Goal: Contribute content: Contribute content

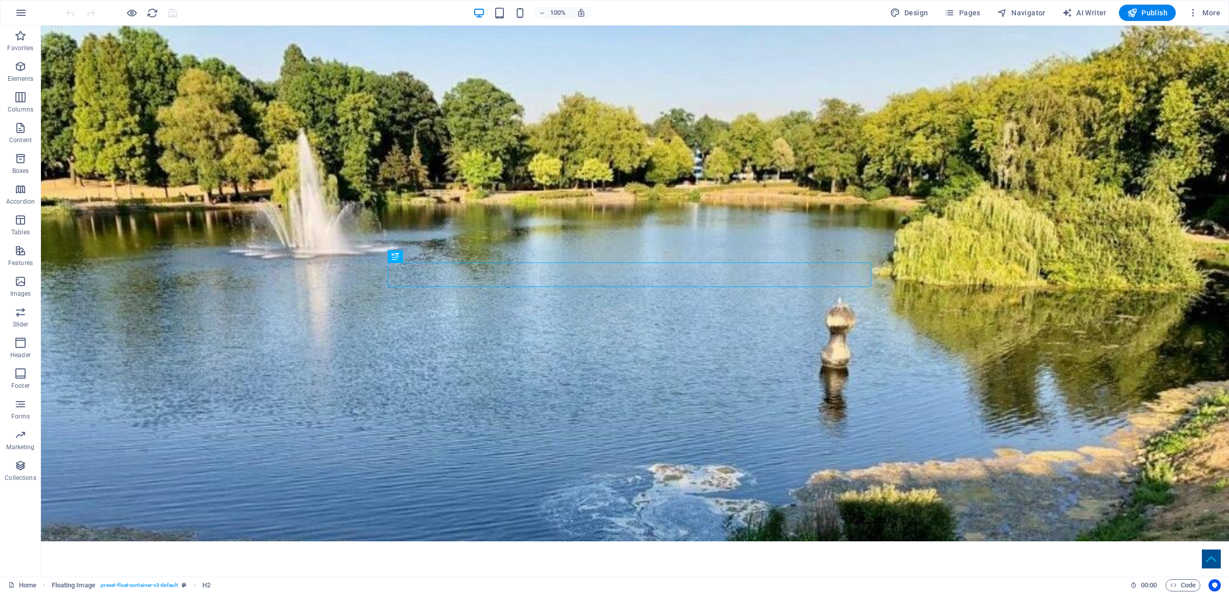
scroll to position [161, 0]
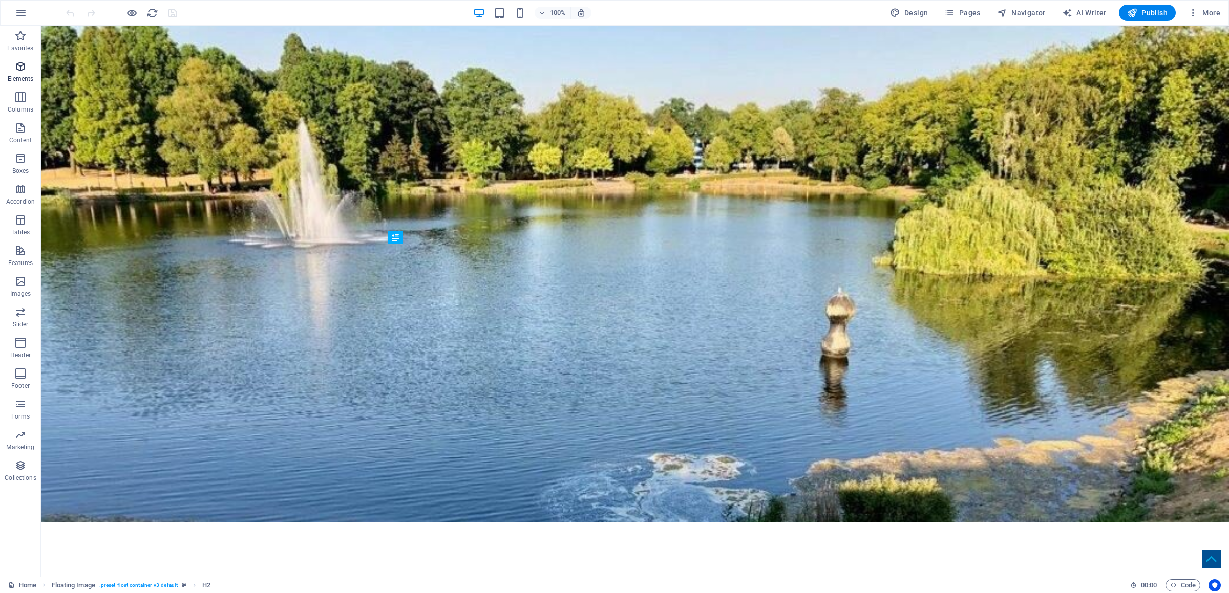
click at [35, 67] on span "Elements" at bounding box center [20, 72] width 41 height 25
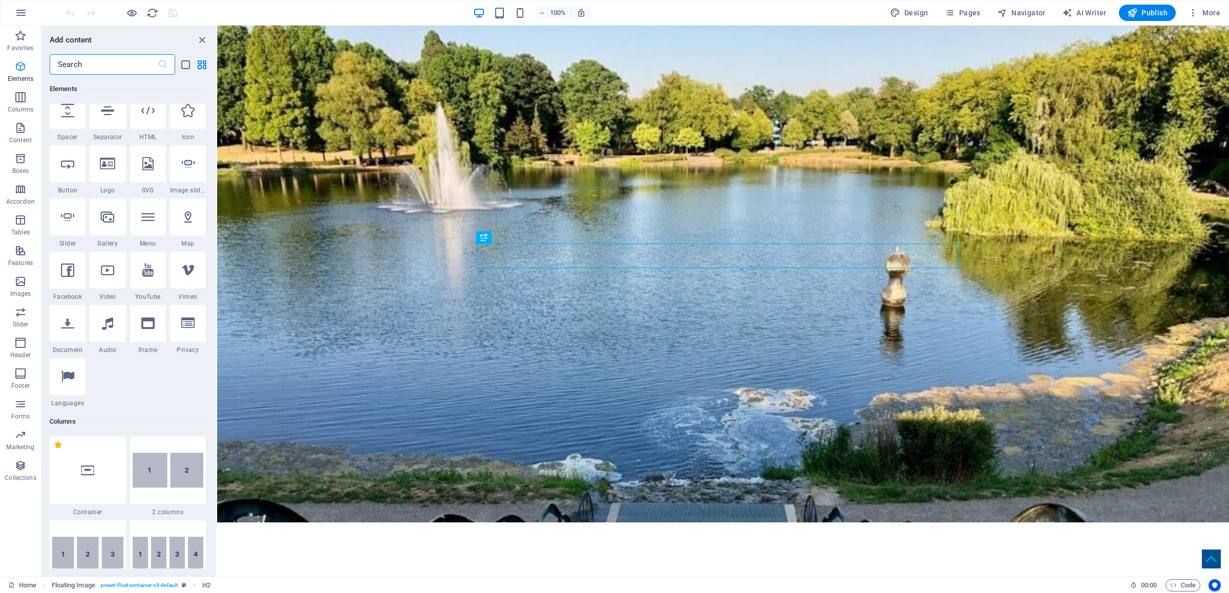
scroll to position [193, 0]
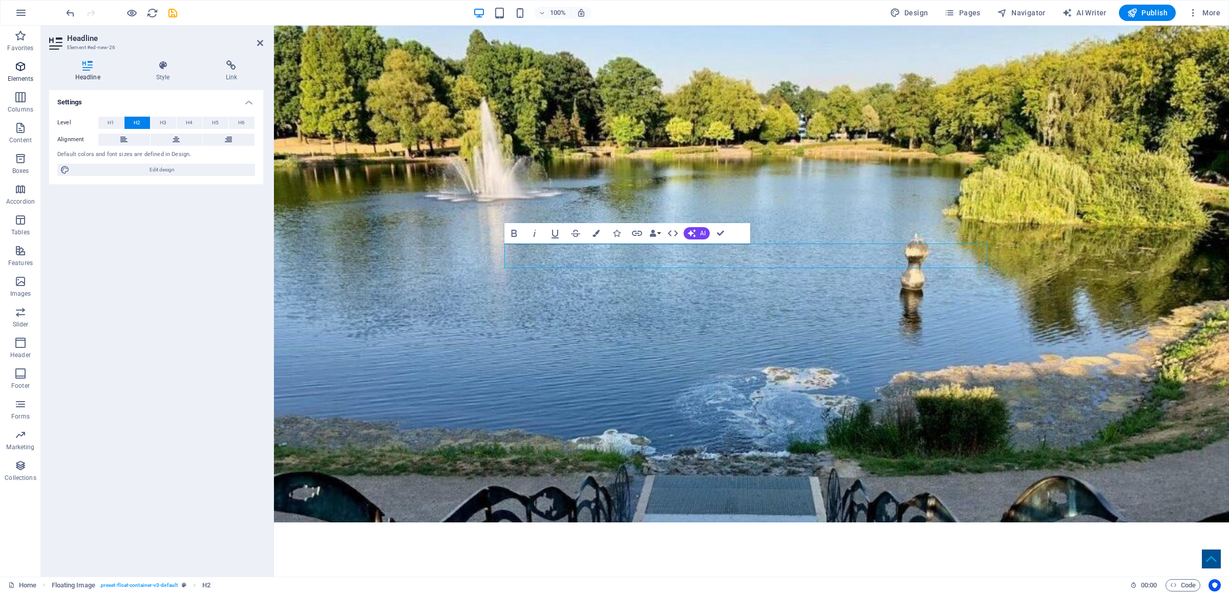
click at [7, 69] on span "Elements" at bounding box center [20, 72] width 41 height 25
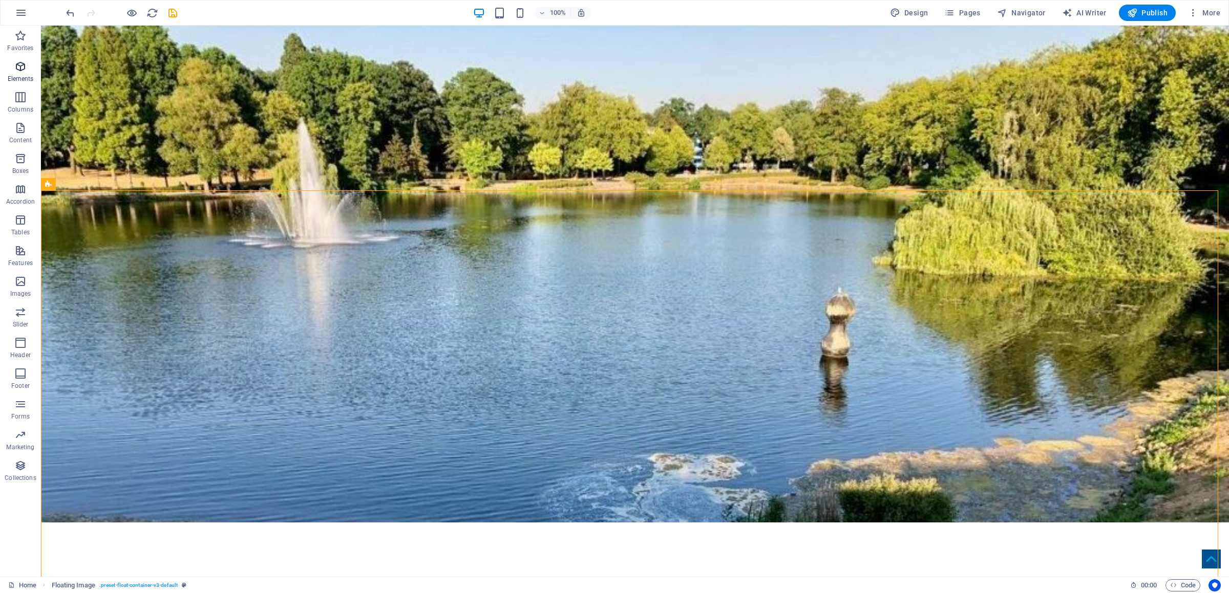
click at [17, 66] on icon "button" at bounding box center [20, 66] width 12 height 12
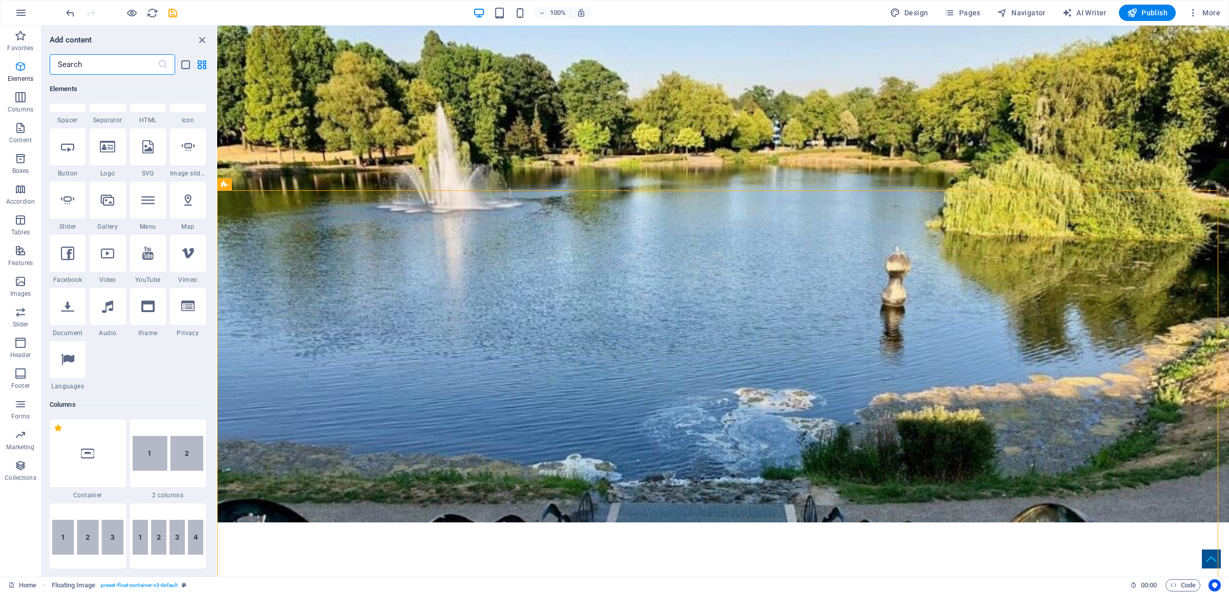
scroll to position [193, 0]
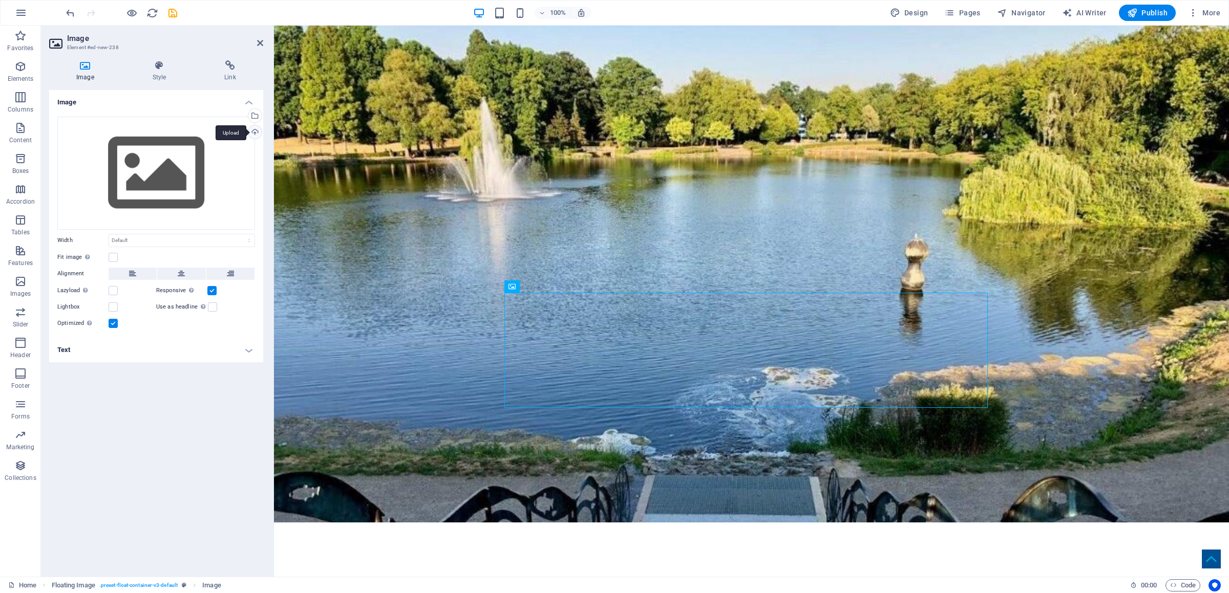
click at [255, 135] on div "Upload" at bounding box center [253, 132] width 15 height 15
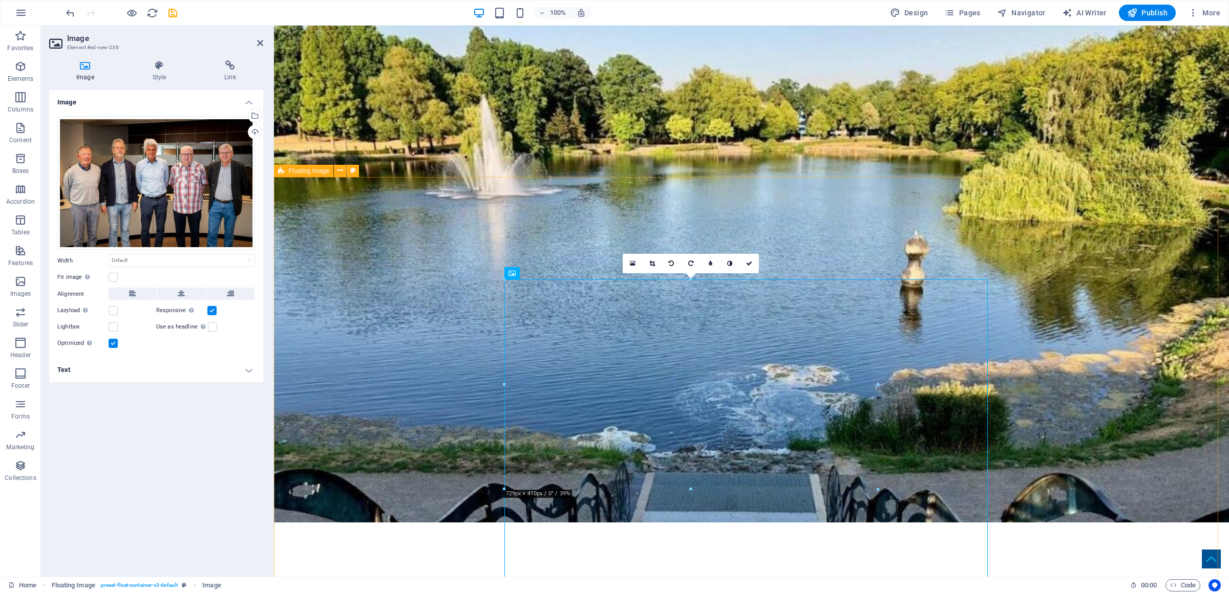
scroll to position [376, 0]
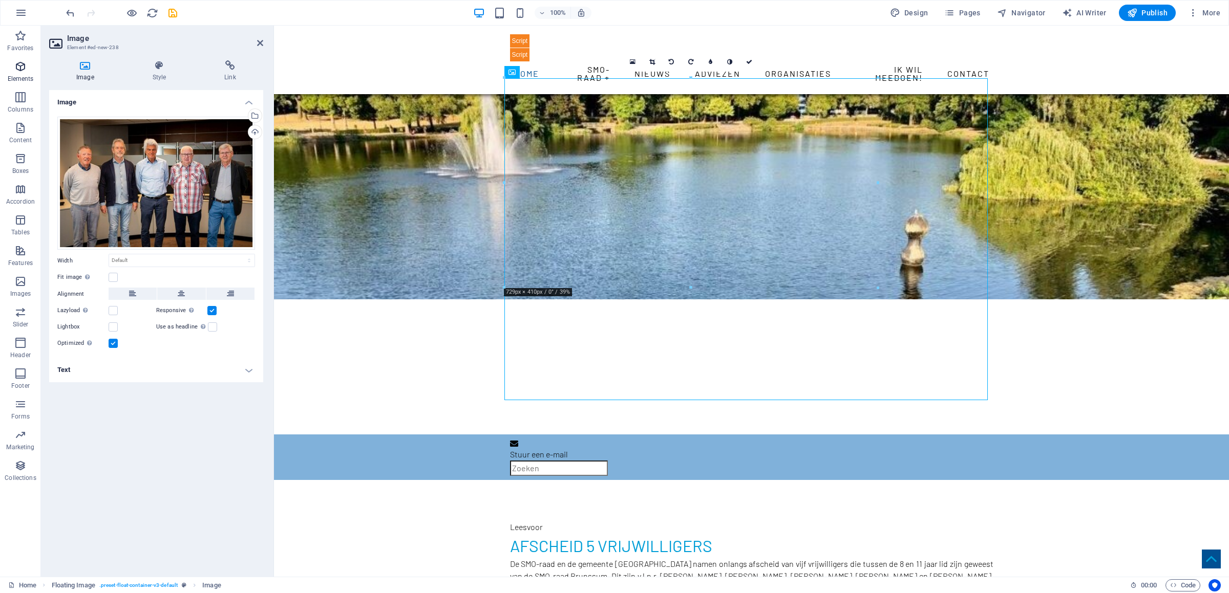
click at [18, 65] on icon "button" at bounding box center [20, 66] width 12 height 12
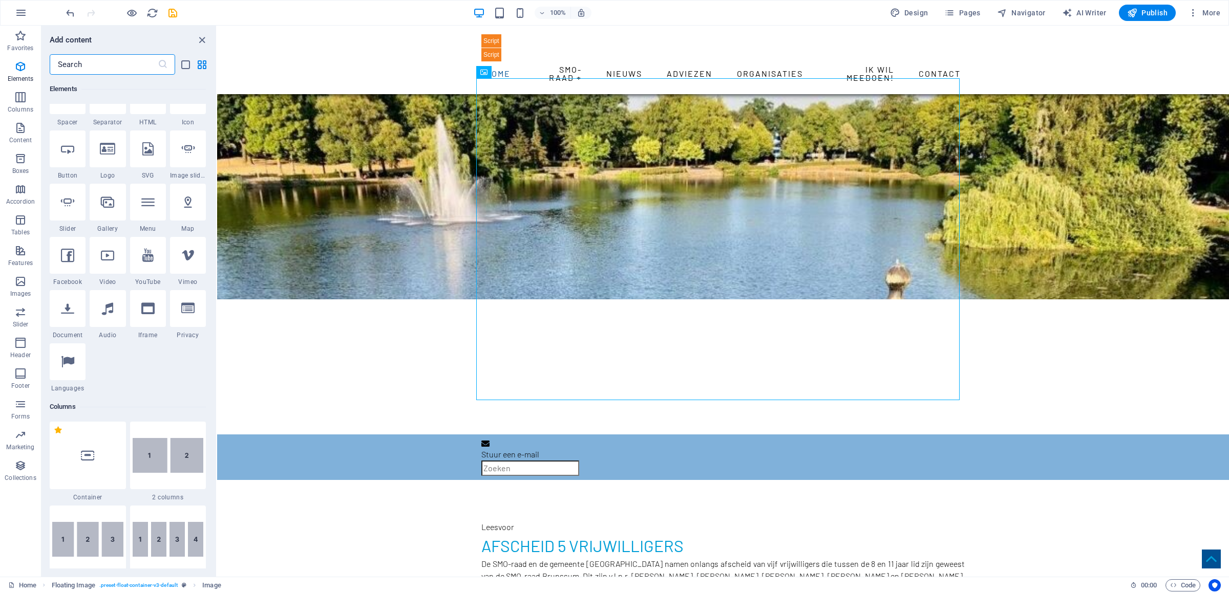
scroll to position [193, 0]
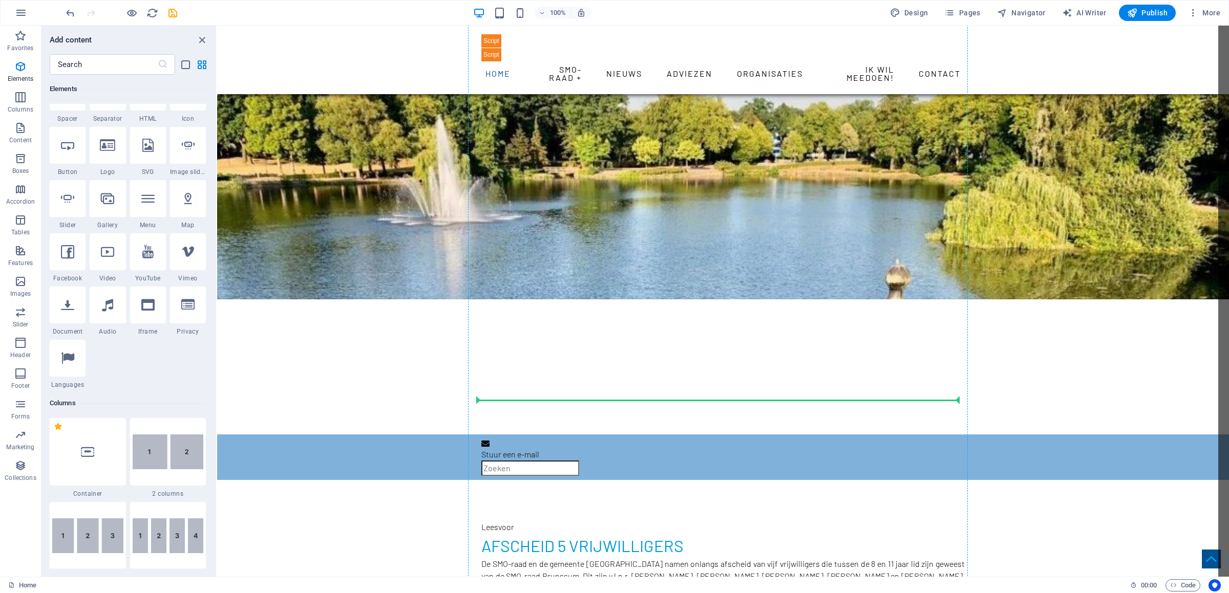
select select "px"
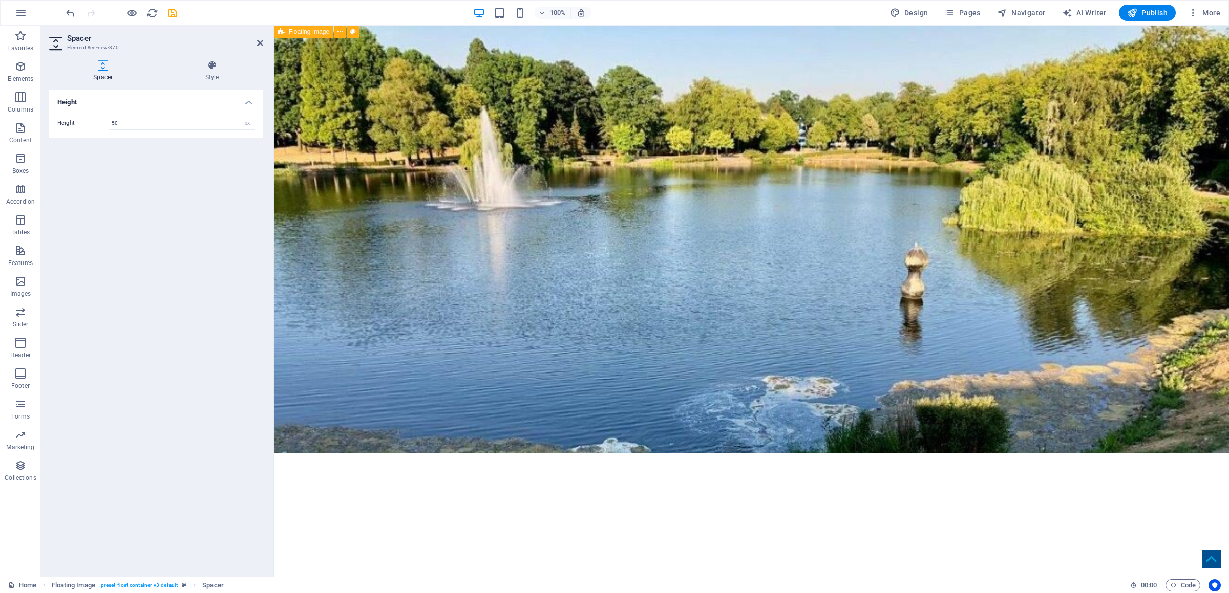
scroll to position [108, 0]
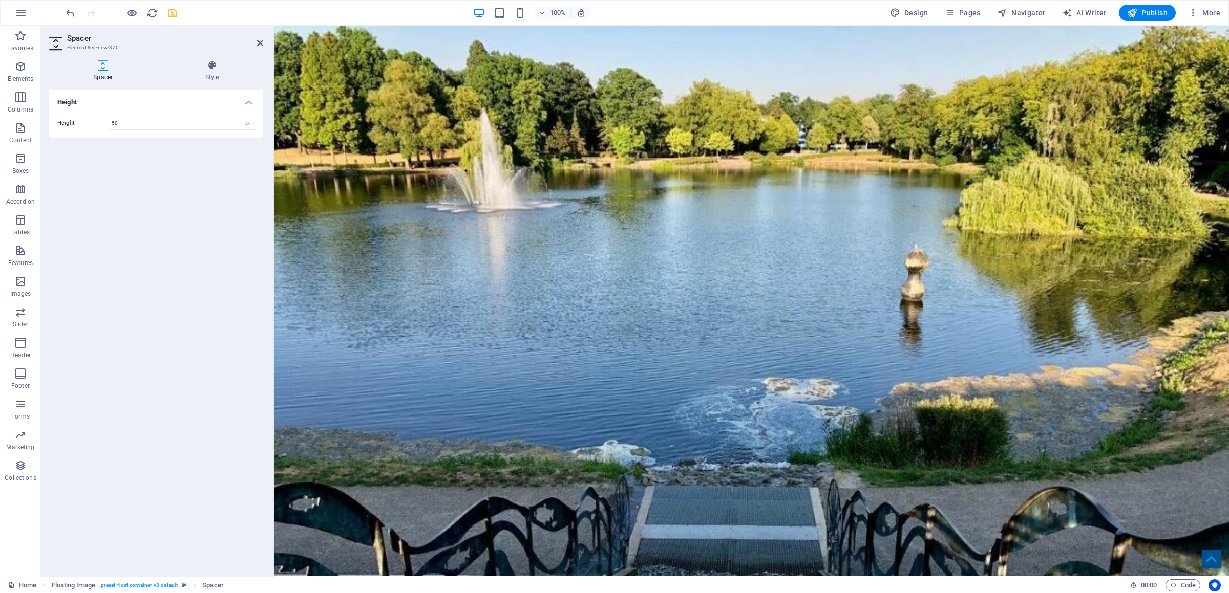
click at [171, 9] on icon "save" at bounding box center [173, 13] width 12 height 12
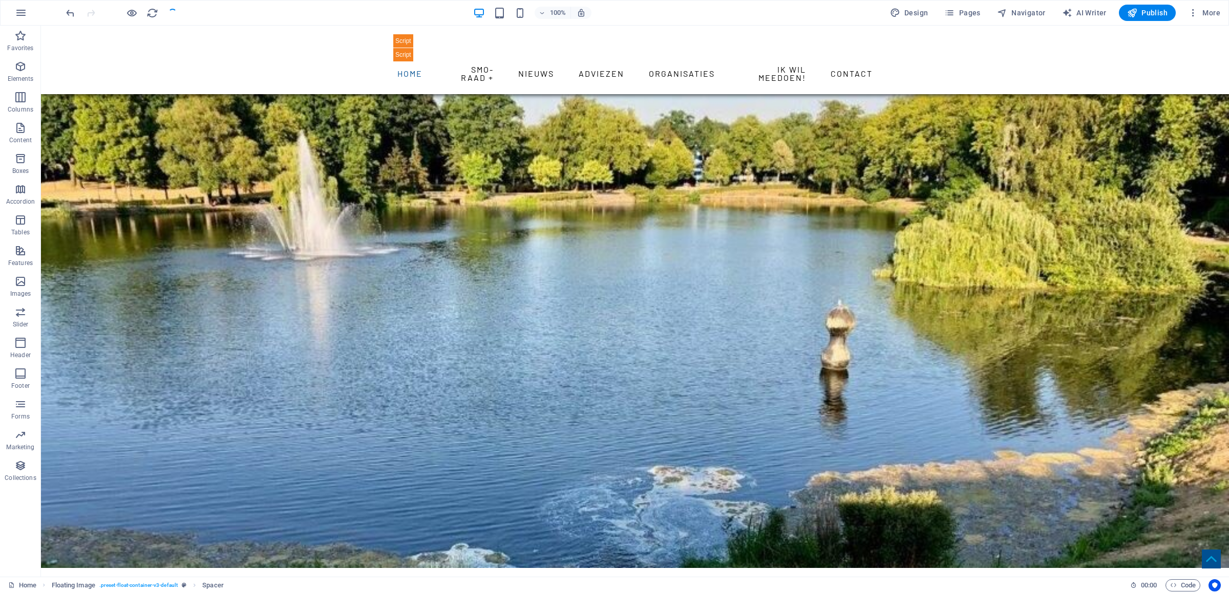
scroll to position [488, 0]
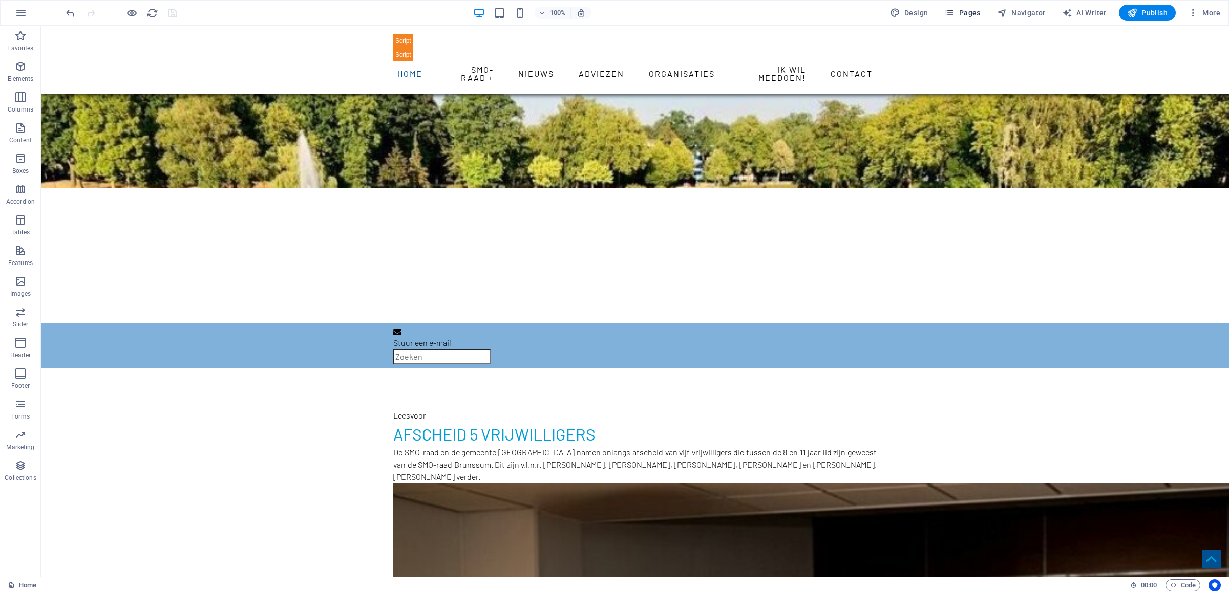
click at [970, 9] on span "Pages" at bounding box center [962, 13] width 36 height 10
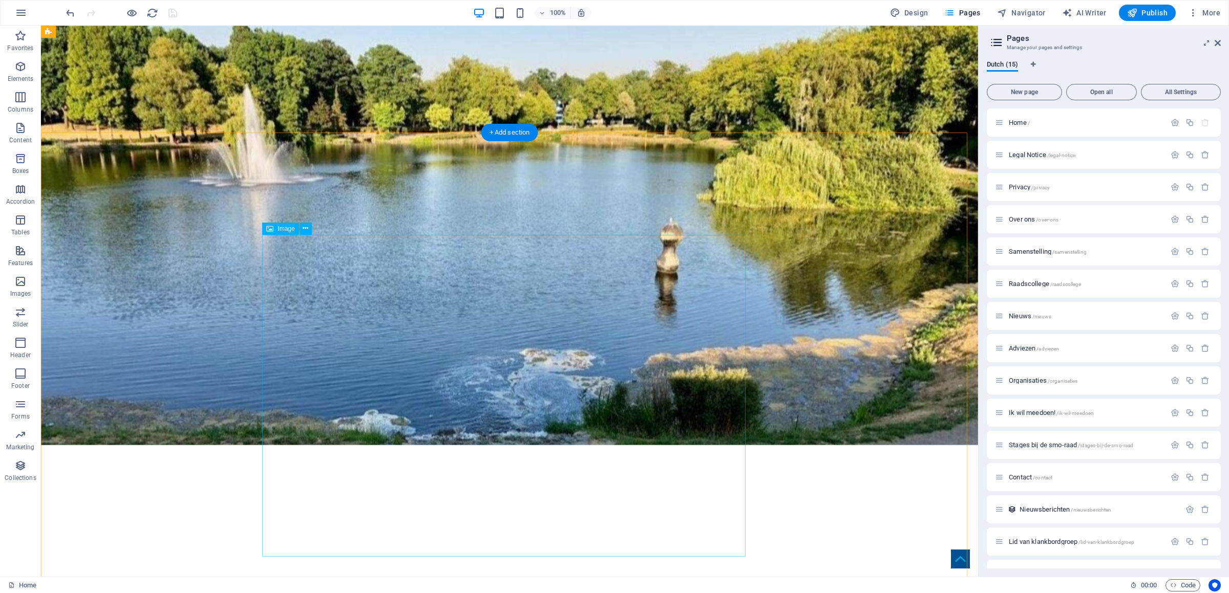
scroll to position [219, 0]
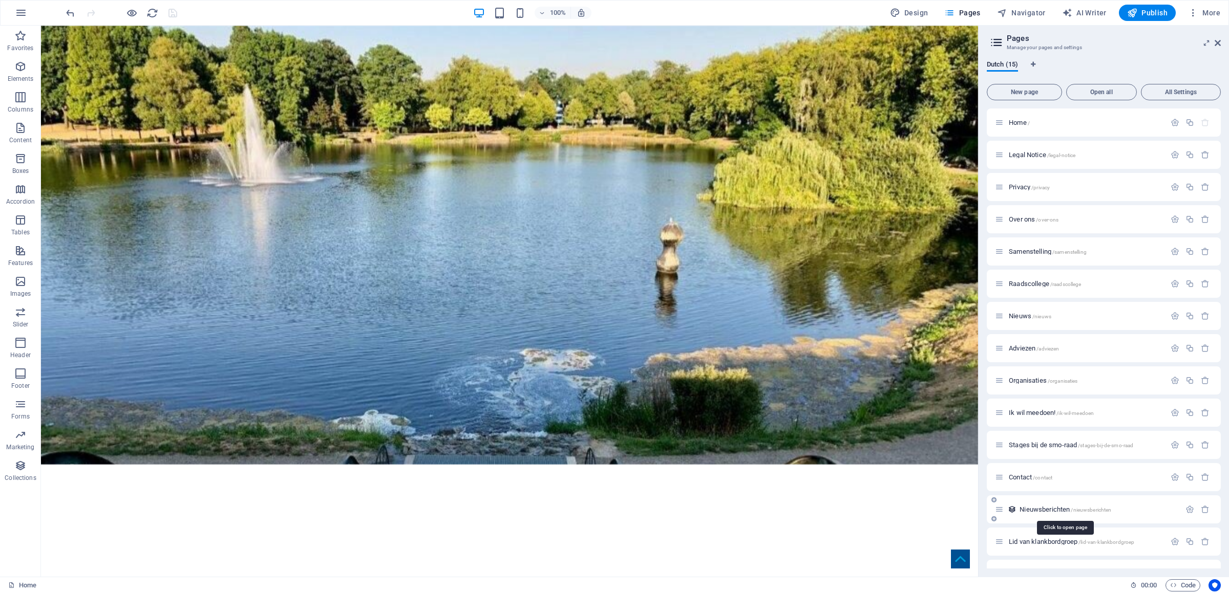
click at [1040, 507] on span "Nieuwsberichten /nieuwsberichten" at bounding box center [1065, 510] width 92 height 8
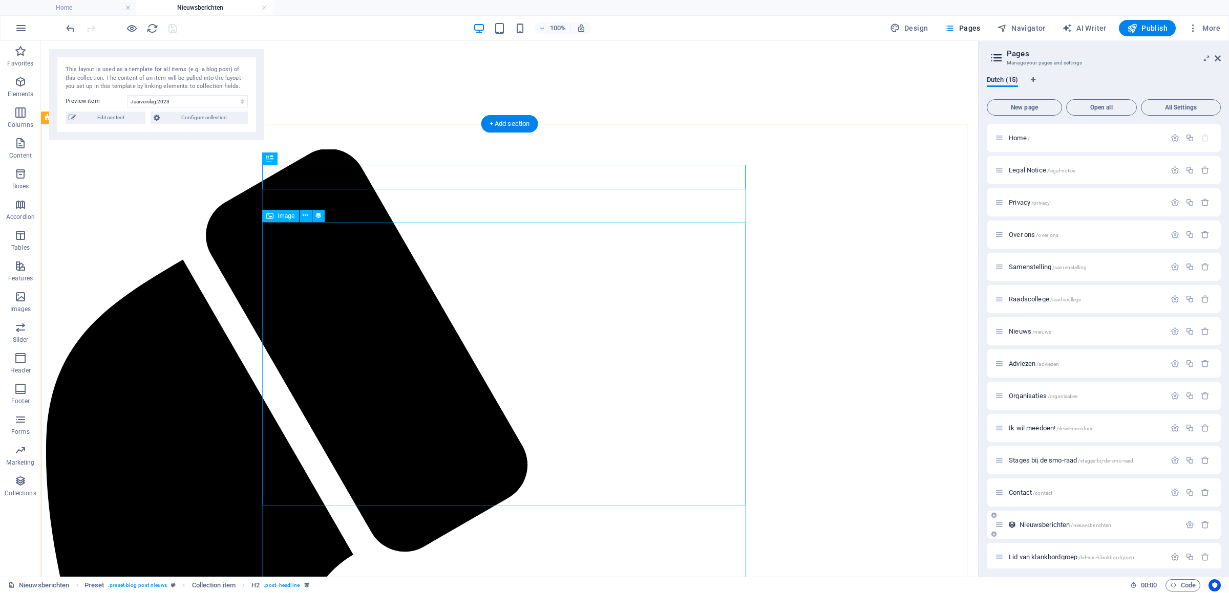
scroll to position [0, 0]
click at [115, 119] on span "Edit content" at bounding box center [110, 118] width 63 height 12
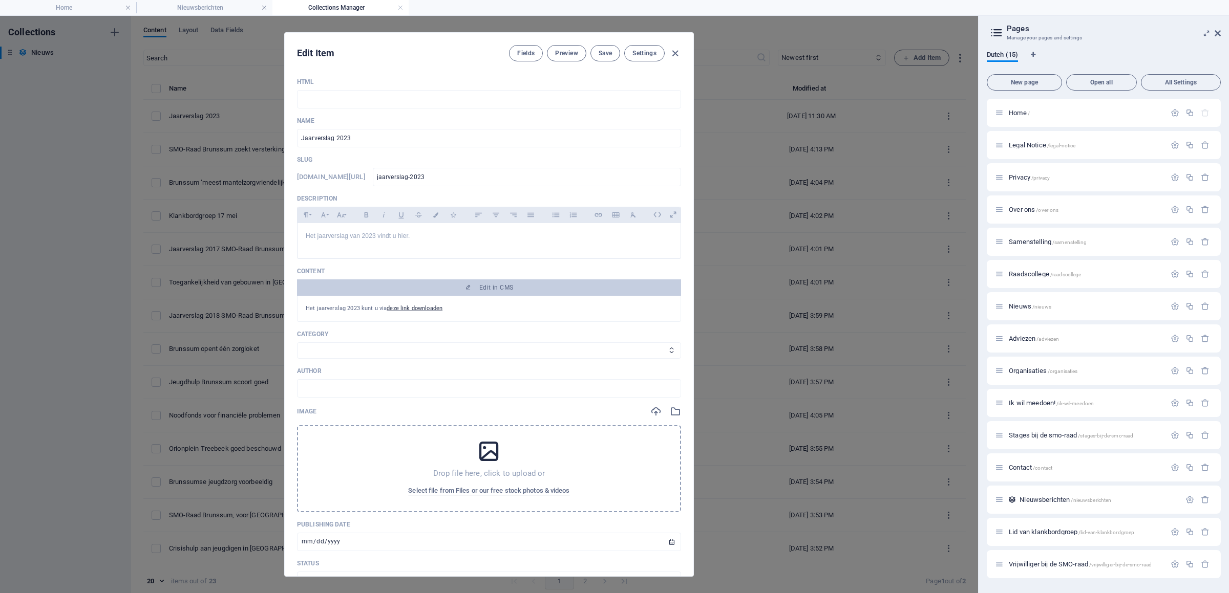
click at [670, 48] on div "Fields Preview Save Settings" at bounding box center [595, 53] width 172 height 16
click at [663, 53] on div "Fields Preview Save Settings" at bounding box center [595, 53] width 172 height 16
click at [672, 53] on icon "button" at bounding box center [675, 54] width 12 height 12
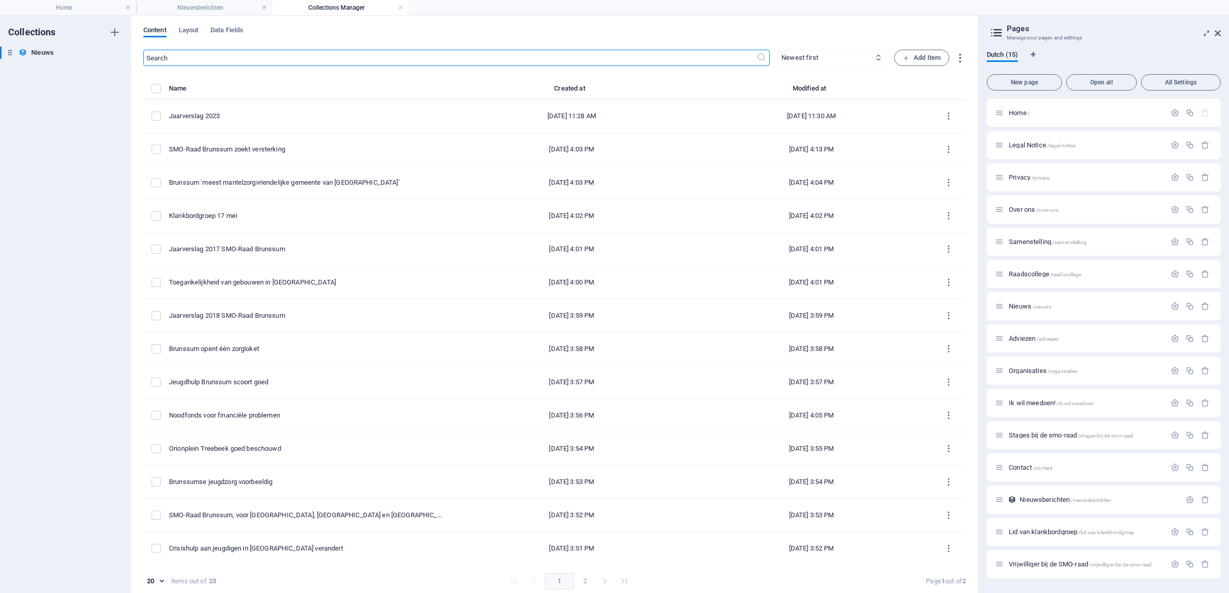
type input "2025-09-05"
type input "jaarverslag-2023"
click at [920, 54] on span "Add Item" at bounding box center [922, 58] width 38 height 12
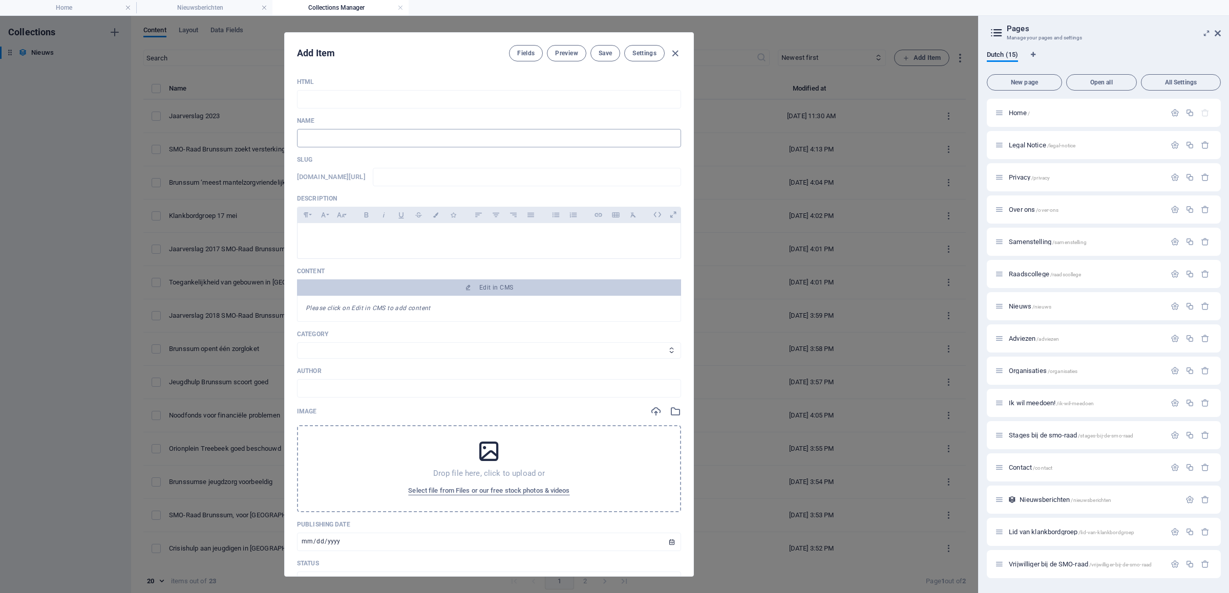
click at [382, 140] on input "text" at bounding box center [489, 138] width 384 height 18
paste input "De SMO-raad en de gemeente [GEOGRAPHIC_DATA] namen onlangs afscheid van vijf vr…"
type input "De SMO-raad en de gemeente [GEOGRAPHIC_DATA] namen onlangs afscheid van vijf vr…"
type input "de-smo-raad-en-de-gemeente-brunssum-namen-onlangs-afscheid-van-vijf-vrijwillige…"
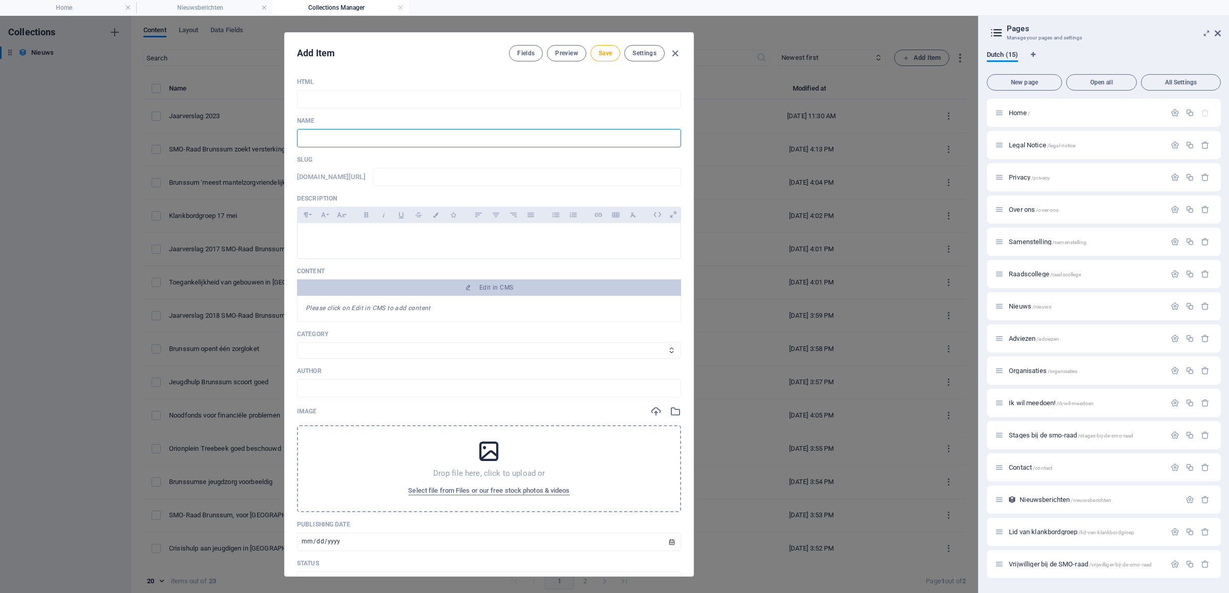
type input "A"
type input "a"
type input "Af"
type input "af"
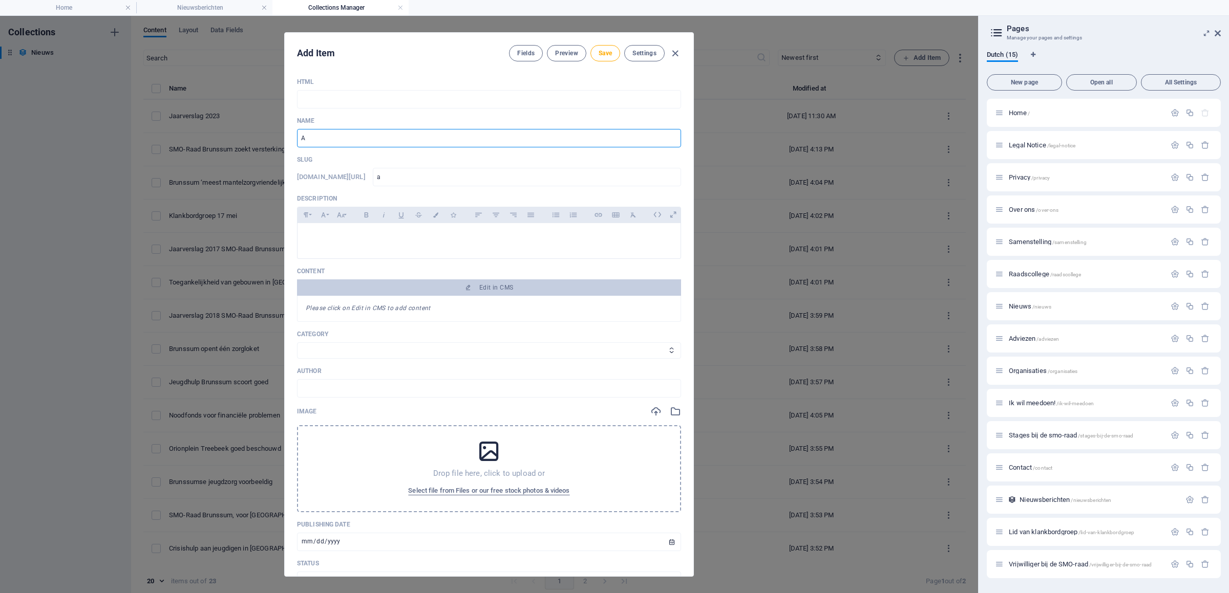
type input "af"
type input "Afs"
type input "afs"
type input "Afsc"
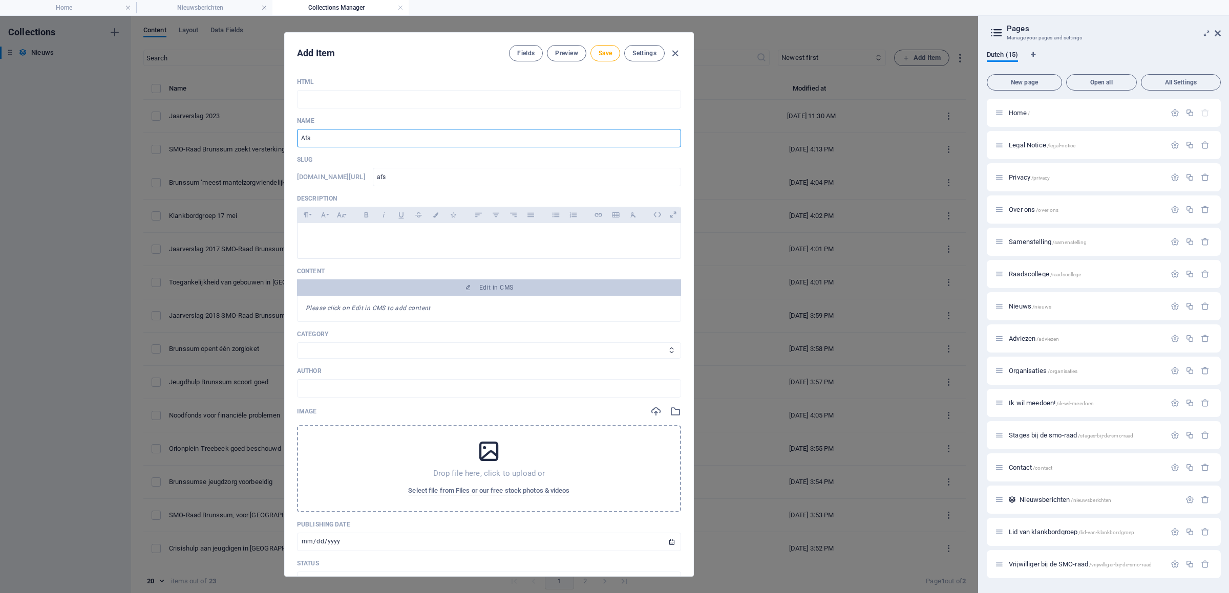
type input "afsc"
type input "Afsch"
type input "afsch"
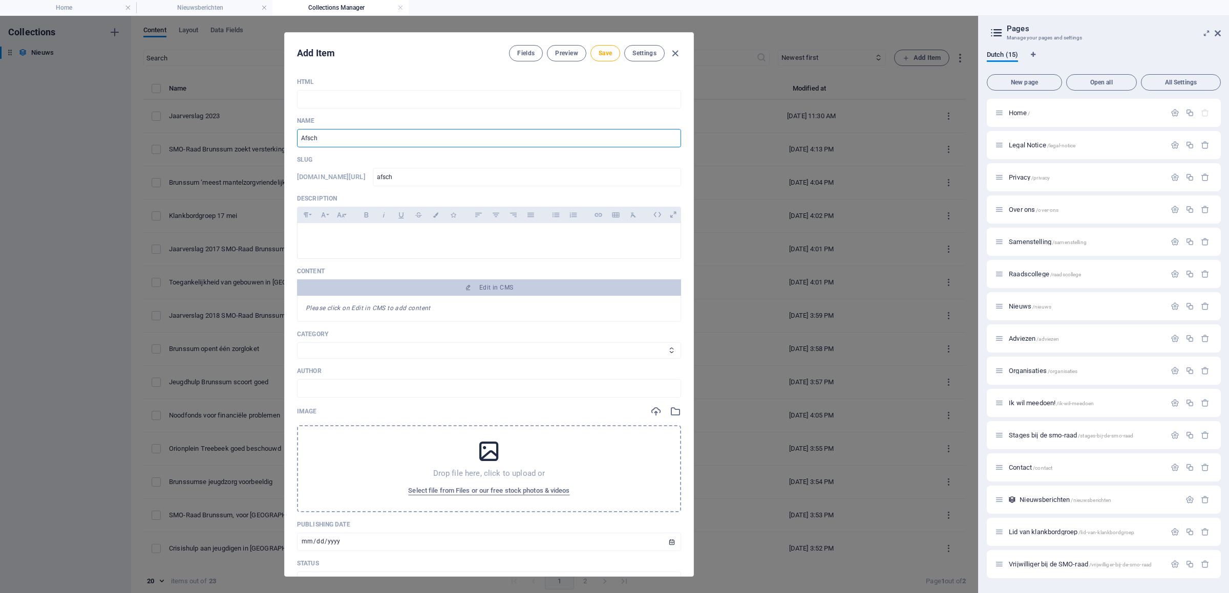
type input "Afsche"
type input "afsche"
type input "Afschei"
type input "afschei"
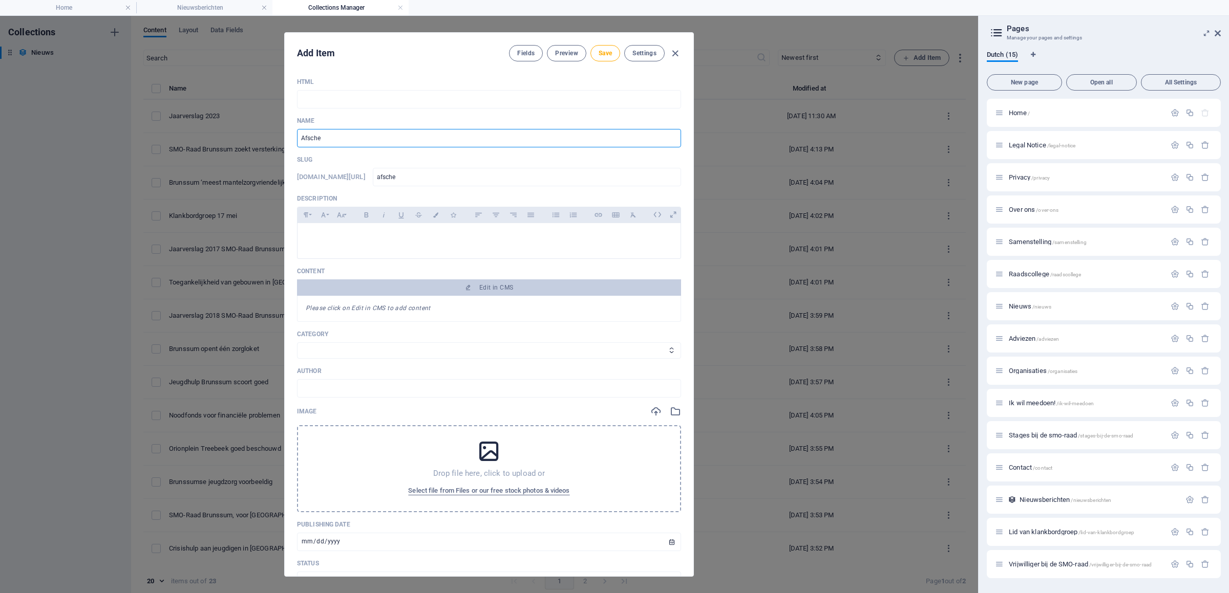
type input "afschei"
type input "Afscheid"
type input "afscheid"
type input "Afscheid v"
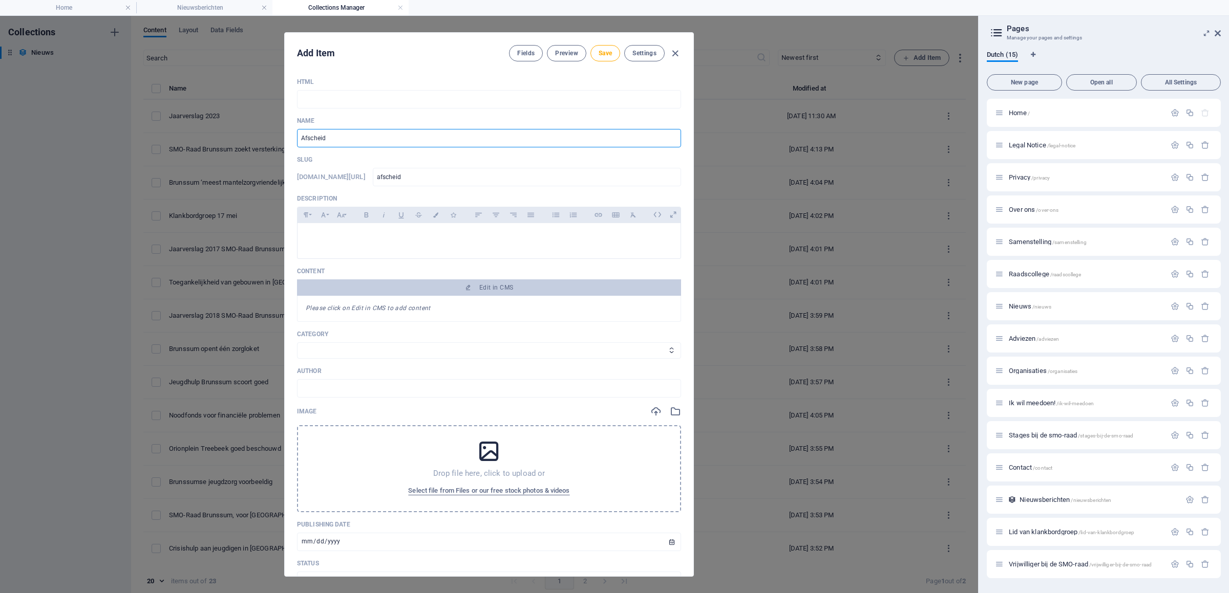
type input "afscheid-v"
type input "Afscheid vr"
type input "afscheid-vr"
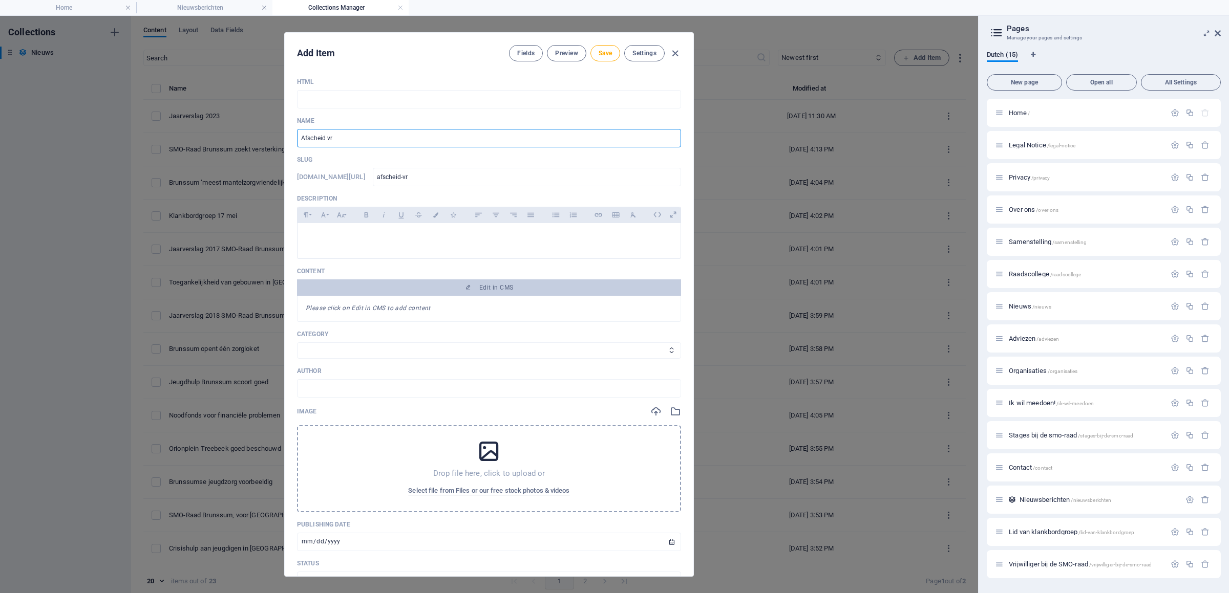
type input "Afscheid vri"
type input "afscheid-vri"
type input "Afscheid vrij"
type input "afscheid-vrij"
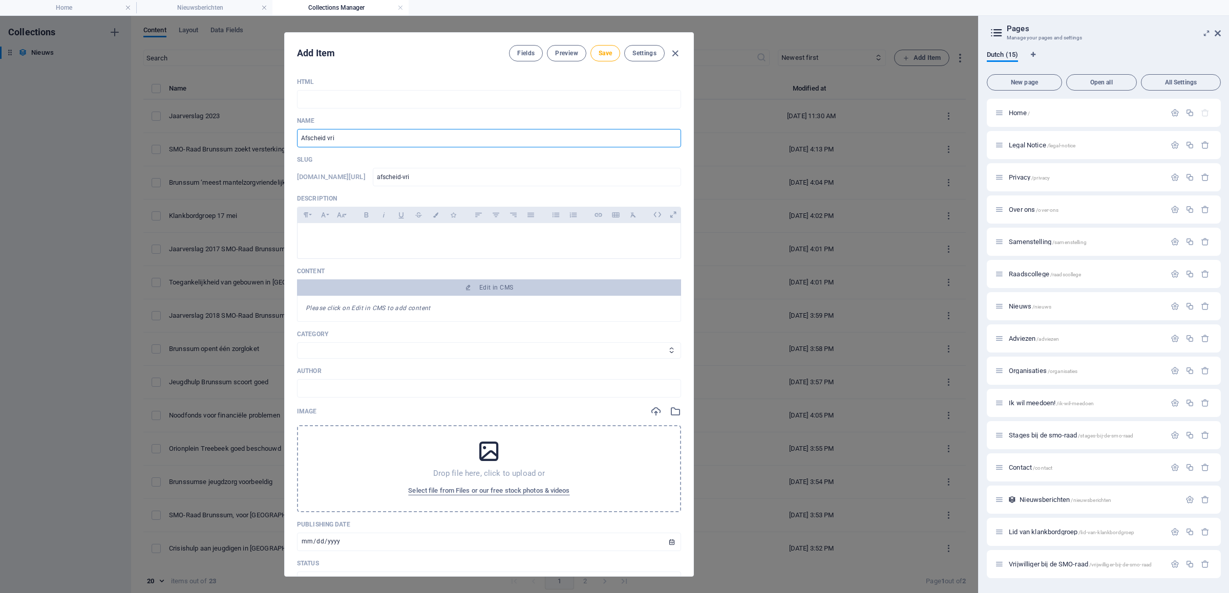
type input "afscheid-vrij"
type input "Afscheid vrijw"
type input "afscheid-vrijw"
type input "Afscheid vrijwi"
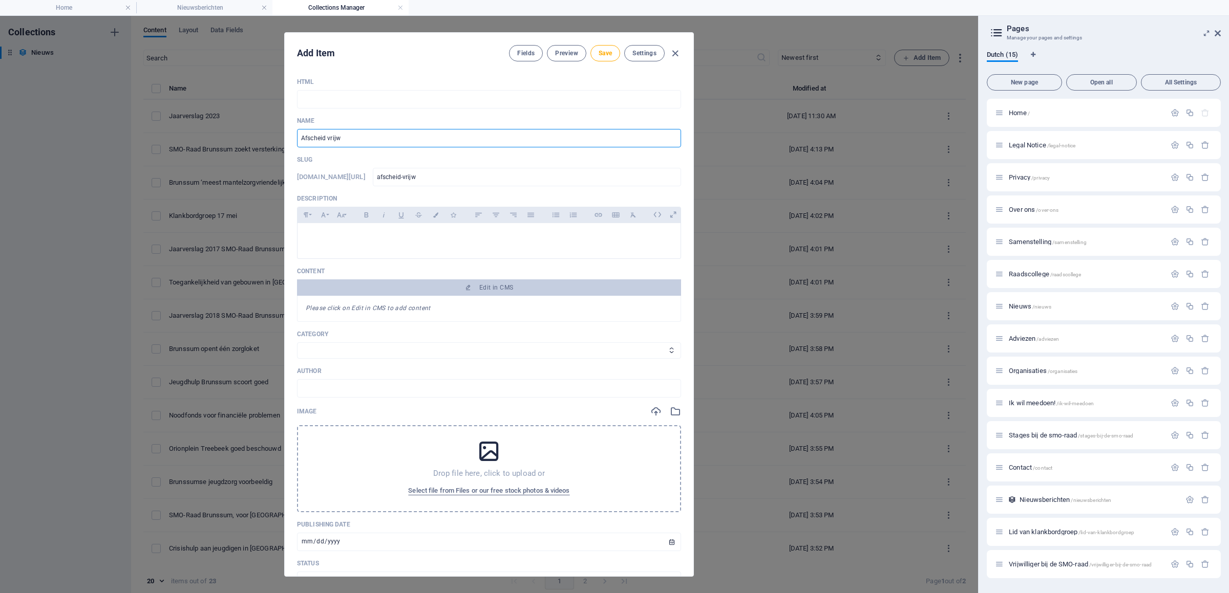
type input "afscheid-vrijwi"
type input "Afscheid vrijwil"
type input "afscheid-vrijwil"
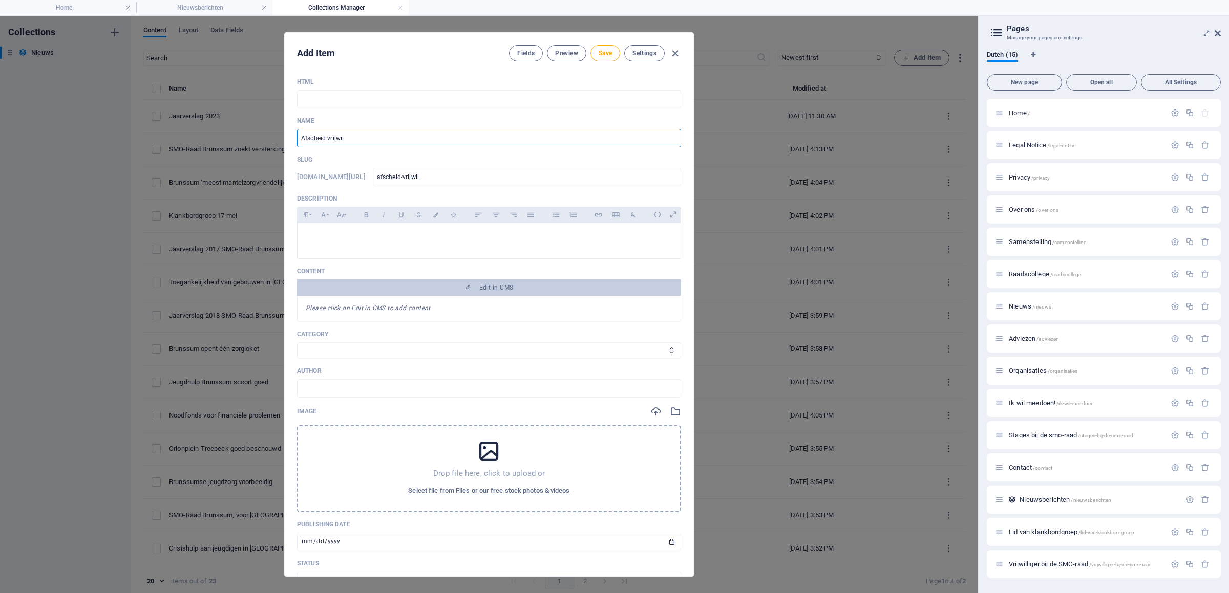
type input "Afscheid vrijwill"
type input "afscheid-vrijwill"
type input "Afscheid vrijwillg"
type input "afscheid-vrijwillg"
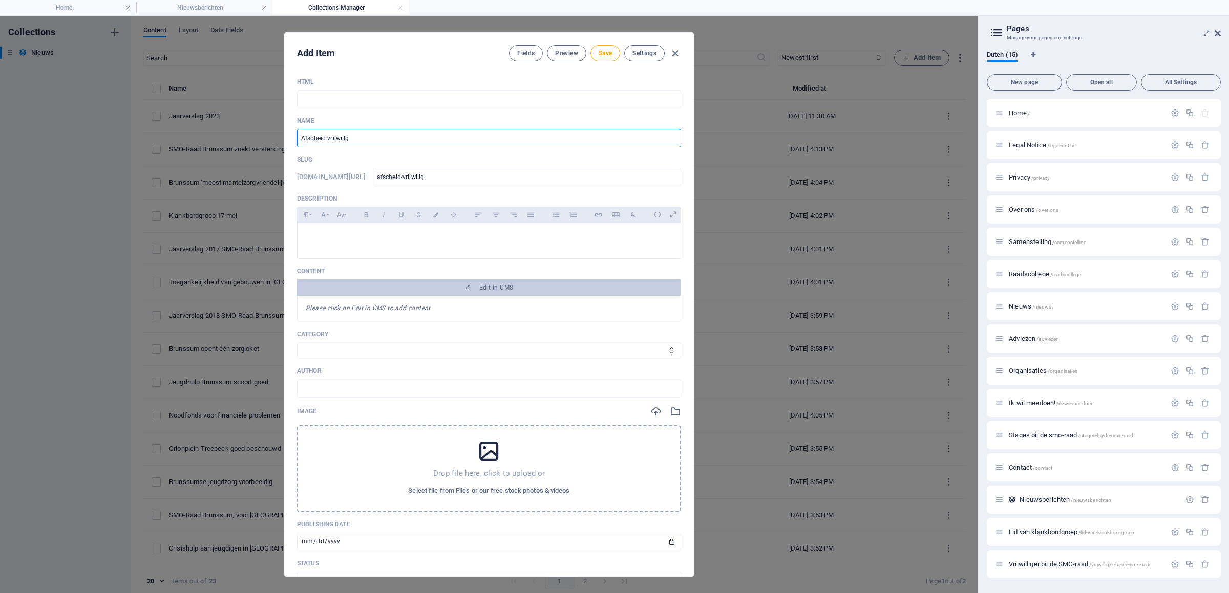
type input "afscheid-vrijwillg"
type input "Afscheid vrijwillge"
type input "afscheid-vrijwillge"
type input "Afscheid vrijwillg"
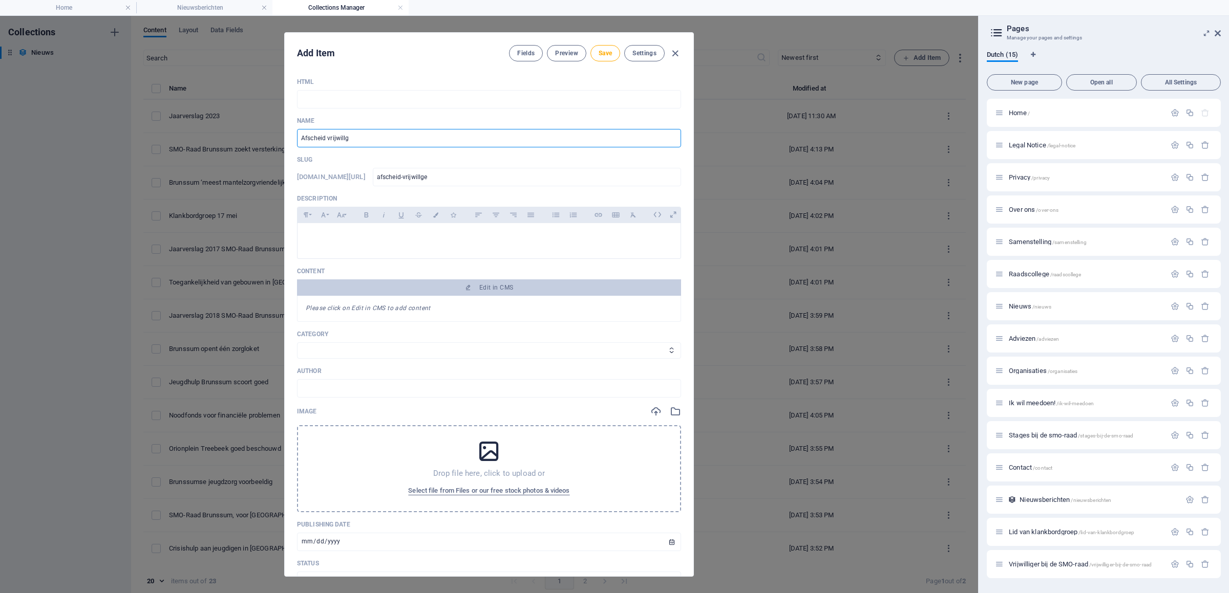
type input "afscheid-vrijwillg"
type input "Afscheid vrijwill"
type input "afscheid-vrijwill"
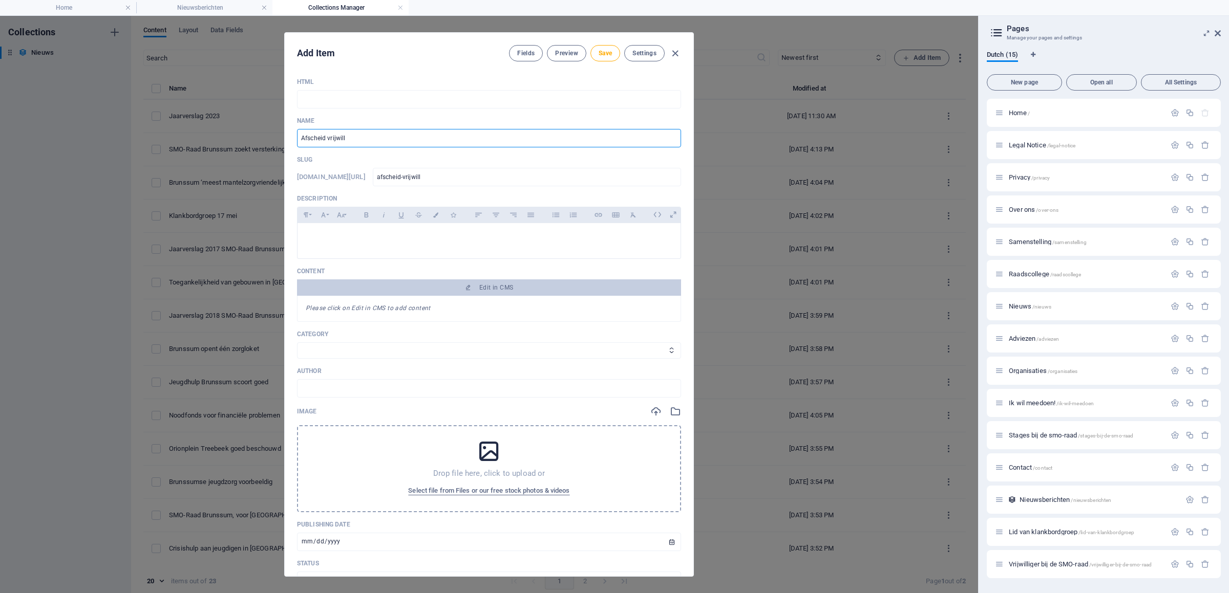
type input "Afscheid vrijwil"
type input "afscheid-vrijwil"
type input "Afscheid vrijwi"
type input "afscheid-vrijwi"
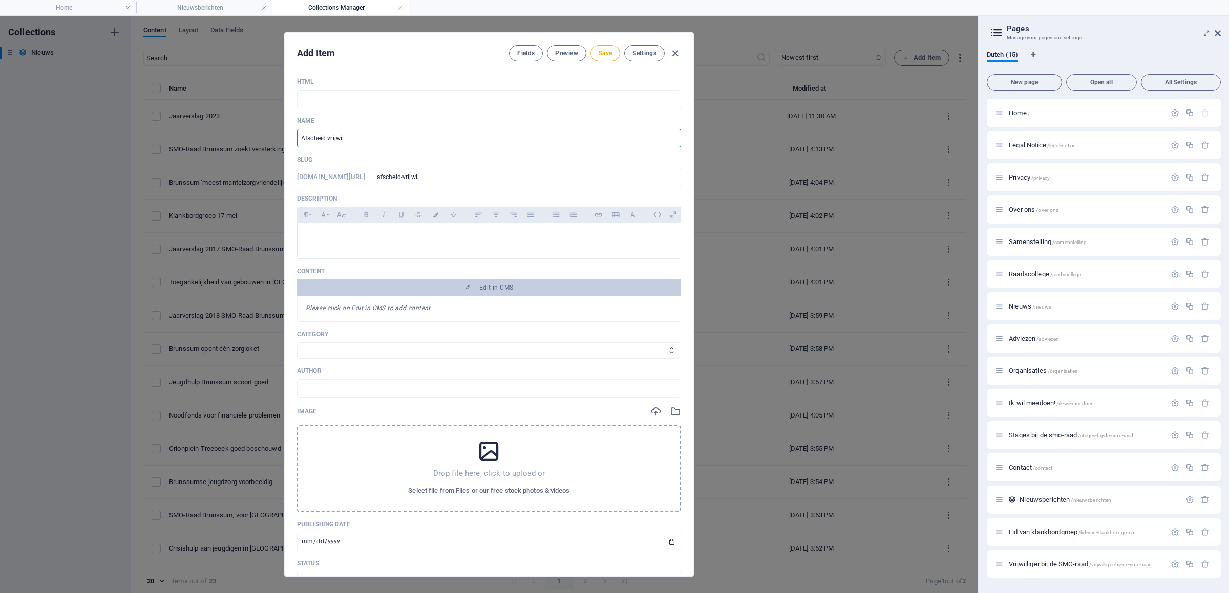
type input "afscheid-vrijwi"
type input "Afscheid vrijw"
type input "afscheid-vrijw"
type input "Afscheid vrij"
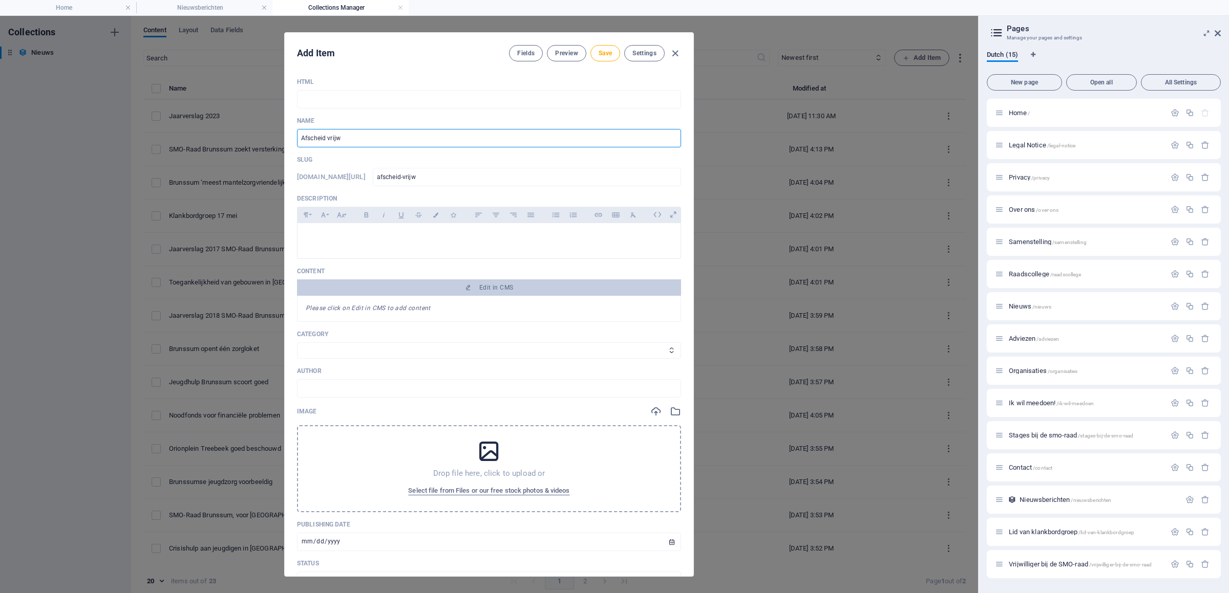
type input "afscheid-vrij"
type input "Afscheid vri"
type input "afscheid-vri"
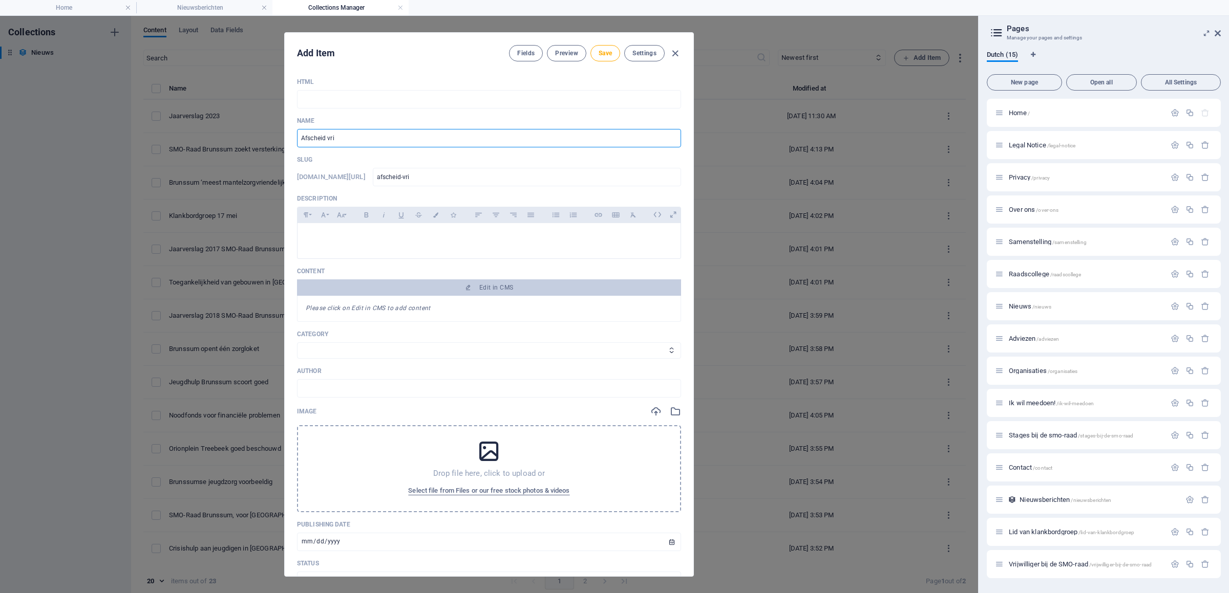
type input "Afscheid vr"
type input "afscheid-vr"
type input "Afscheid v"
type input "afscheid-v"
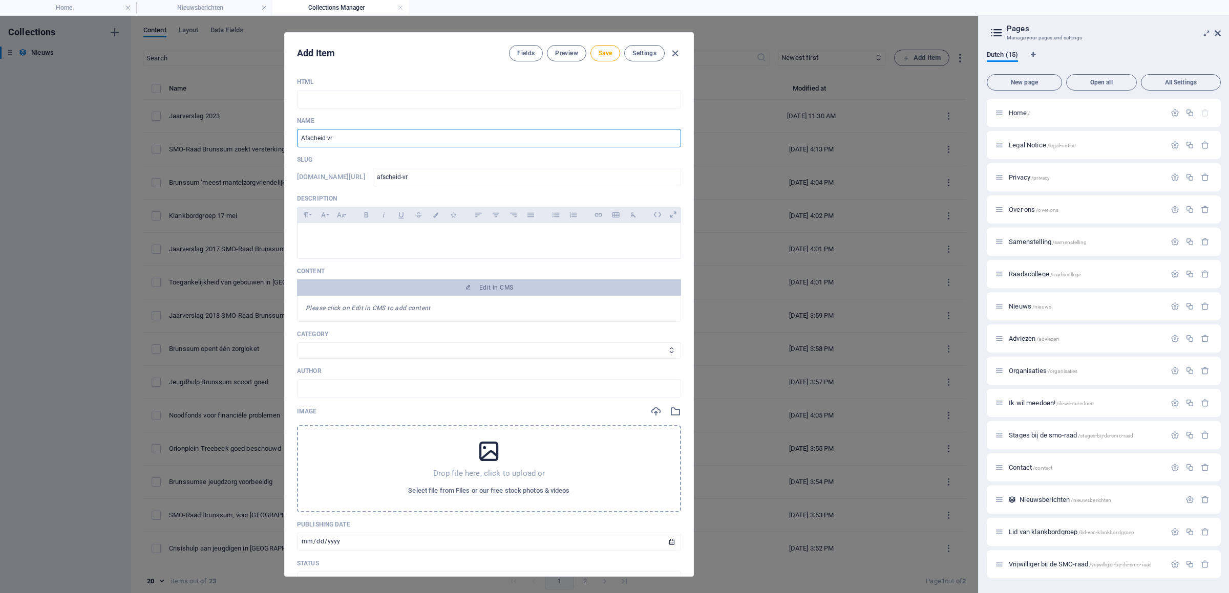
type input "afscheid-v"
type input "Afscheid"
type input "afscheid"
type input "Afscheid v"
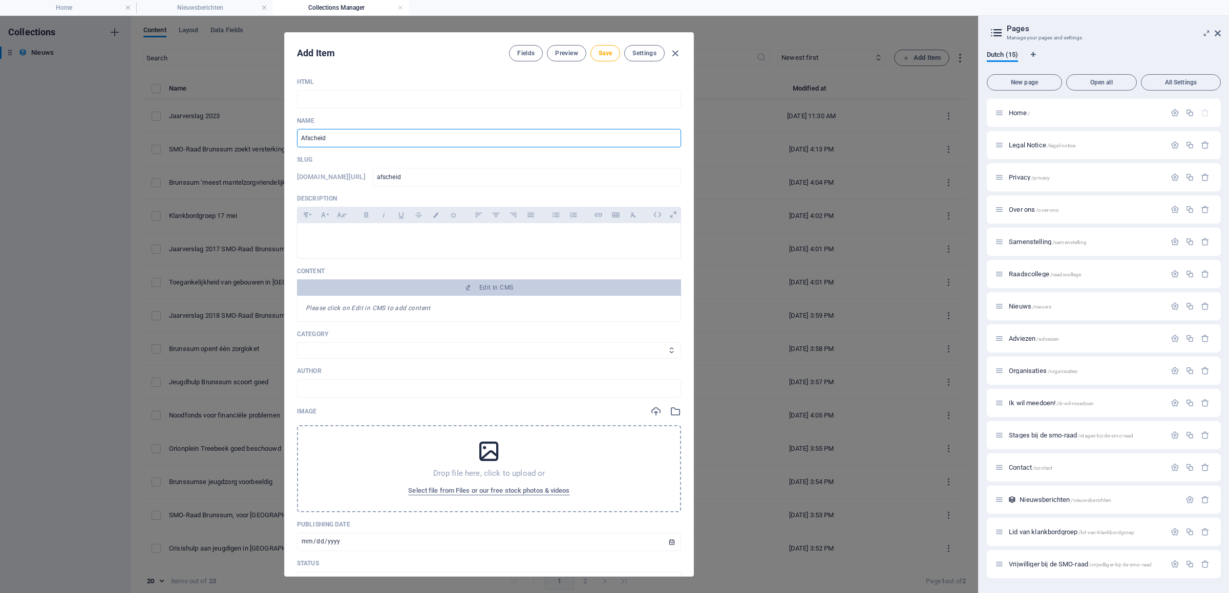
type input "afscheid-v"
type input "Afscheid va"
type input "afscheid-va"
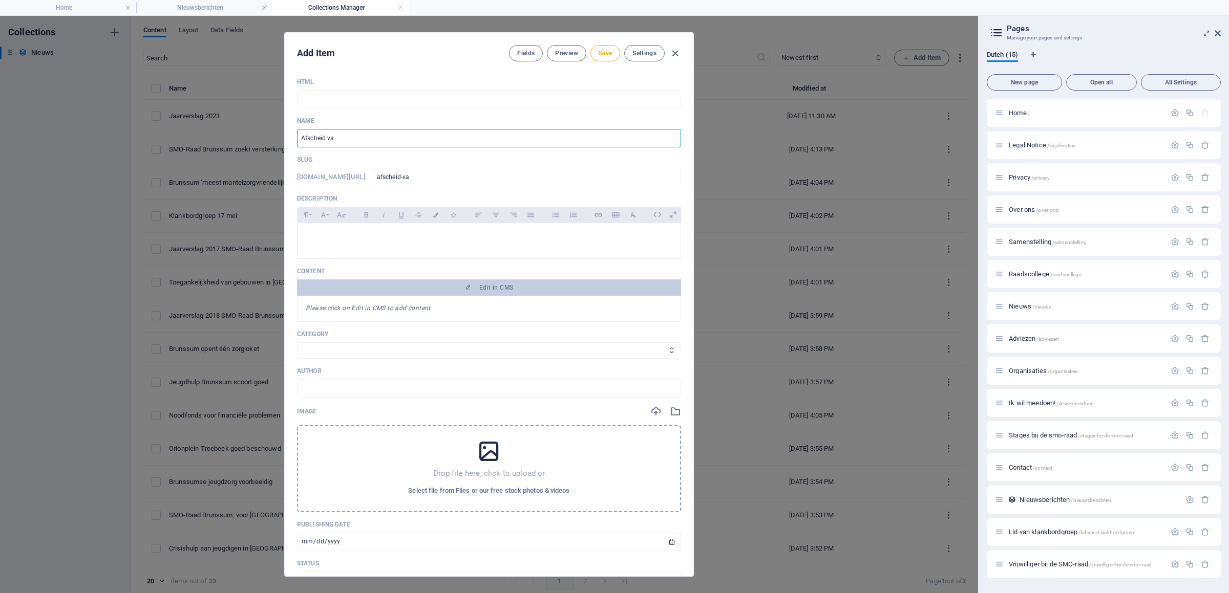
type input "Afscheid van"
type input "afscheid-van"
type input "Afscheid van 5"
type input "afscheid-van-5"
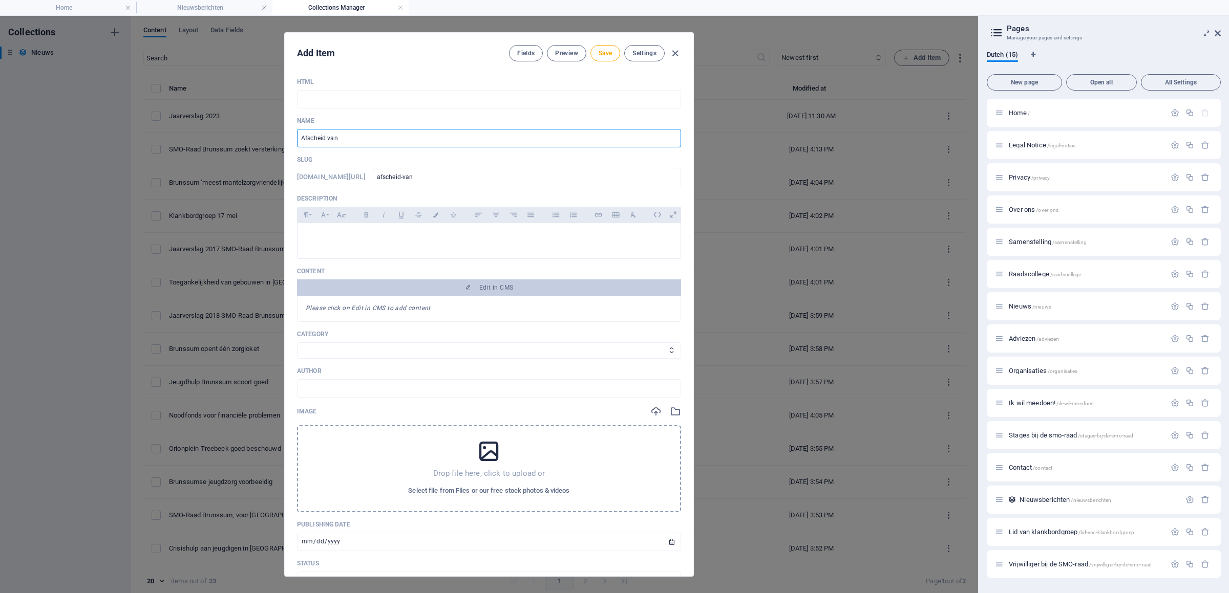
type input "afscheid-van-5"
type input "Afscheid van 5 v"
type input "afscheid-van-5-v"
type input "Afscheid van 5 vr"
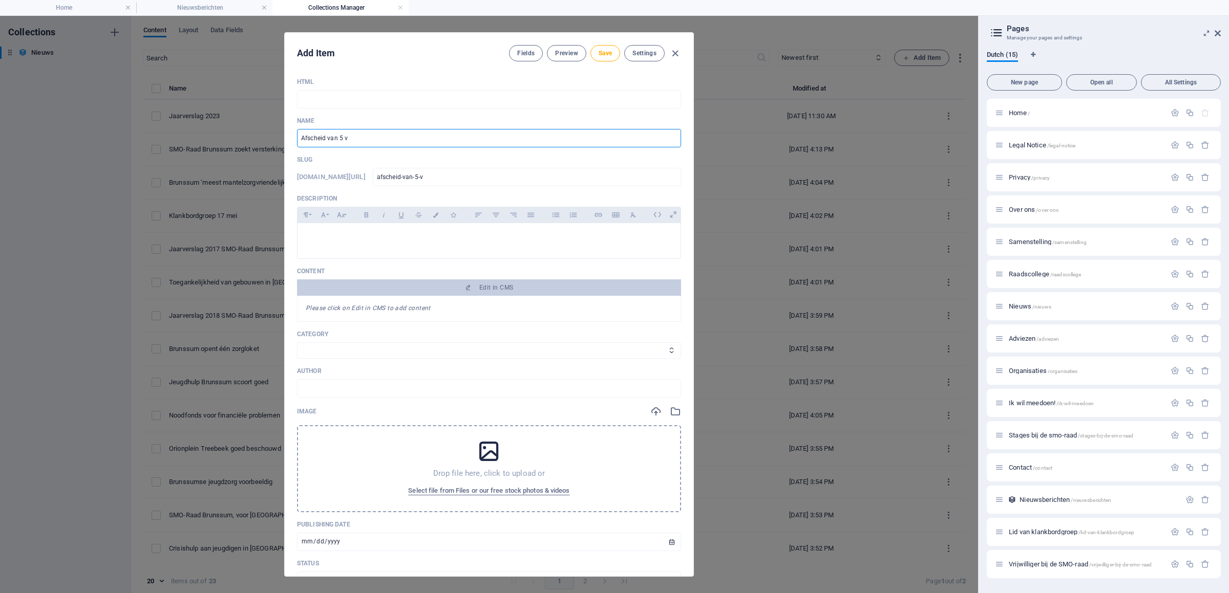
type input "afscheid-van-5-vr"
type input "Afscheid van 5 vri"
type input "afscheid-van-5-vri"
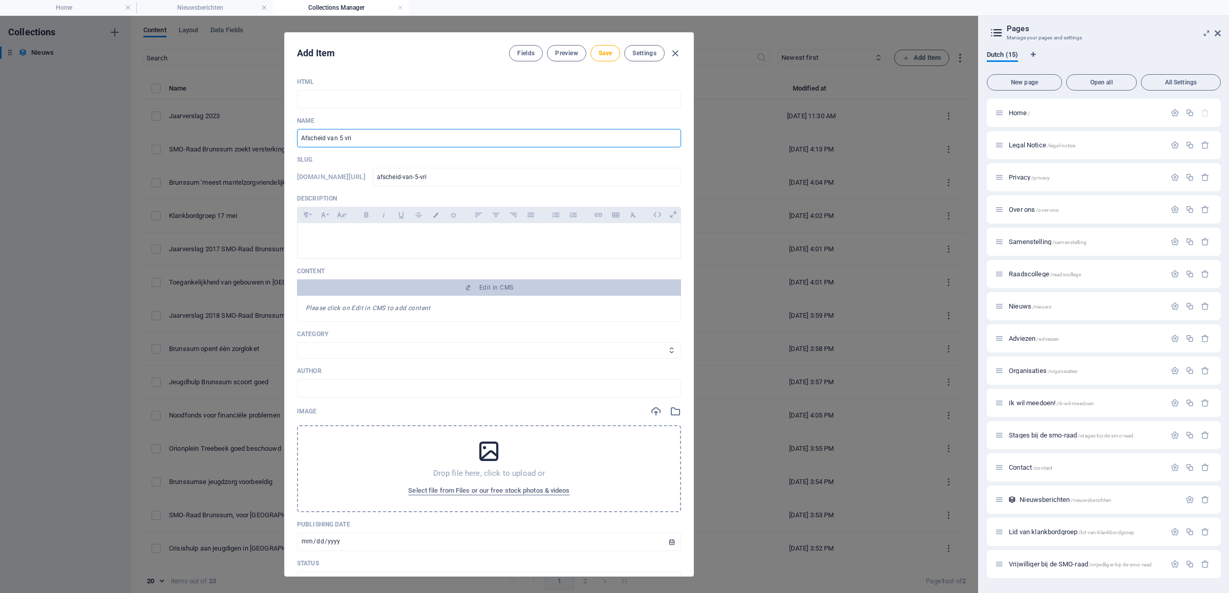
type input "Afscheid van 5 vrij"
type input "afscheid-van-5-vrij"
type input "Afscheid van 5 vrijw"
type input "afscheid-van-5-vrijw"
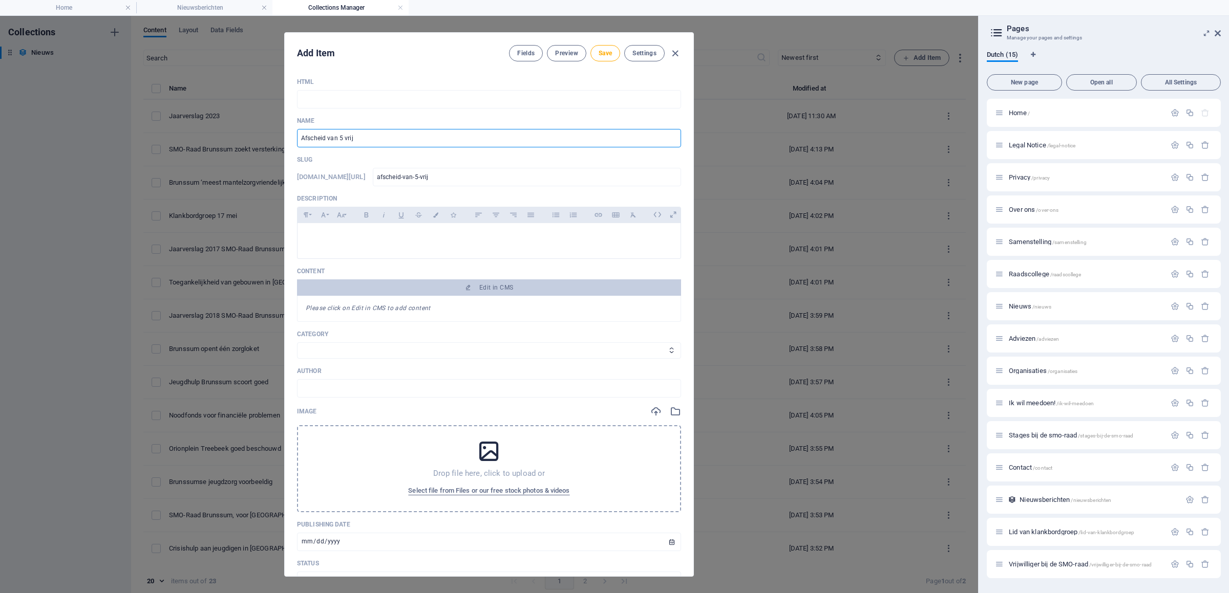
type input "afscheid-van-5-vrijw"
type input "Afscheid van 5 vrijwi"
type input "afscheid-van-5-vrijwi"
type input "Afscheid van 5 vrijwil"
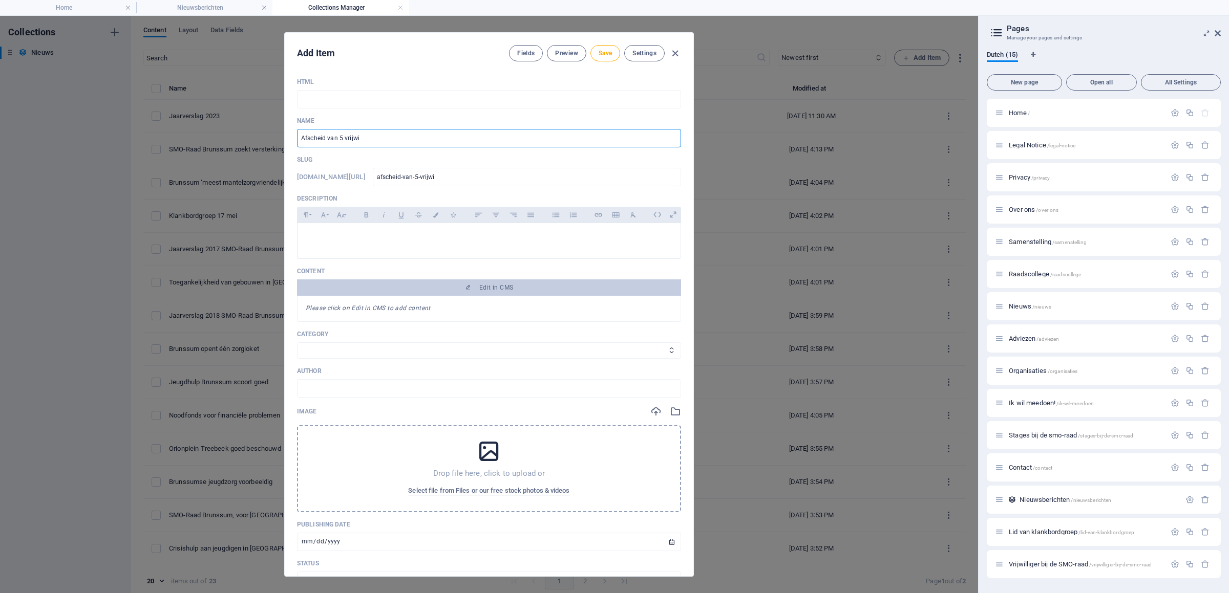
type input "afscheid-van-5-vrijwil"
type input "Afscheid van 5 vrijwill"
type input "afscheid-van-5-vrijwill"
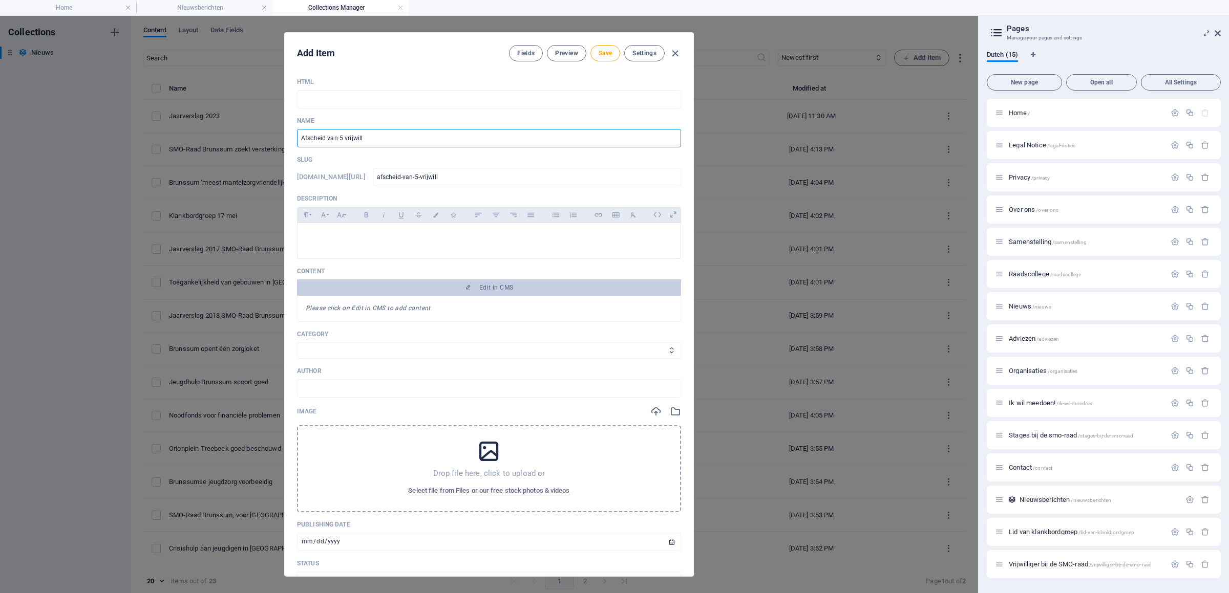
type input "Afscheid van 5 vrijwilli"
type input "afscheid-van-5-vrijwilli"
type input "Afscheid van 5 vrijwillig"
type input "afscheid-van-5-vrijwillig"
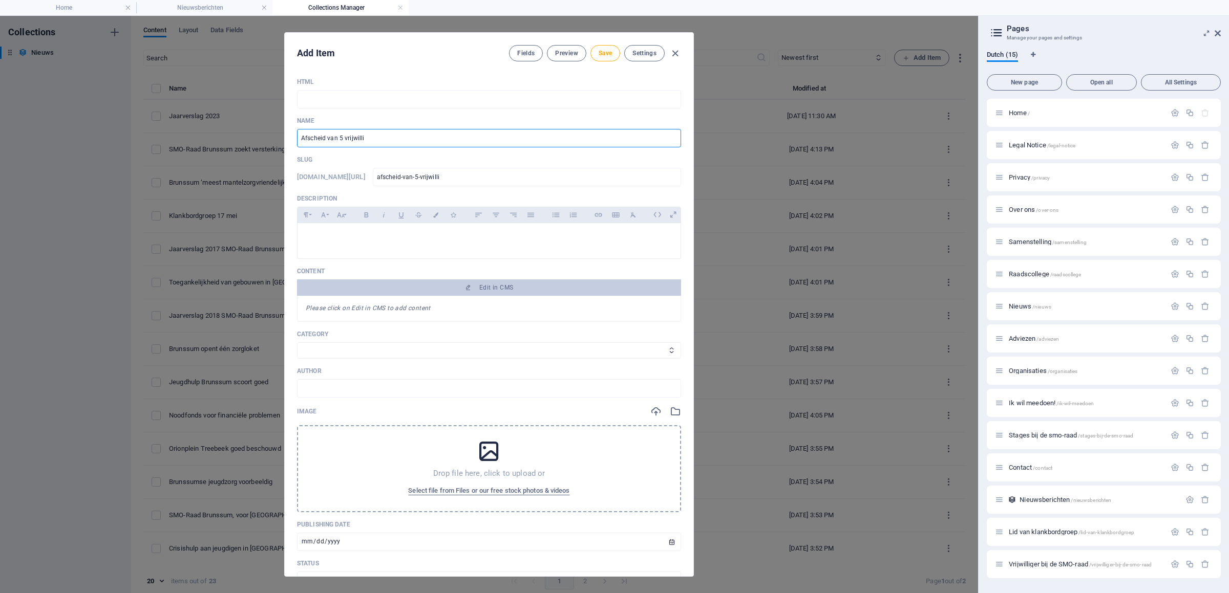
type input "afscheid-van-5-vrijwillig"
type input "Afscheid van 5 vrijwillige"
type input "afscheid-van-5-vrijwillige"
type input "Afscheid van 5 vrijwilliger"
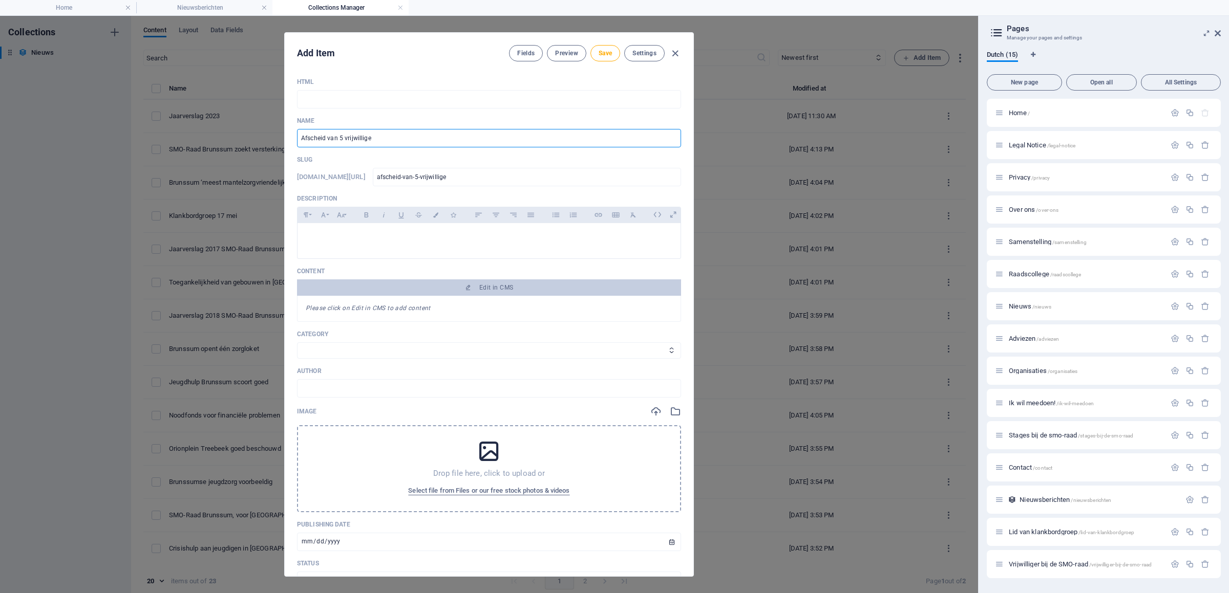
type input "afscheid-van-5-vrijwilliger"
type input "Afscheid van 5 vrijwilligers"
type input "afscheid-van-5-vrijwilligers"
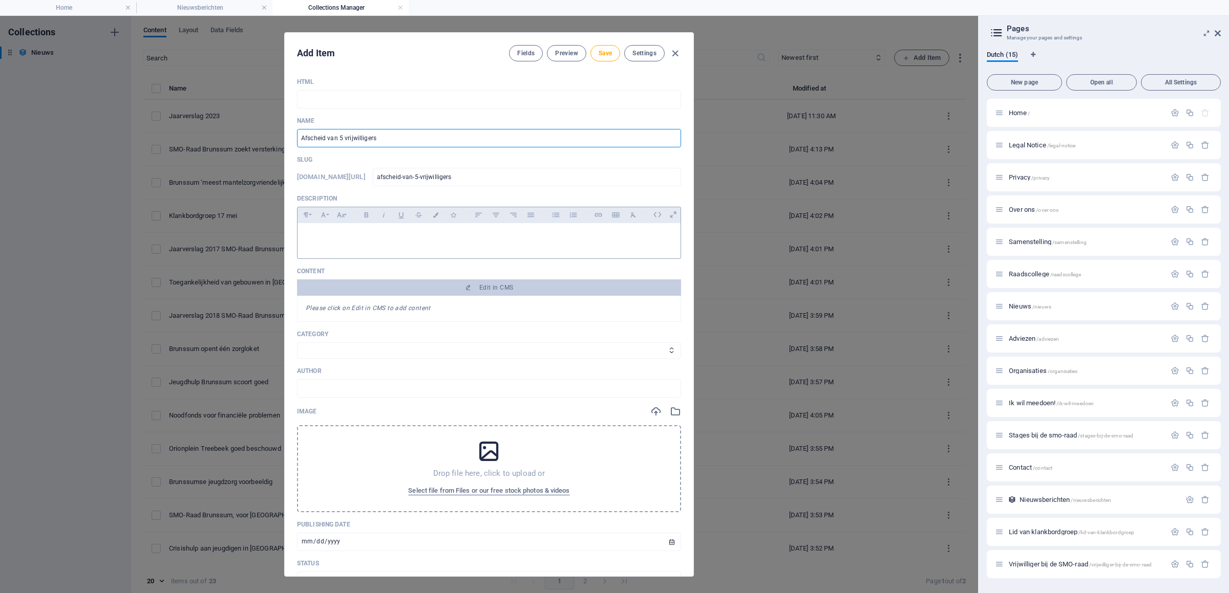
type input "Afscheid van 5 vrijwilligers"
click at [392, 241] on p at bounding box center [489, 236] width 367 height 10
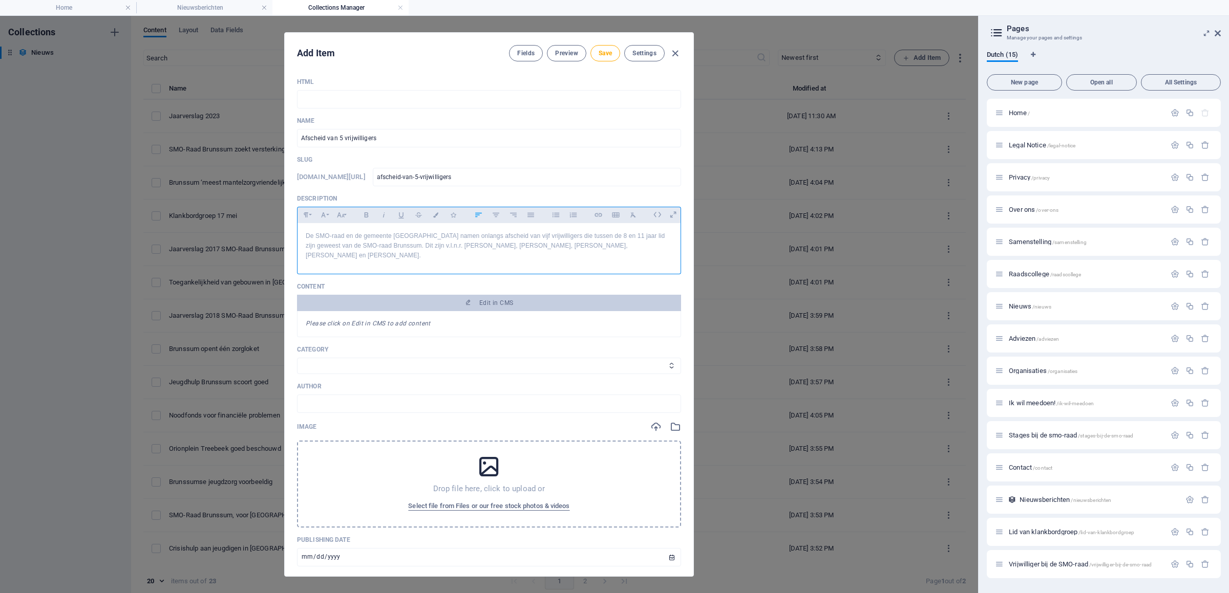
click at [409, 261] on p "De SMO-raad en de gemeente [GEOGRAPHIC_DATA] namen onlangs afscheid van vijf vr…" at bounding box center [489, 246] width 367 height 30
click at [400, 261] on p "De SMO-raad en de gemeente [GEOGRAPHIC_DATA] namen onlangs afscheid van vijf vr…" at bounding box center [489, 246] width 367 height 30
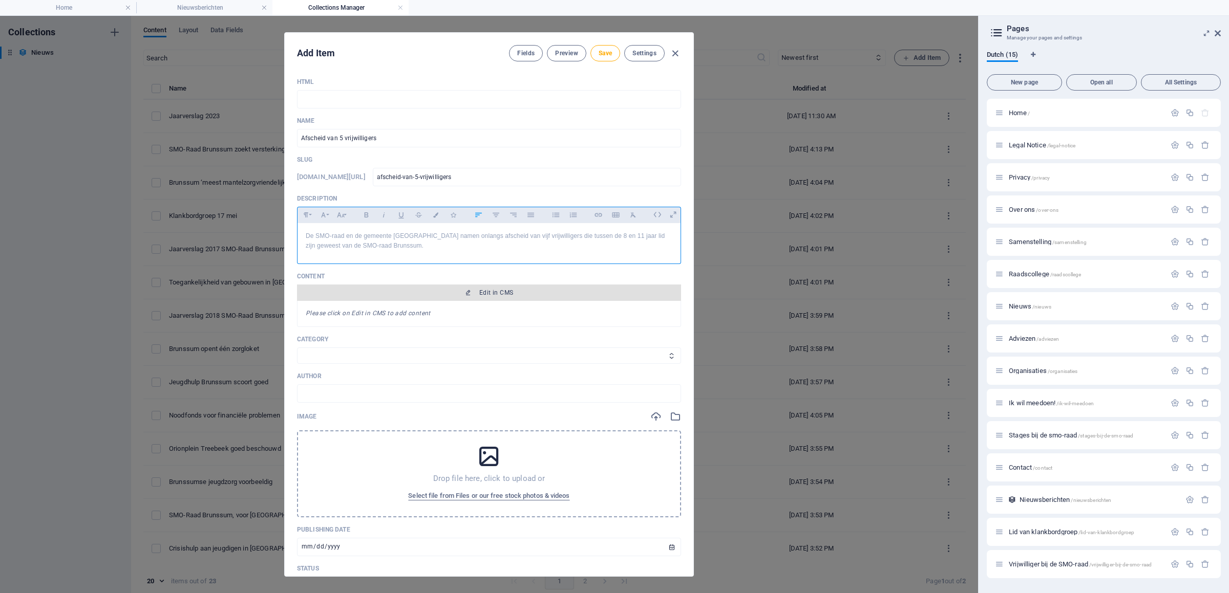
click at [463, 297] on span "Edit in CMS" at bounding box center [489, 293] width 376 height 8
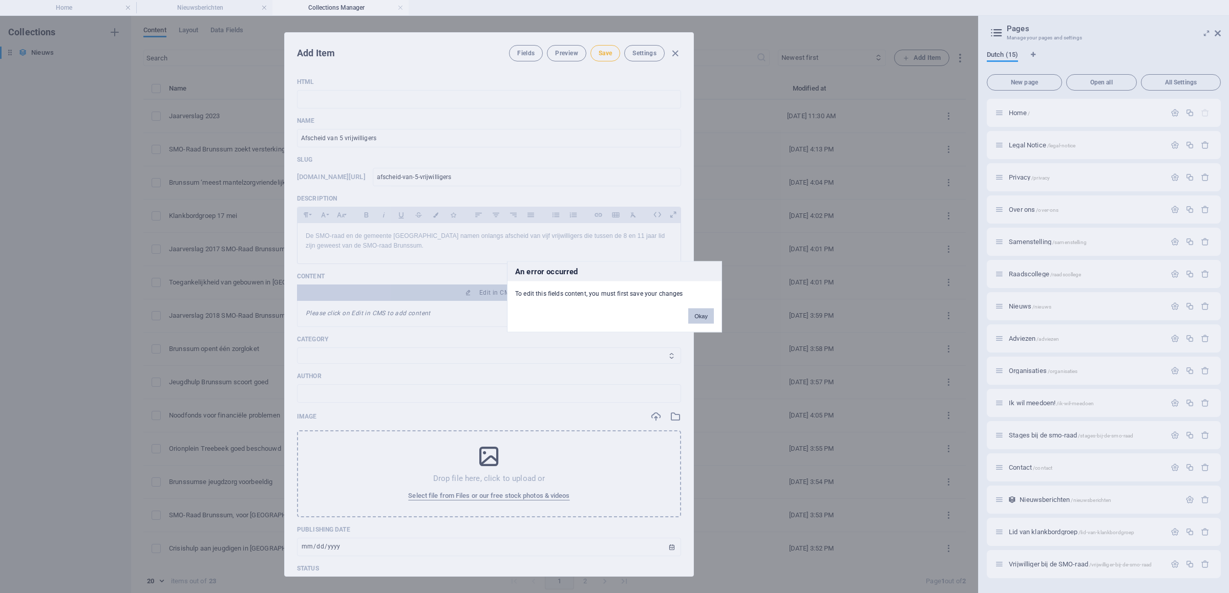
click at [702, 317] on button "Okay" at bounding box center [701, 315] width 26 height 15
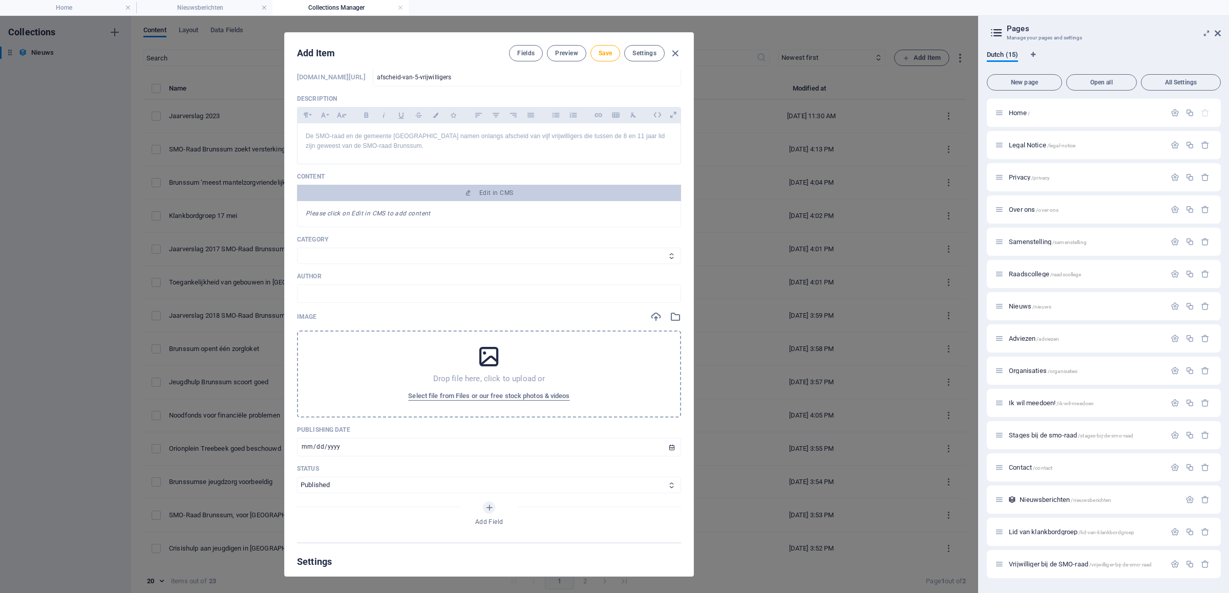
click at [464, 382] on div "Drop file here, click to upload or Select file from Files or our free stock pho…" at bounding box center [489, 374] width 384 height 87
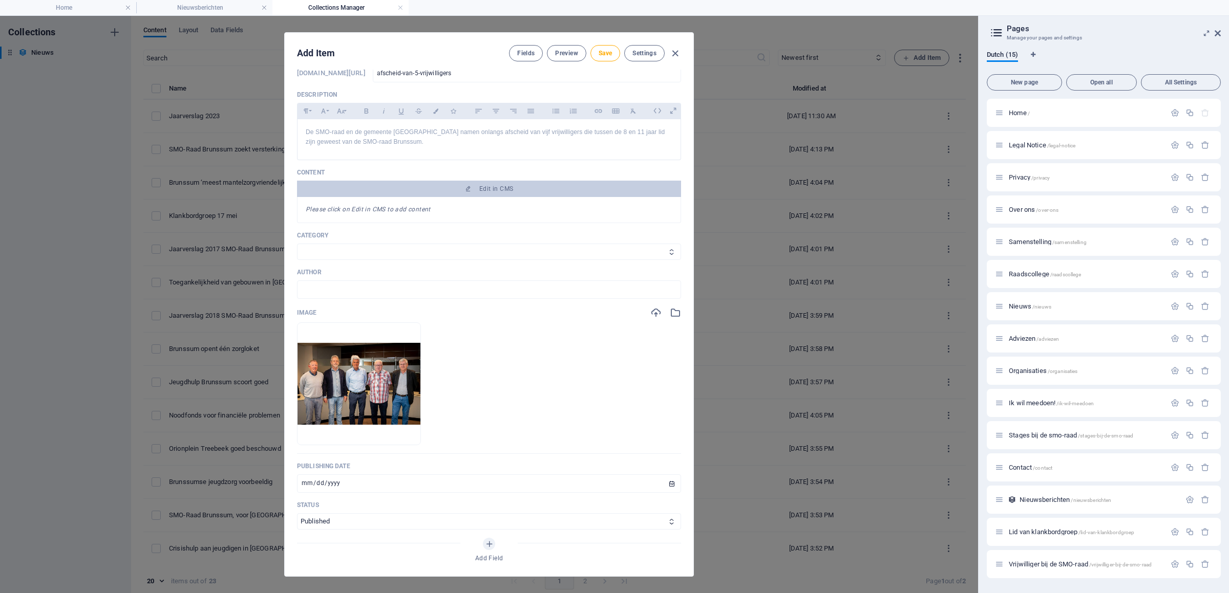
click at [297, 244] on select "Nieuws Category 2" at bounding box center [489, 252] width 384 height 16
click option "Category 2" at bounding box center [0, 0] width 0 height 0
click at [297, 244] on select "Nieuws Category 2" at bounding box center [489, 252] width 384 height 16
select select "Nieuws"
click option "Nieuws" at bounding box center [0, 0] width 0 height 0
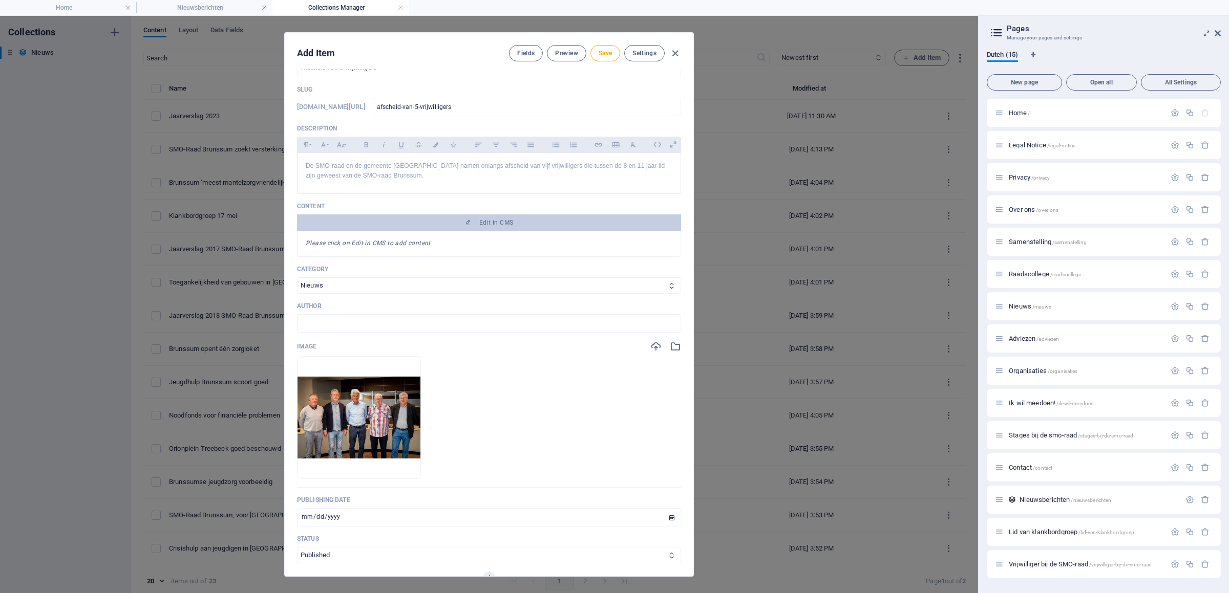
scroll to position [54, 0]
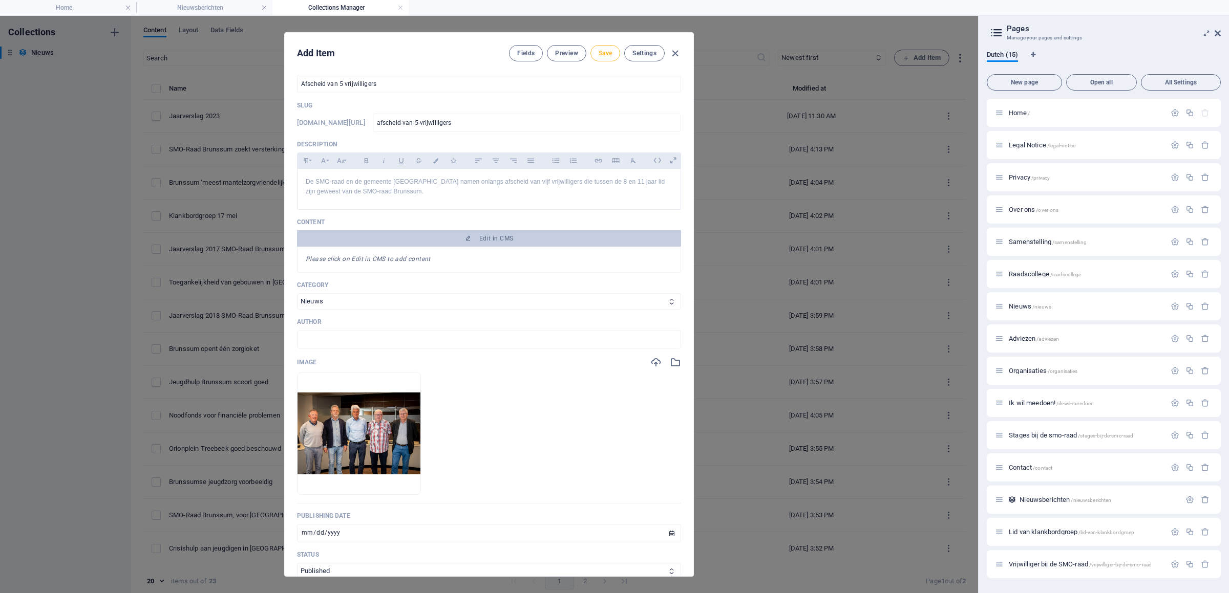
click at [604, 53] on span "Save" at bounding box center [605, 53] width 13 height 8
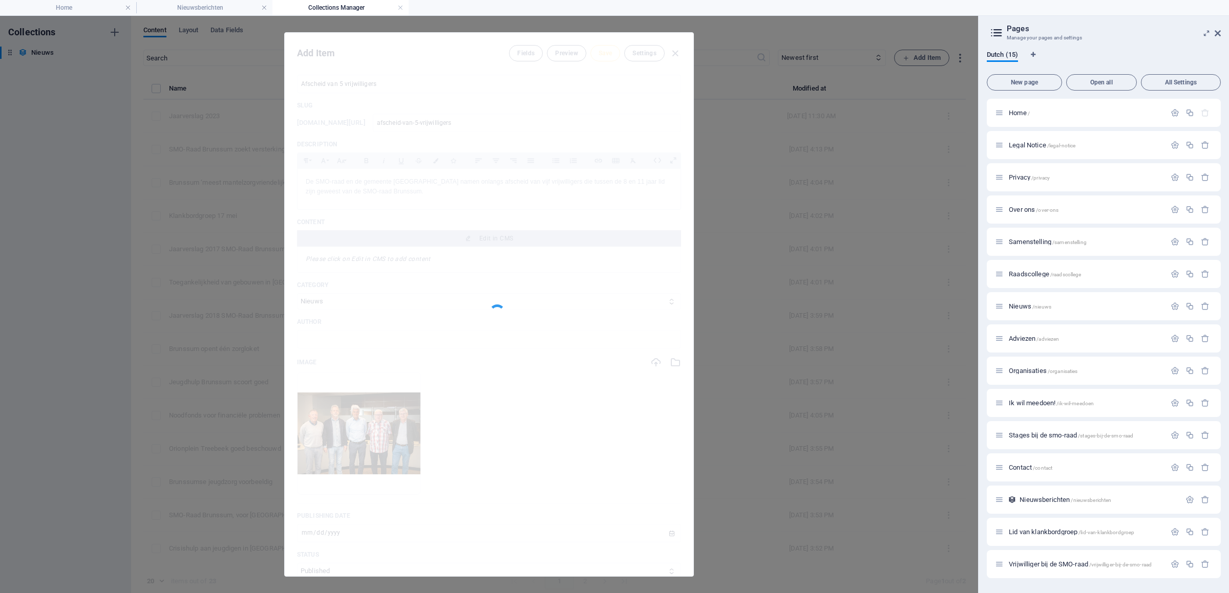
type input "afscheid-van-5-vrijwilligers"
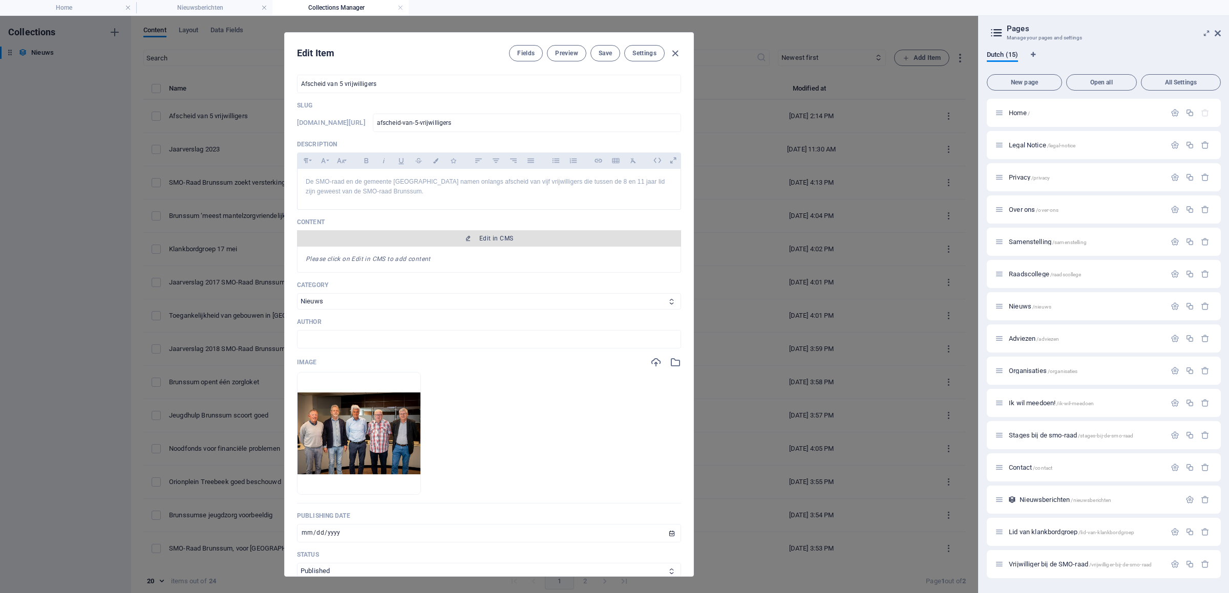
click at [478, 247] on button "Edit in CMS" at bounding box center [489, 238] width 384 height 16
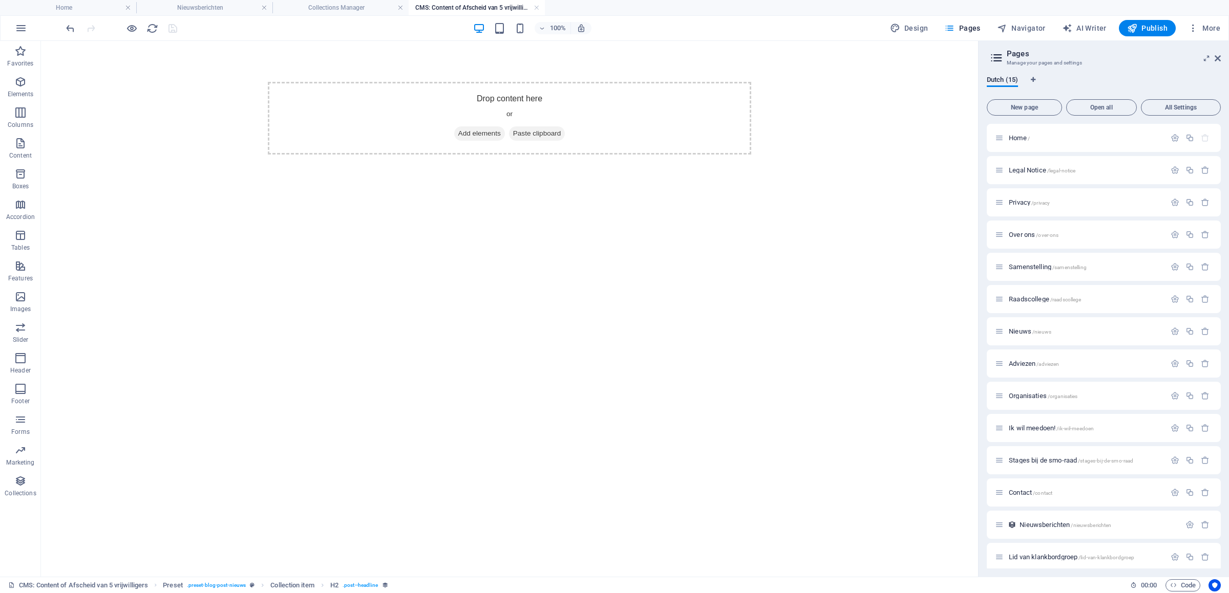
scroll to position [0, 0]
click at [476, 131] on span "Add elements" at bounding box center [479, 133] width 51 height 14
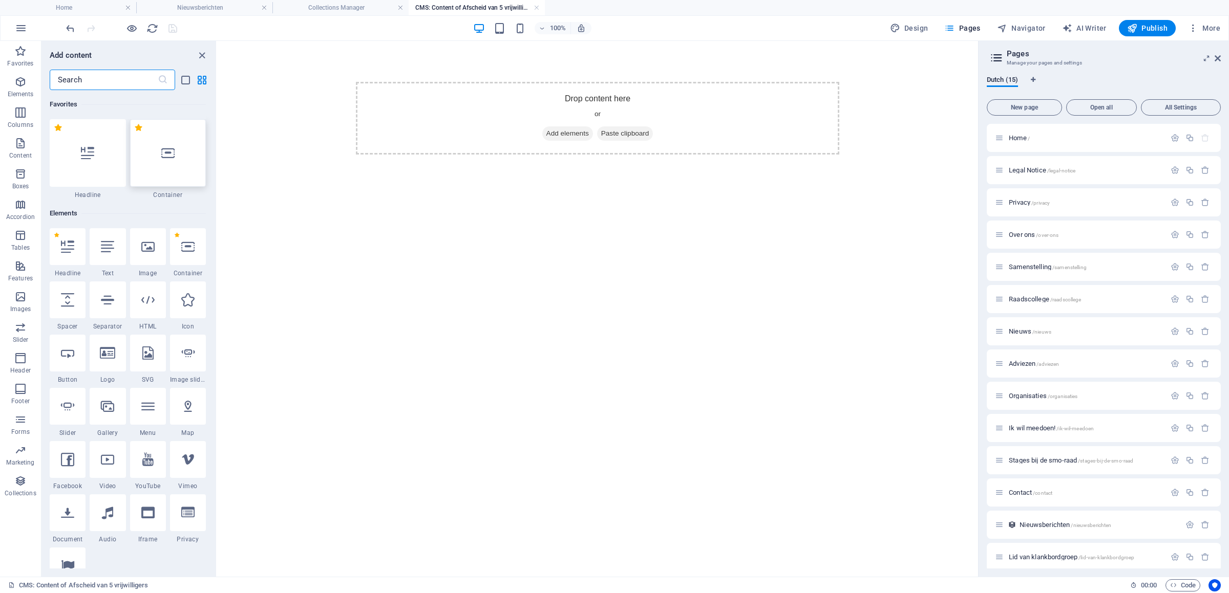
click at [130, 187] on div at bounding box center [168, 153] width 76 height 68
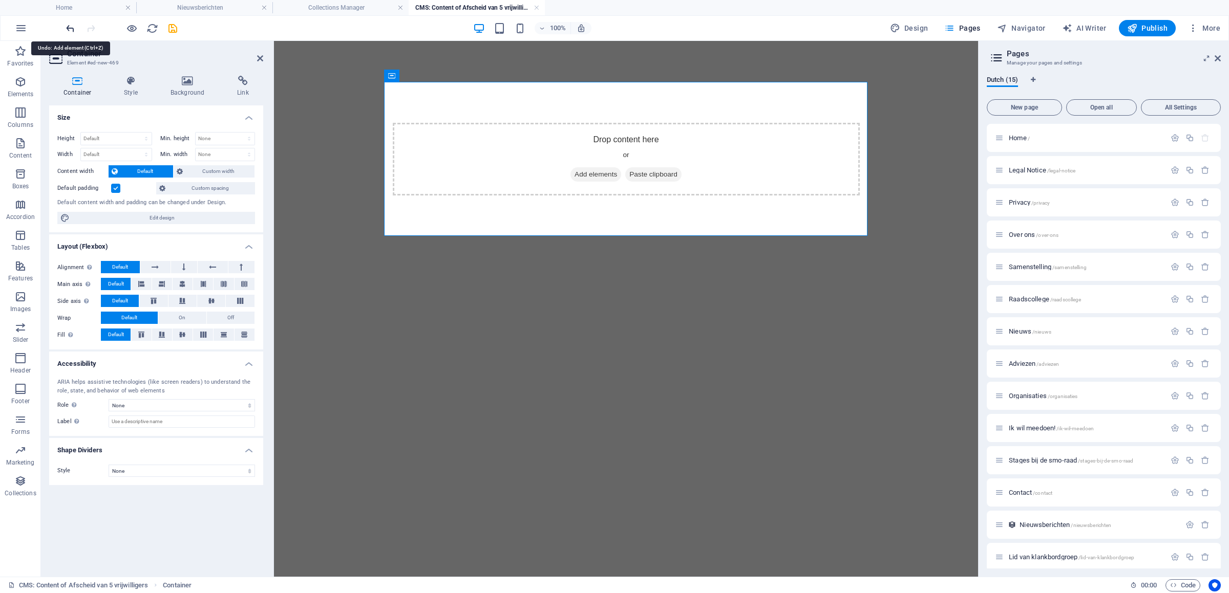
click at [74, 32] on icon "undo" at bounding box center [71, 29] width 12 height 12
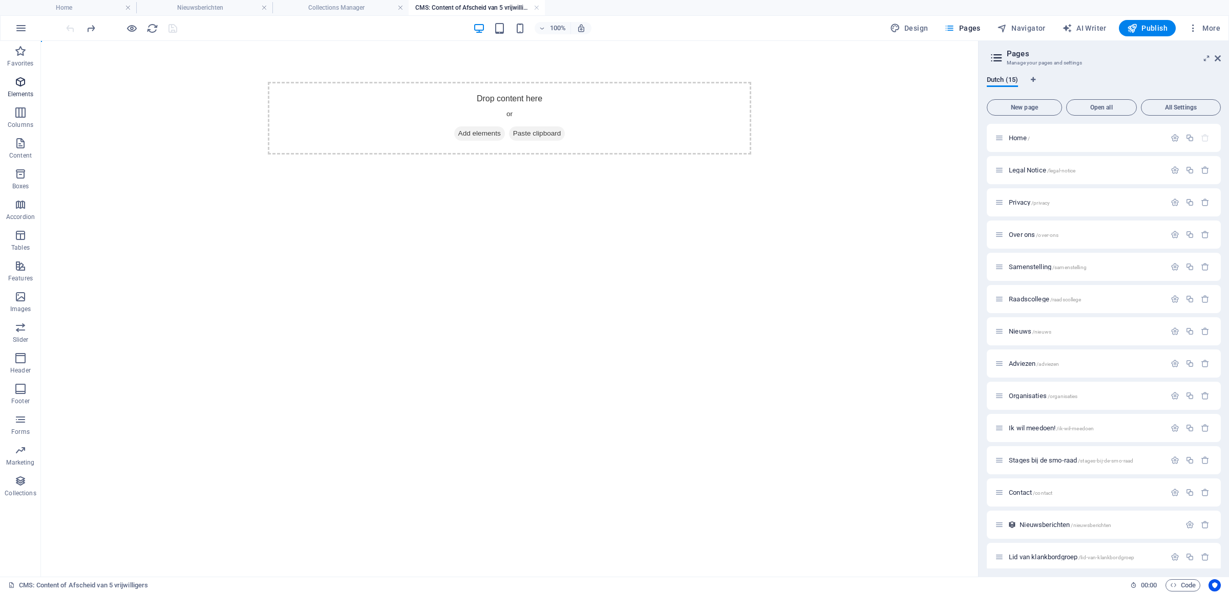
click at [23, 85] on icon "button" at bounding box center [20, 82] width 12 height 12
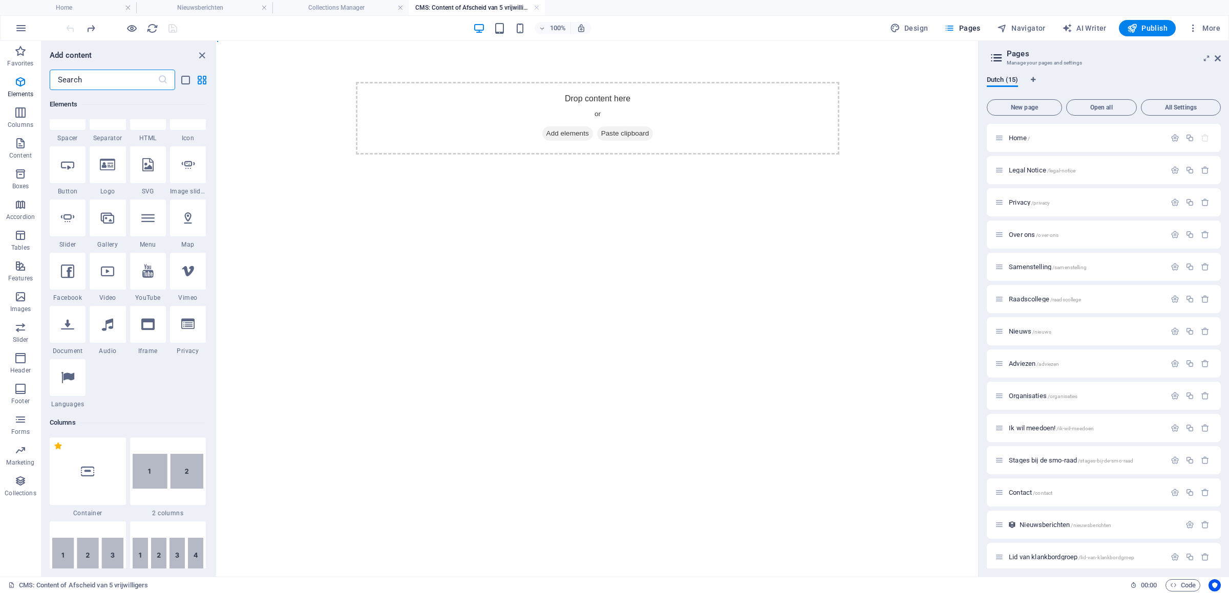
scroll to position [193, 0]
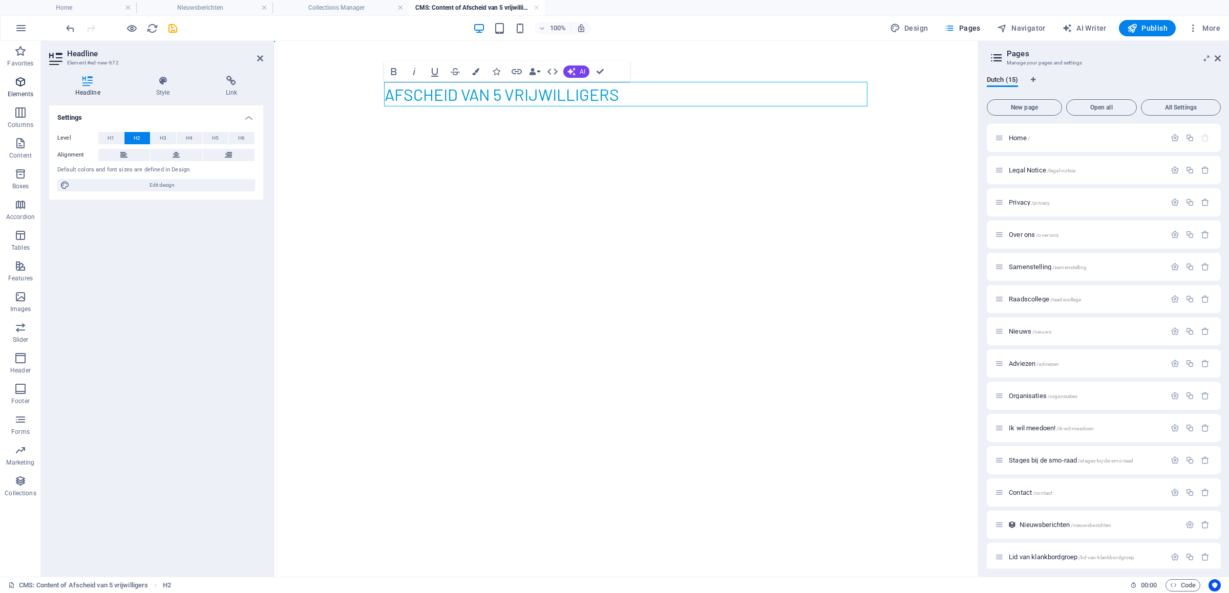
click at [23, 88] on icon "button" at bounding box center [20, 82] width 12 height 12
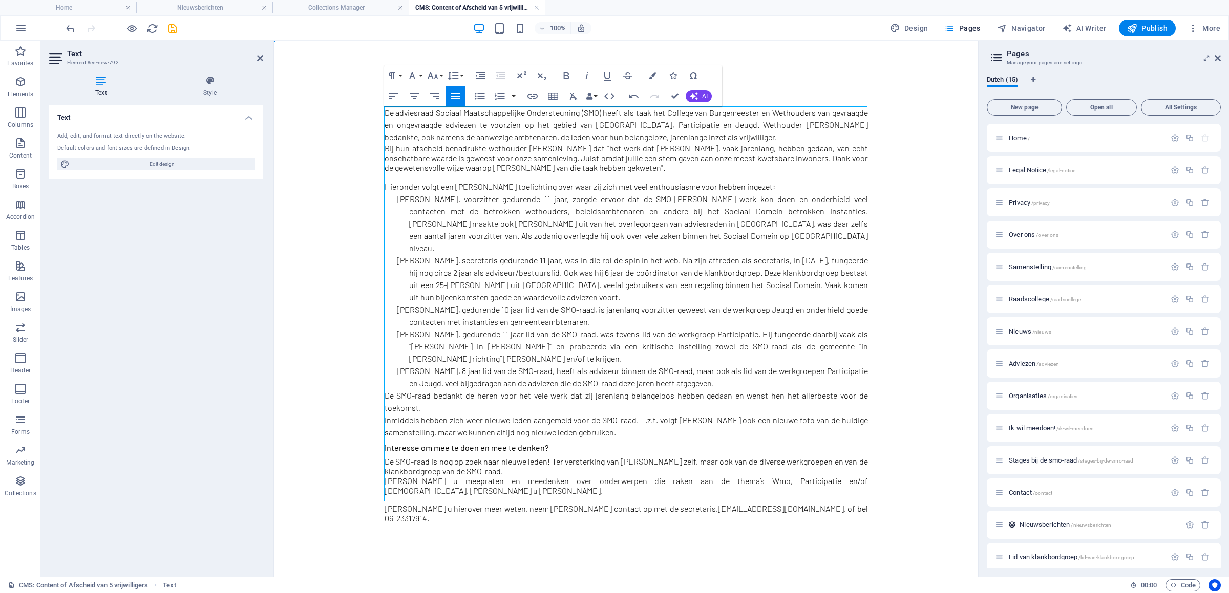
click at [662, 153] on p "Bij hun afscheid benadrukte wethouder Vérénice Hermans dat "het werk dat jullie…" at bounding box center [625, 157] width 483 height 29
click at [20, 83] on icon "button" at bounding box center [20, 82] width 12 height 12
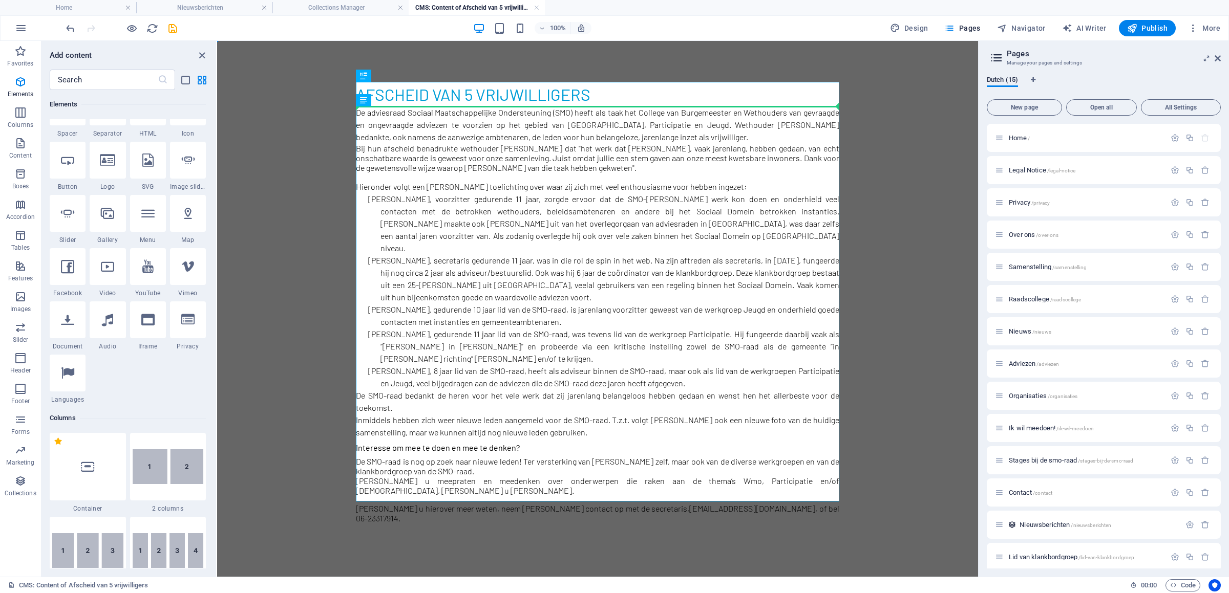
select select "px"
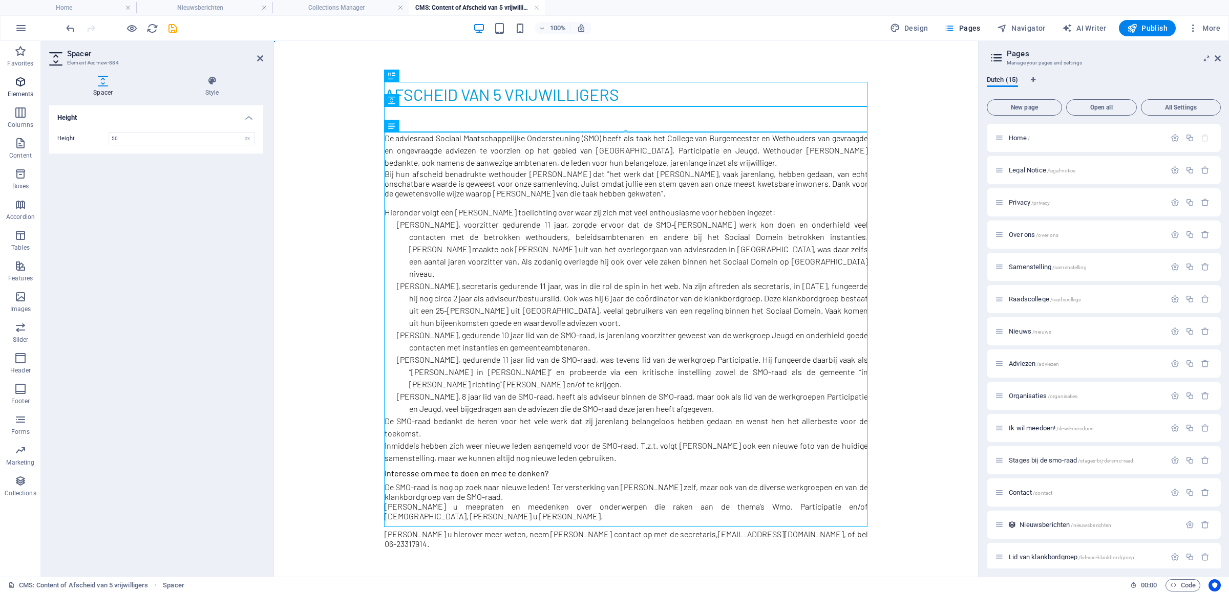
click at [30, 81] on span "Elements" at bounding box center [20, 88] width 41 height 25
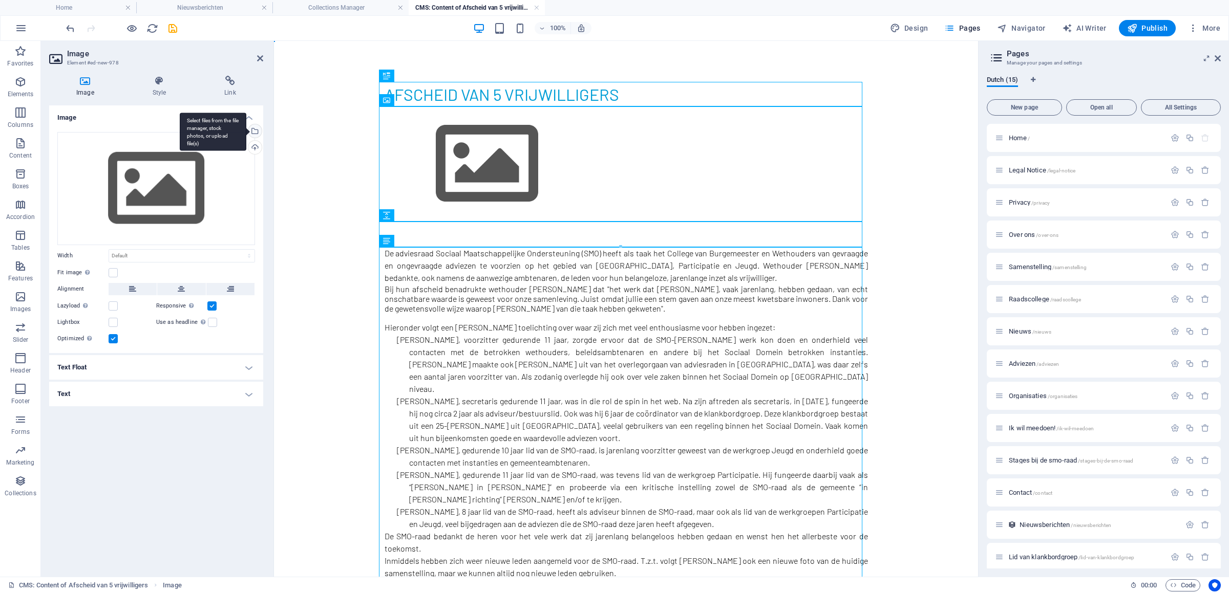
click at [251, 127] on div "Select files from the file manager, stock photos, or upload file(s)" at bounding box center [253, 131] width 15 height 15
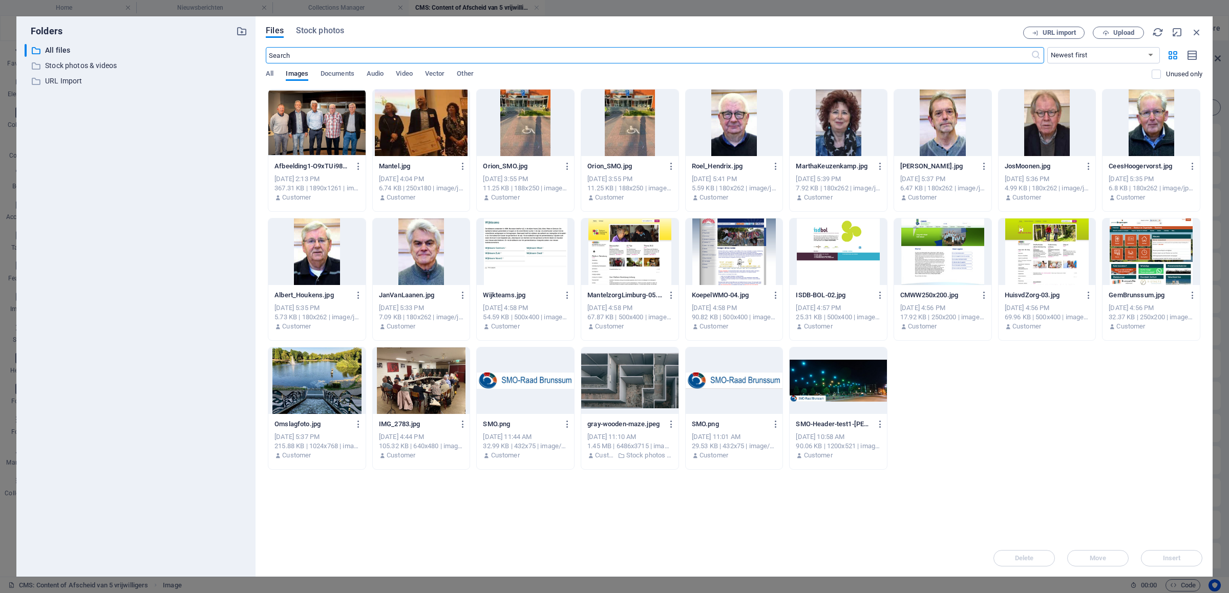
click at [335, 128] on div at bounding box center [316, 123] width 97 height 67
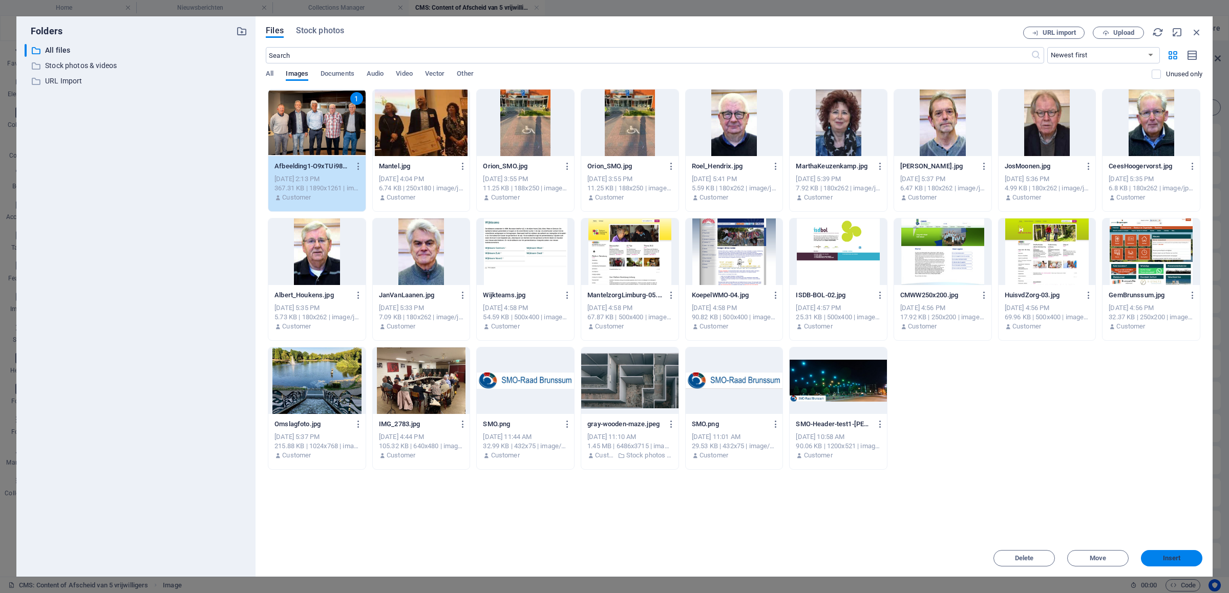
click at [1163, 561] on span "Insert" at bounding box center [1172, 559] width 18 height 6
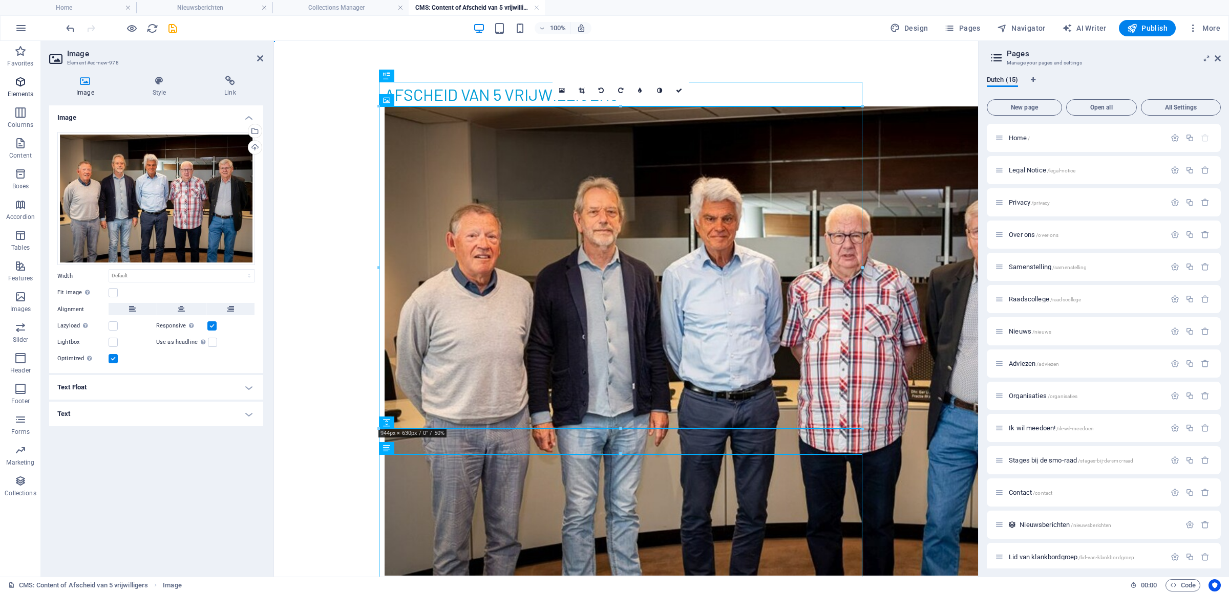
click at [10, 87] on span "Elements" at bounding box center [20, 88] width 41 height 25
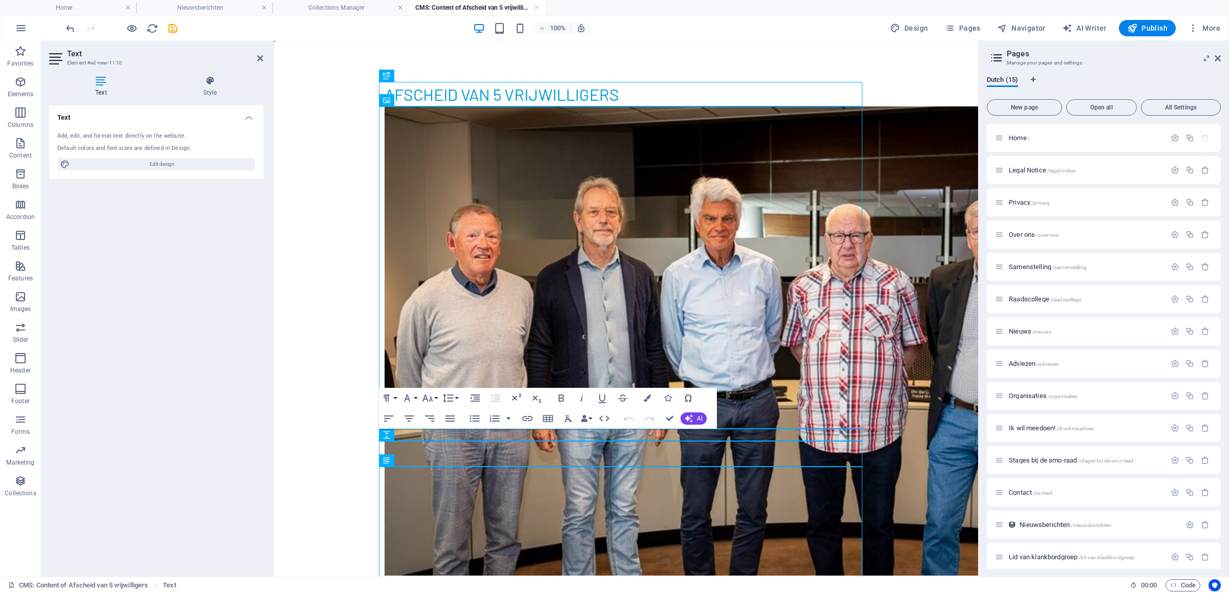
click at [459, 576] on p "New text element" at bounding box center [625, 582] width 483 height 12
drag, startPoint x: 459, startPoint y: 435, endPoint x: 333, endPoint y: 432, distance: 126.0
click at [333, 432] on body "afscheid van 5 vrijwilligers New text element De adviesraad Sociaal Maatschappe…" at bounding box center [625, 560] width 704 height 1039
click at [240, 217] on div "Text Add, edit, and format text directly on the website. Default colors and fon…" at bounding box center [156, 336] width 214 height 463
click at [172, 28] on icon "save" at bounding box center [173, 29] width 12 height 12
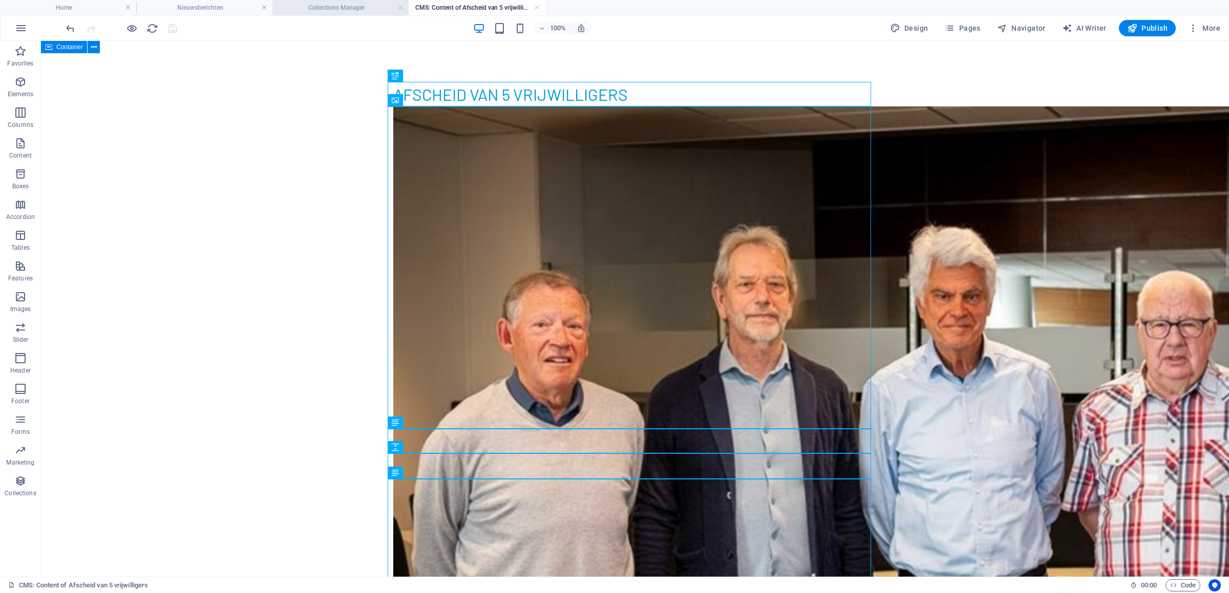
click at [364, 5] on h4 "Collections Manager" at bounding box center [340, 7] width 136 height 11
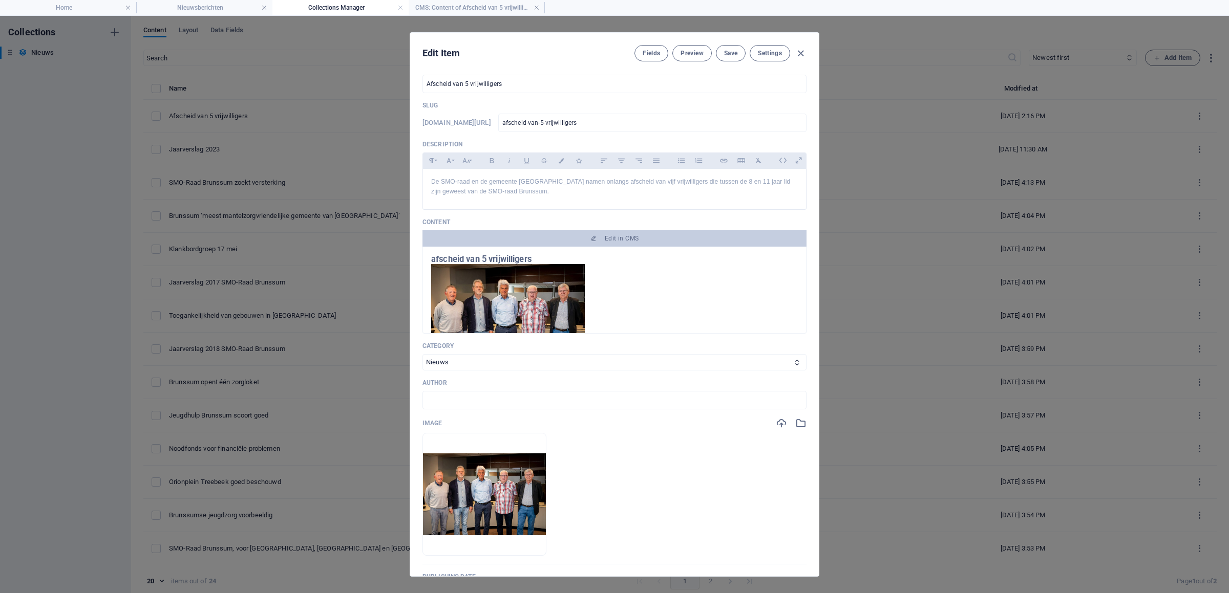
scroll to position [54, 0]
drag, startPoint x: 624, startPoint y: 122, endPoint x: 504, endPoint y: 123, distance: 119.3
click at [504, 123] on input "afscheid-van-5-vrijwilligers" at bounding box center [652, 123] width 308 height 18
click at [731, 55] on span "Save" at bounding box center [730, 53] width 13 height 8
click at [795, 49] on icon "button" at bounding box center [801, 54] width 12 height 12
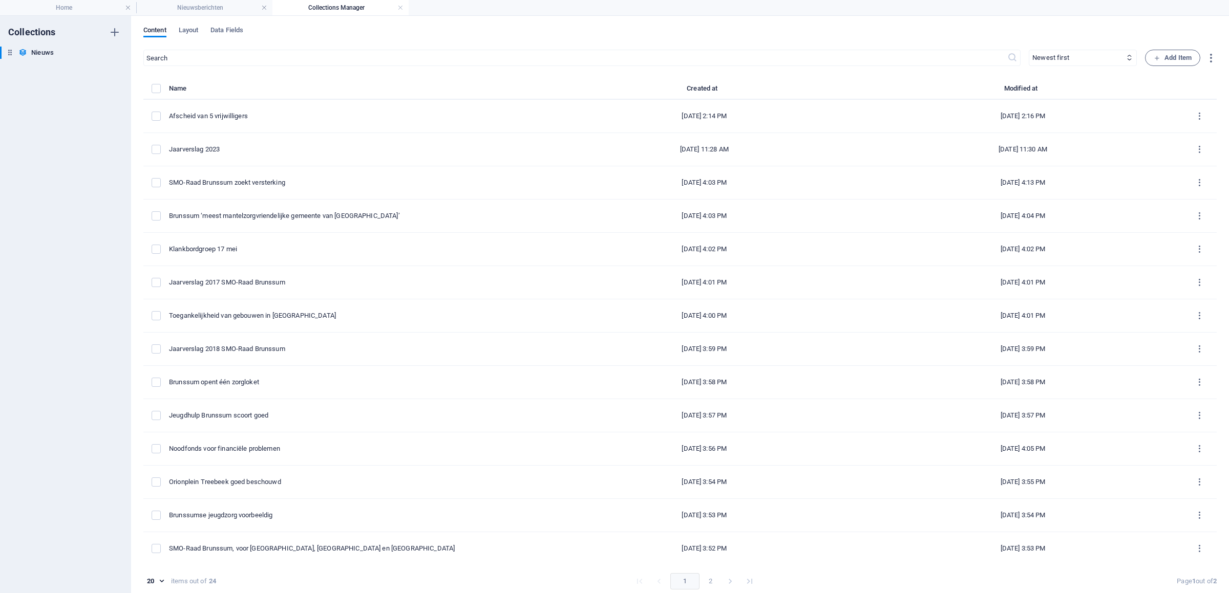
type input "afscheid-van-5-vrijwilligers"
click at [102, 3] on h4 "Home" at bounding box center [68, 7] width 136 height 11
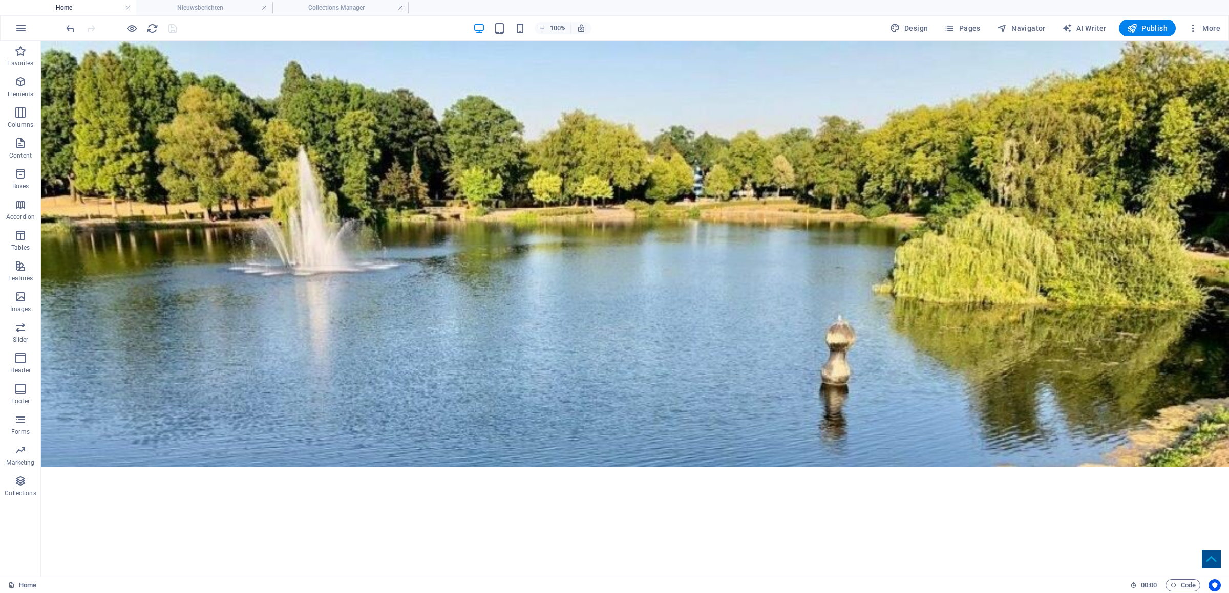
scroll to position [216, 0]
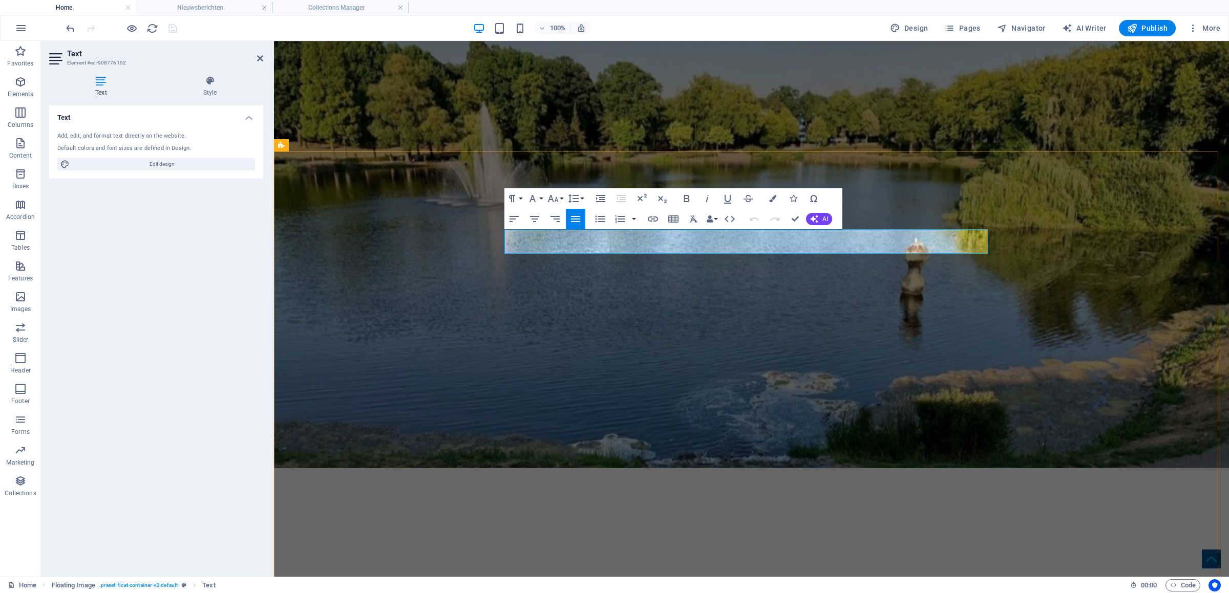
click at [652, 216] on icon "button" at bounding box center [653, 219] width 12 height 12
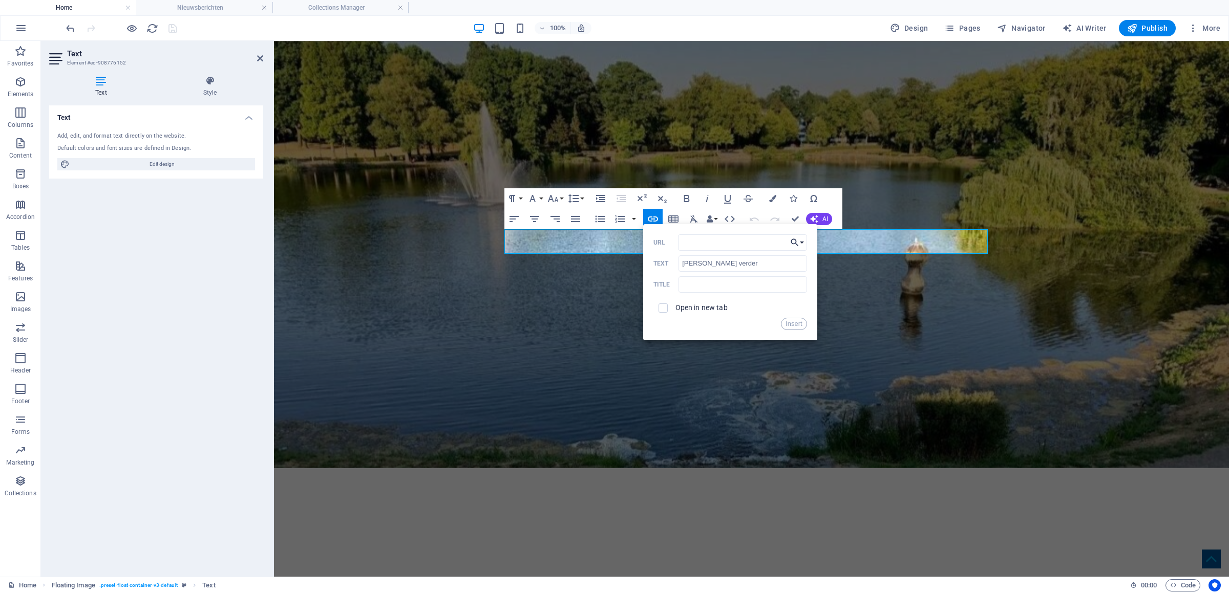
click at [799, 241] on icon "button" at bounding box center [795, 243] width 10 height 12
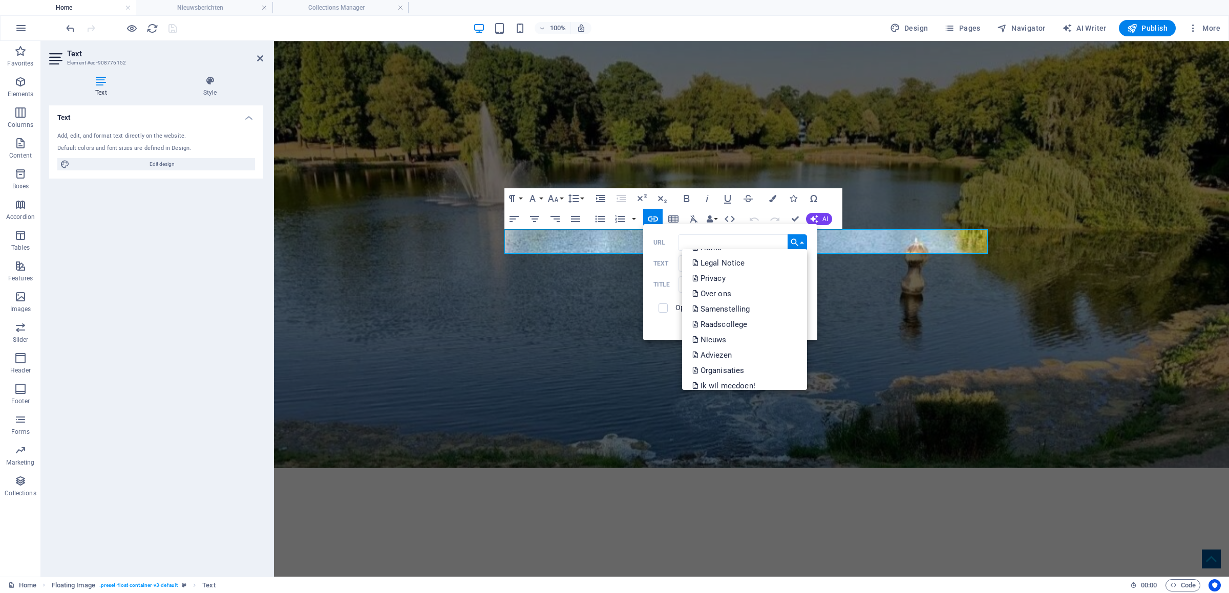
scroll to position [0, 0]
click at [692, 238] on input "URL" at bounding box center [742, 243] width 129 height 16
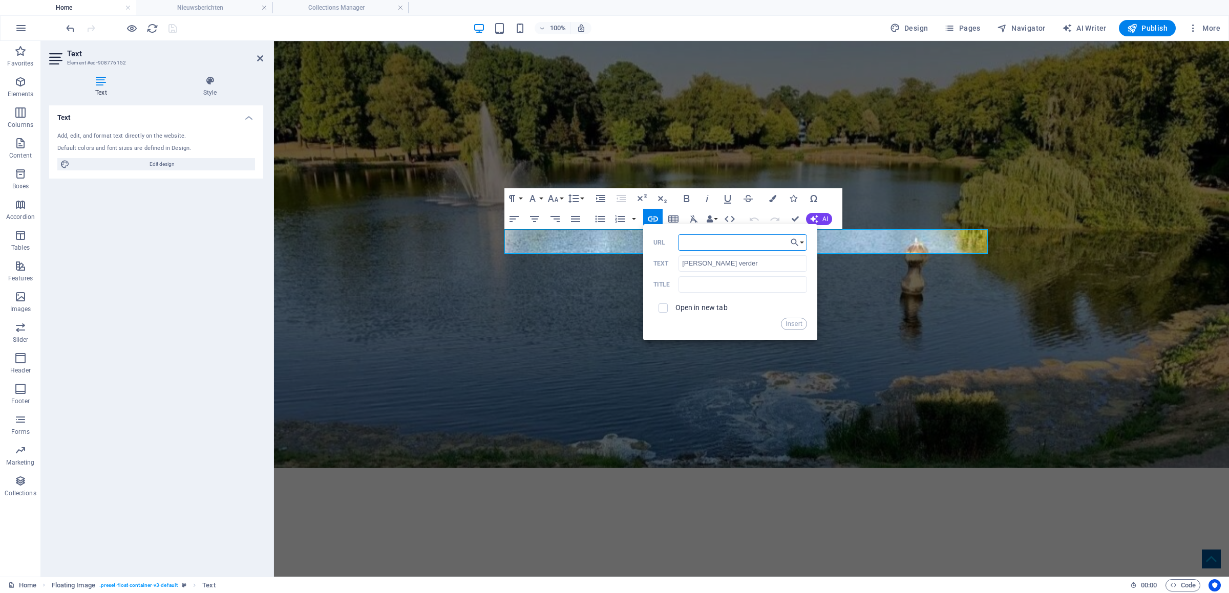
paste input "afscheid-van-5-vrijwilligers"
type input "/nieuwsberichten/afscheid-van-5-vrijwilligers"
click at [790, 320] on button "Insert" at bounding box center [794, 324] width 26 height 12
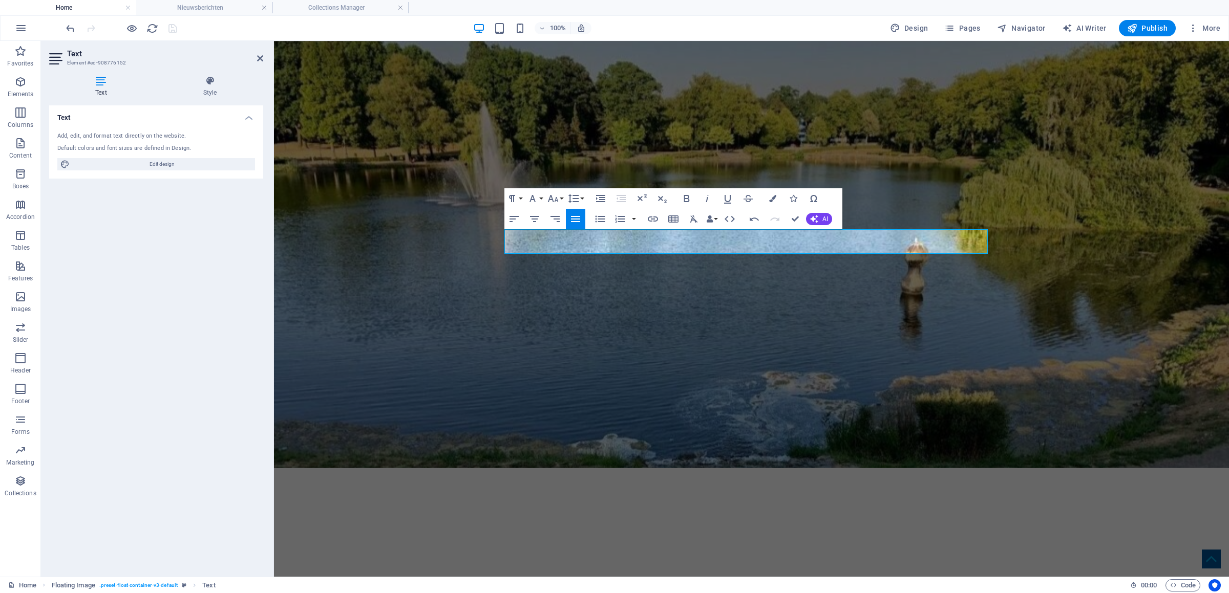
click at [225, 36] on div "100% Design Pages Navigator AI Writer Publish More" at bounding box center [644, 28] width 1160 height 16
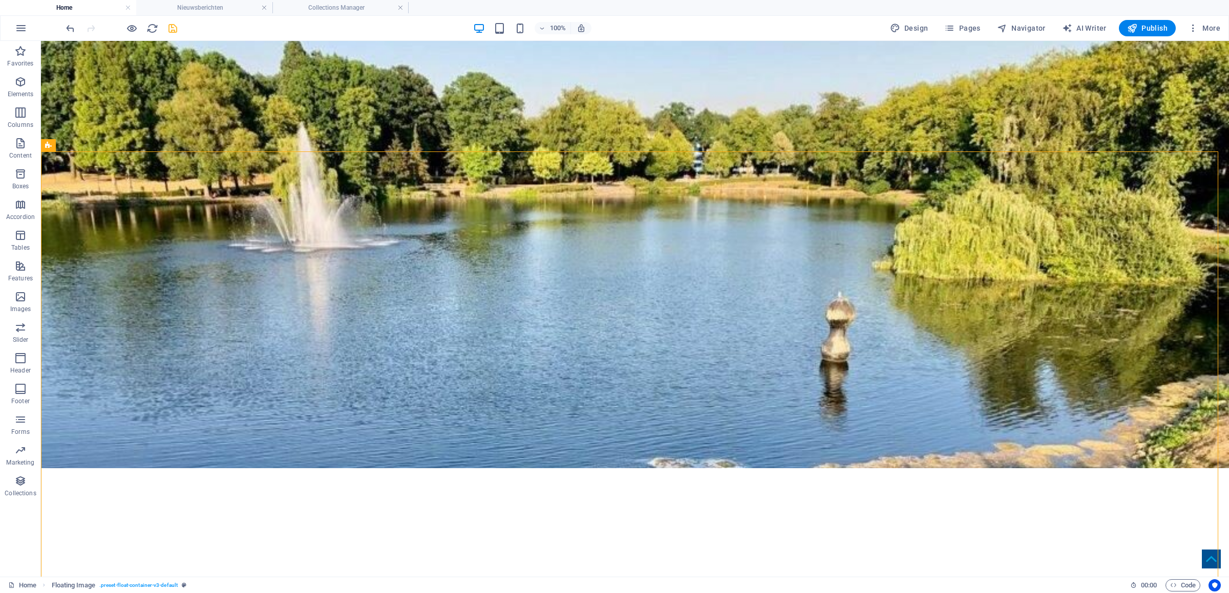
click at [177, 29] on icon "save" at bounding box center [173, 29] width 12 height 12
click at [1159, 26] on span "Publish" at bounding box center [1147, 28] width 40 height 10
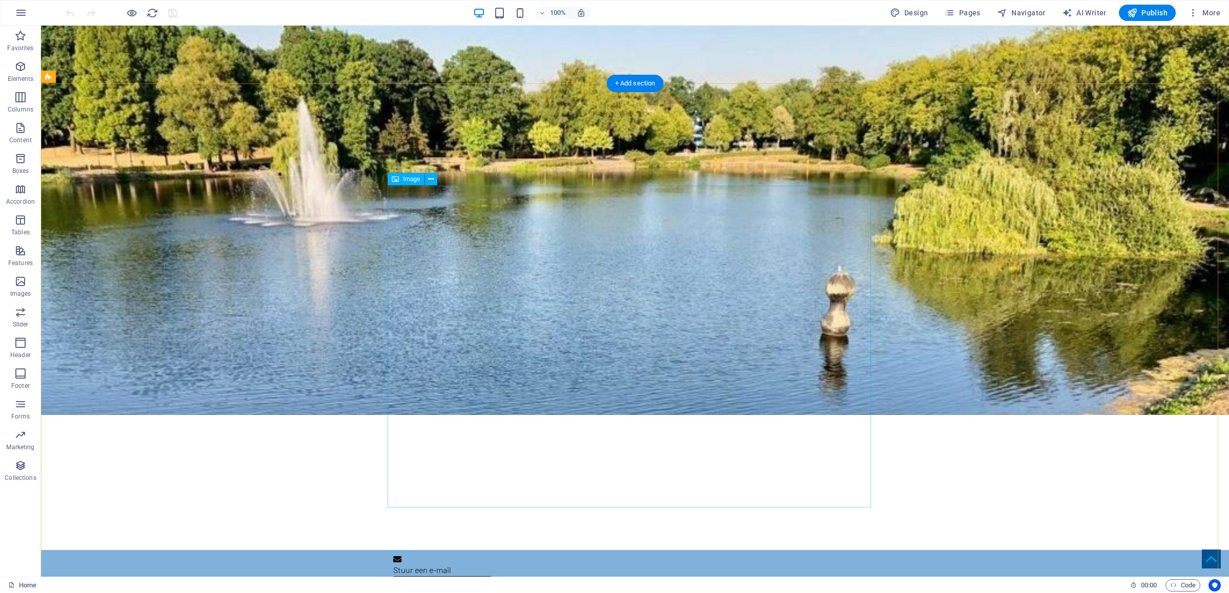
scroll to position [54, 0]
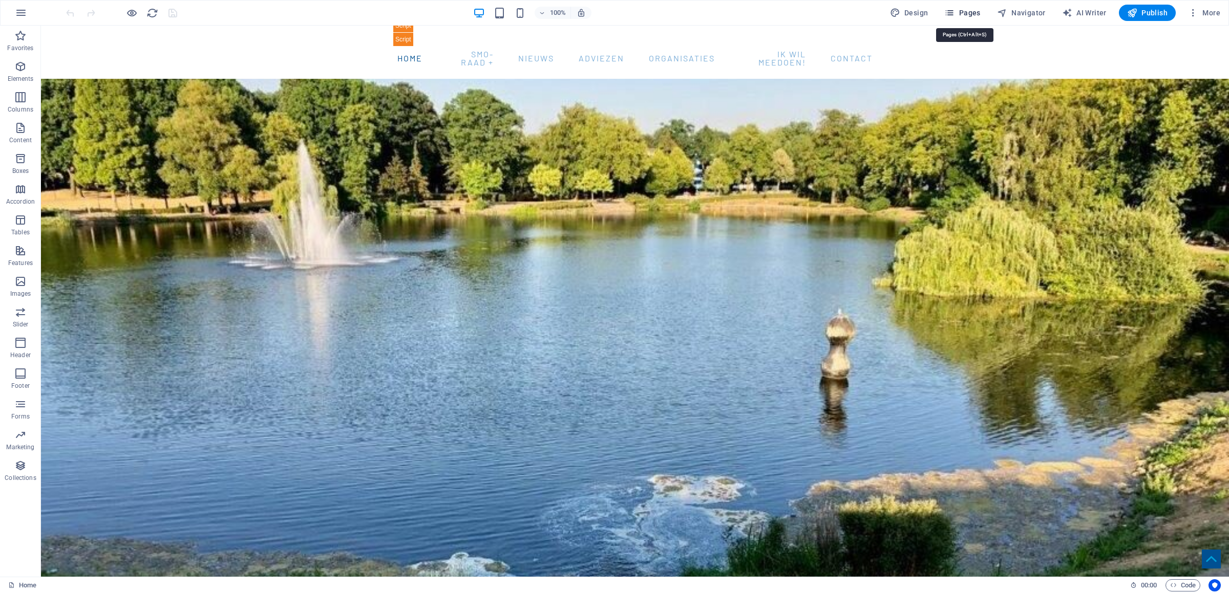
click at [975, 9] on span "Pages" at bounding box center [962, 13] width 36 height 10
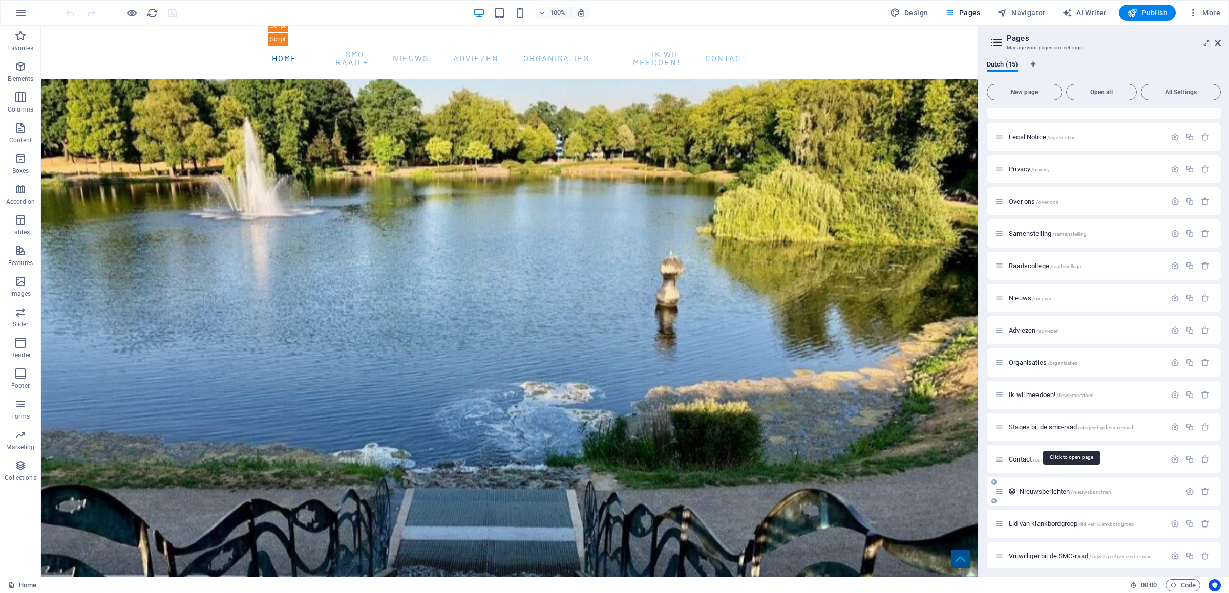
scroll to position [24, 0]
click at [1031, 481] on div "Nieuwsberichten /nieuwsberichten" at bounding box center [1087, 486] width 185 height 12
click at [1040, 484] on span "Nieuwsberichten /nieuwsberichten" at bounding box center [1065, 486] width 92 height 8
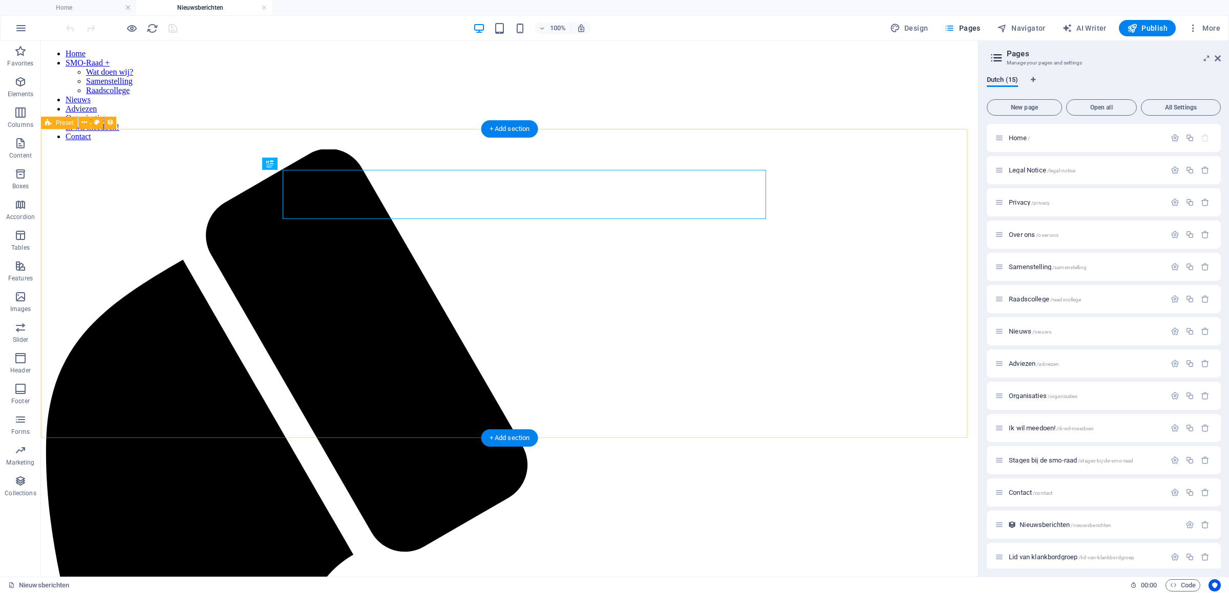
scroll to position [0, 0]
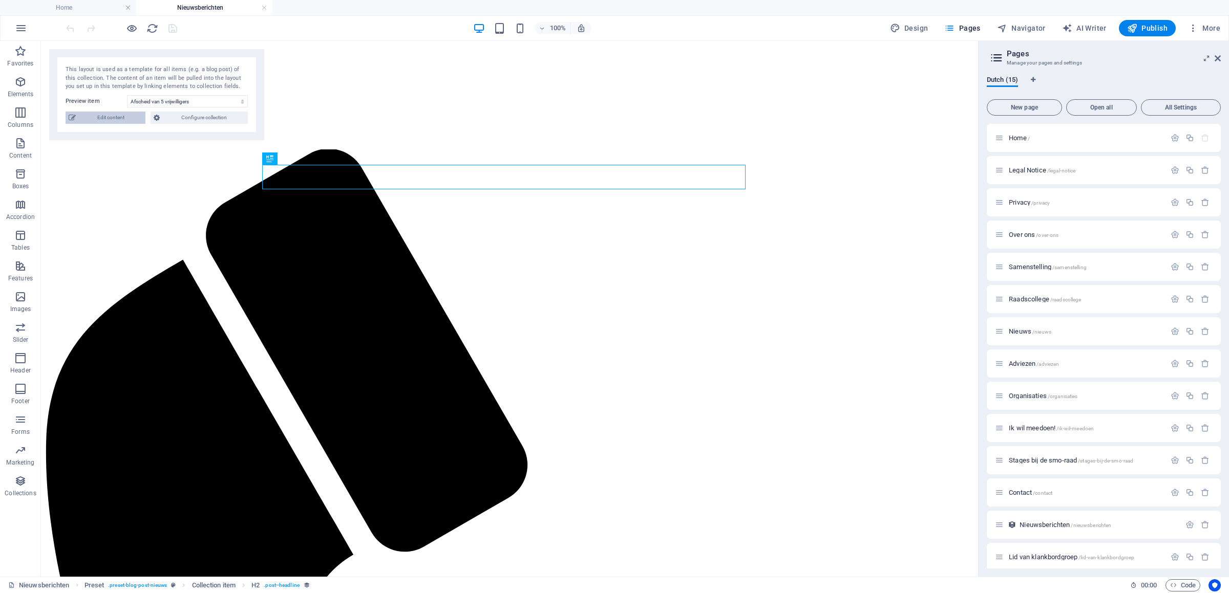
click at [111, 118] on span "Edit content" at bounding box center [110, 118] width 63 height 12
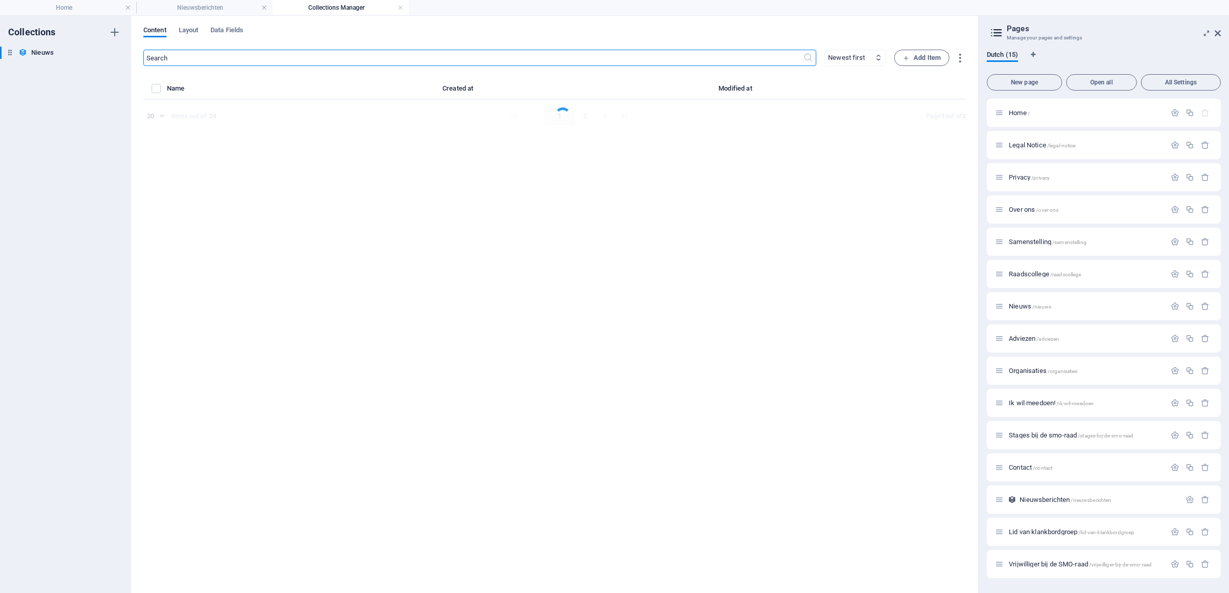
select select "Nieuws"
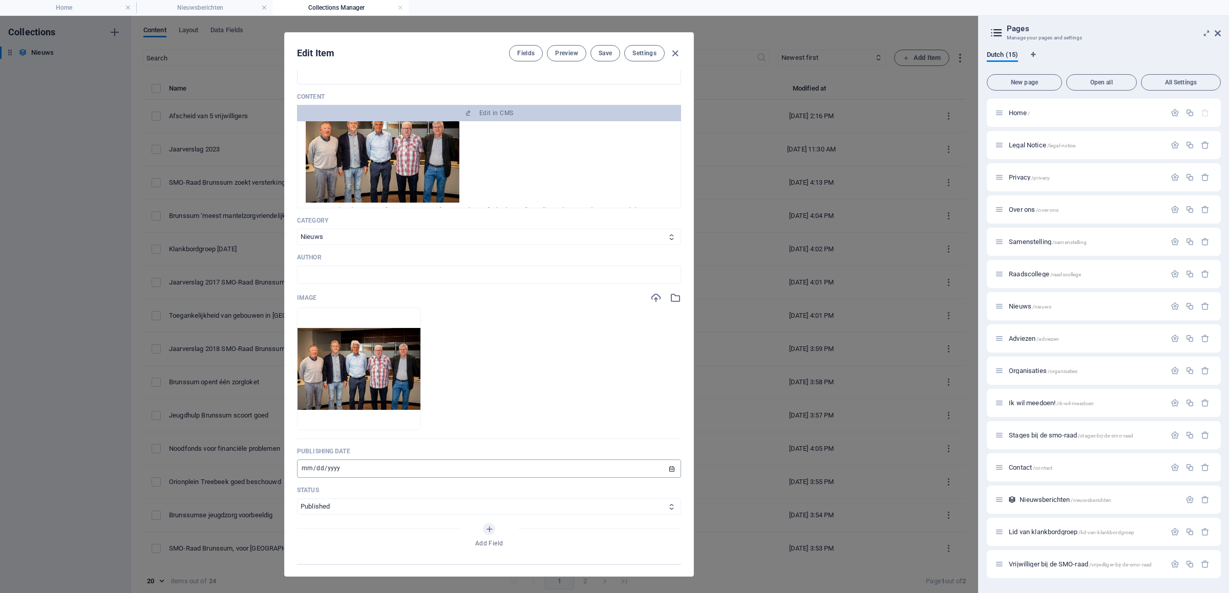
scroll to position [200, 0]
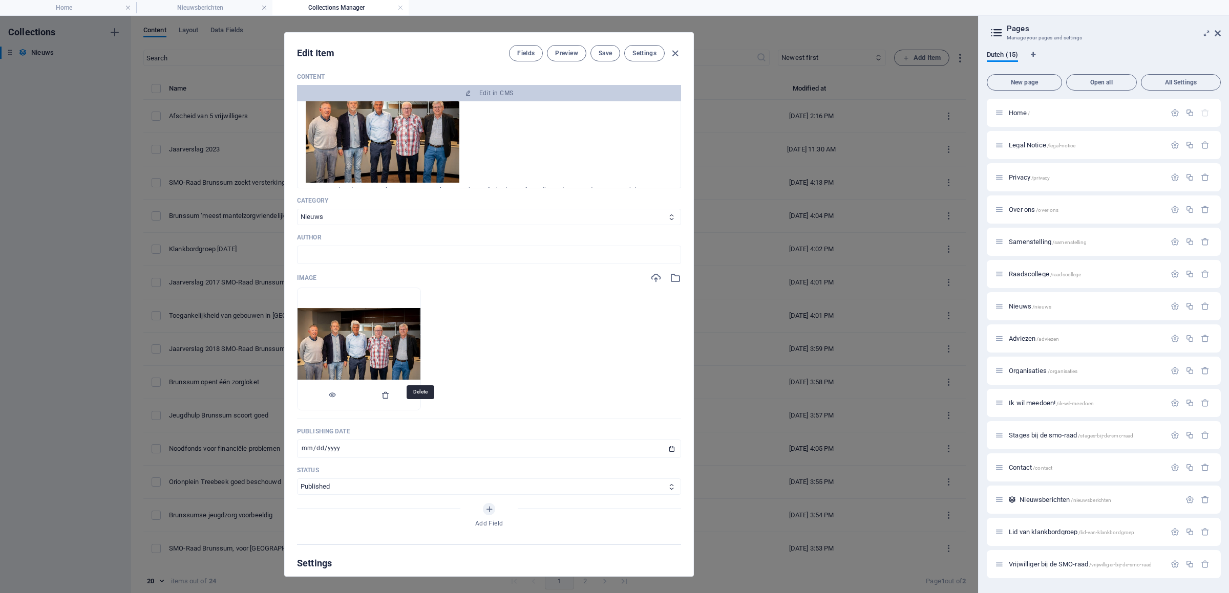
click at [390, 399] on icon "button" at bounding box center [385, 395] width 8 height 8
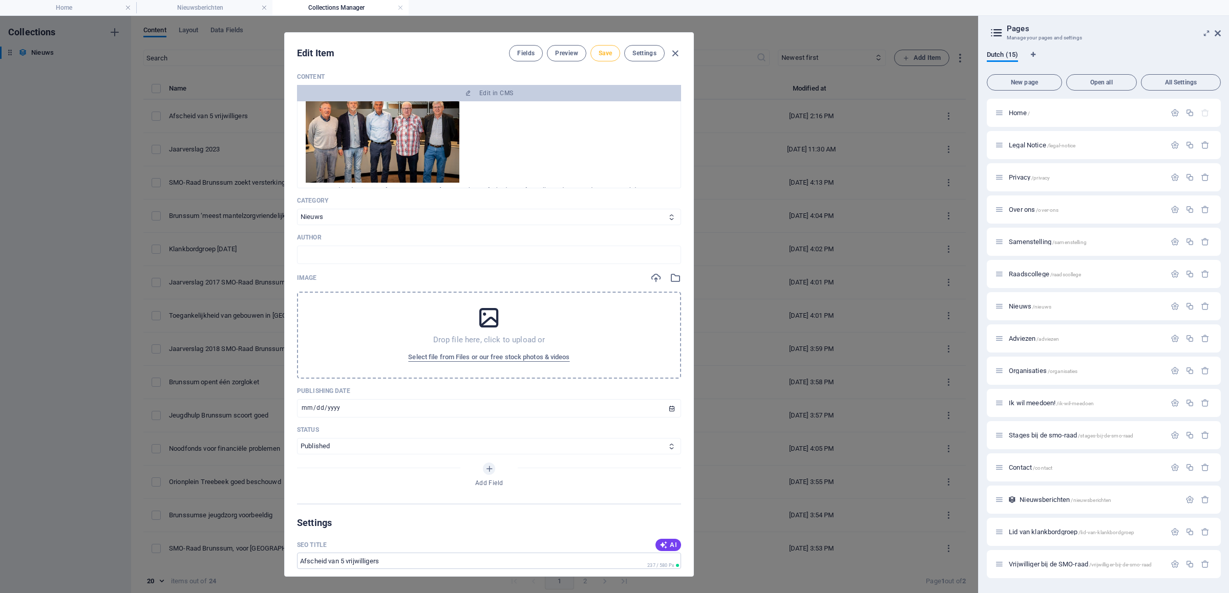
click at [604, 51] on span "Save" at bounding box center [605, 53] width 13 height 8
click at [669, 52] on icon "button" at bounding box center [675, 54] width 12 height 12
type input "afscheid-van-5-vrijwilligers"
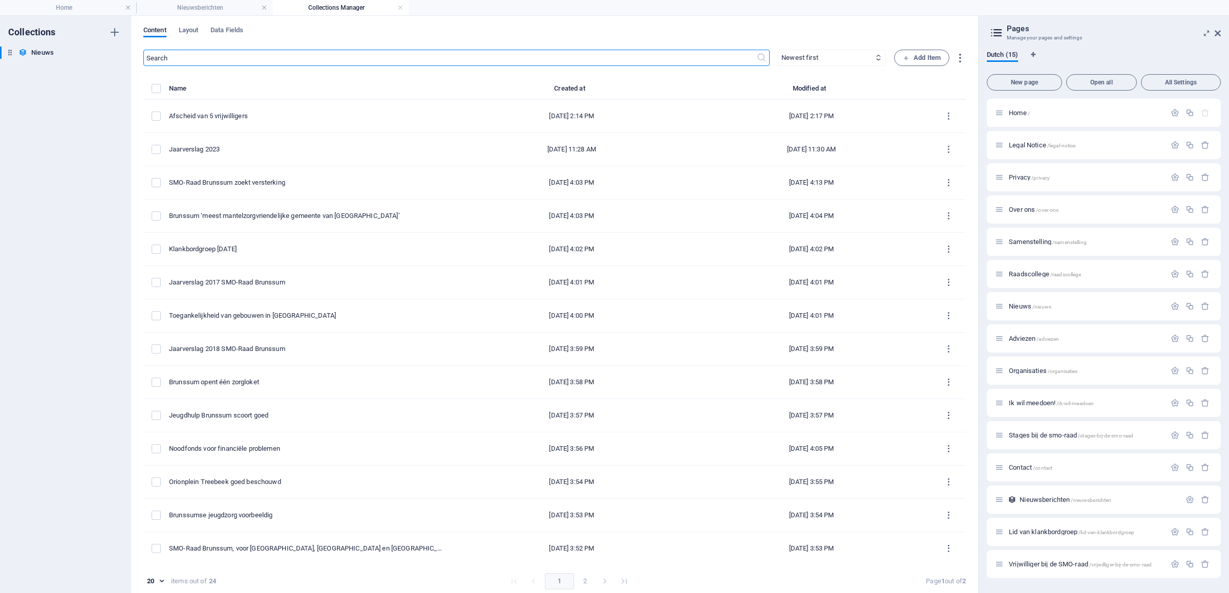
scroll to position [0, 0]
click at [402, 8] on link at bounding box center [400, 8] width 6 height 10
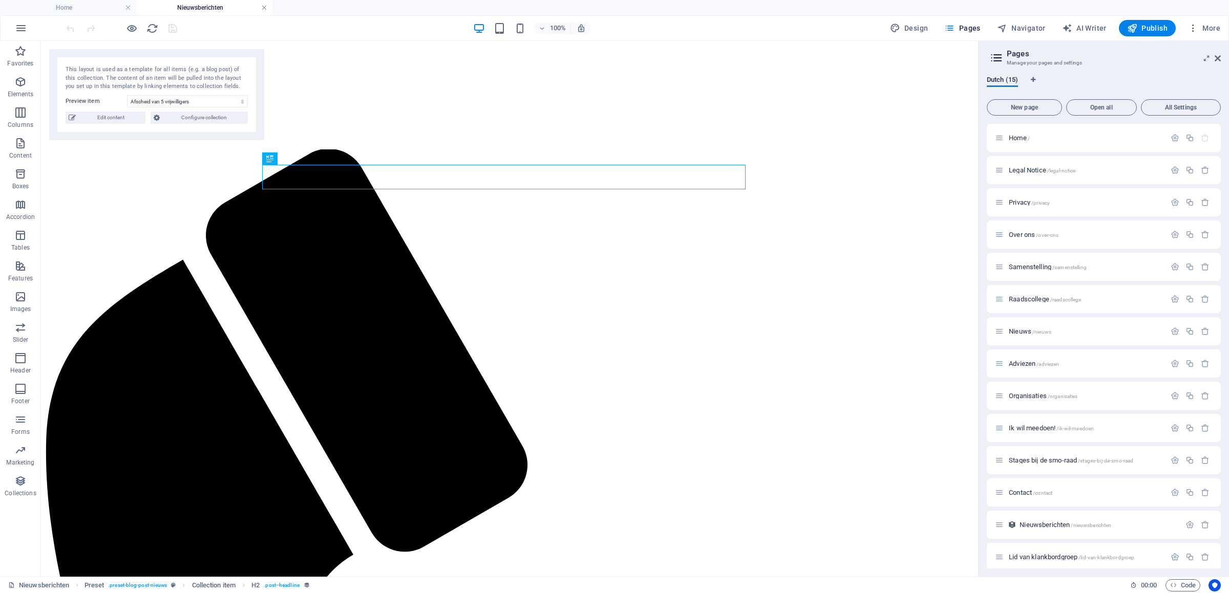
click at [263, 8] on link at bounding box center [264, 8] width 6 height 10
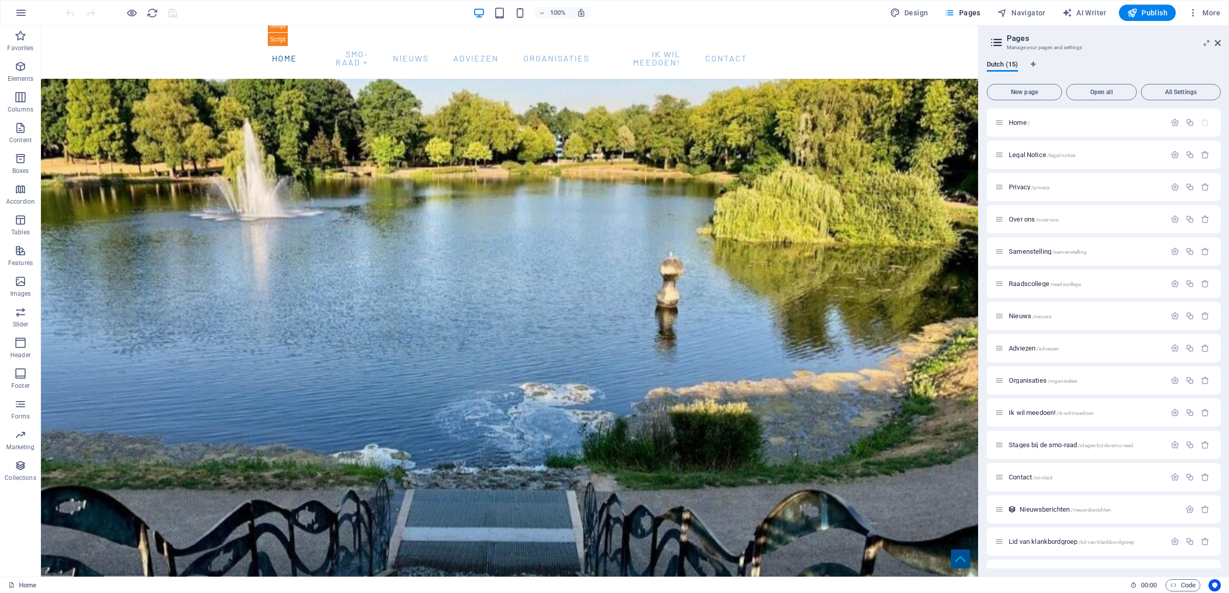
click at [171, 12] on div at bounding box center [121, 13] width 115 height 16
click at [1154, 12] on span "Publish" at bounding box center [1147, 13] width 40 height 10
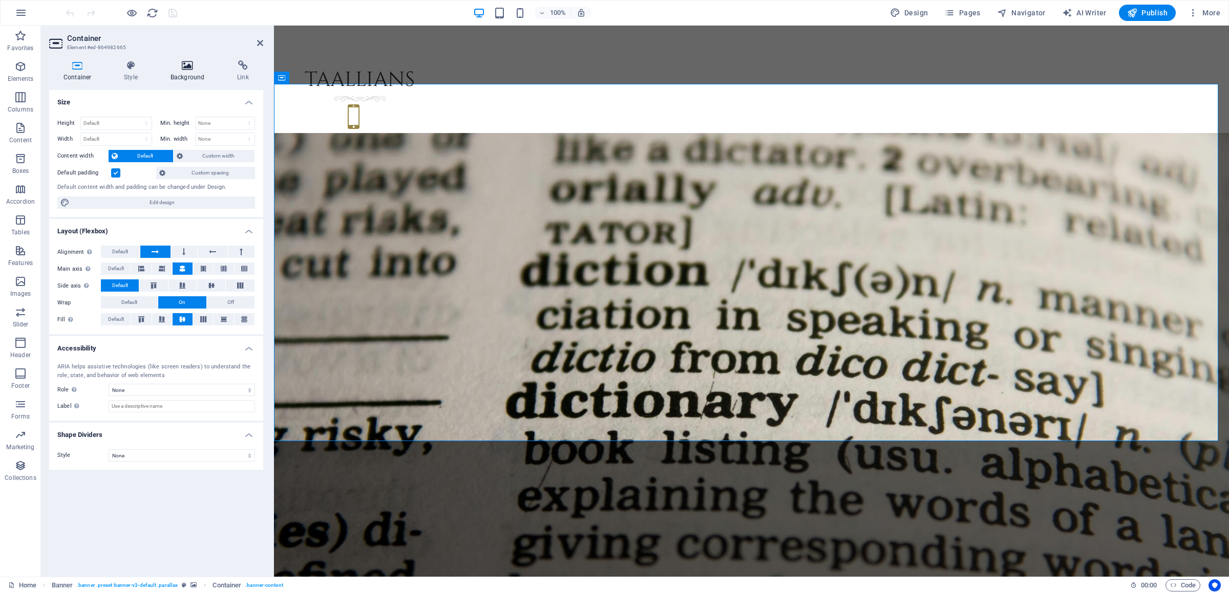
click at [191, 69] on icon at bounding box center [187, 65] width 62 height 10
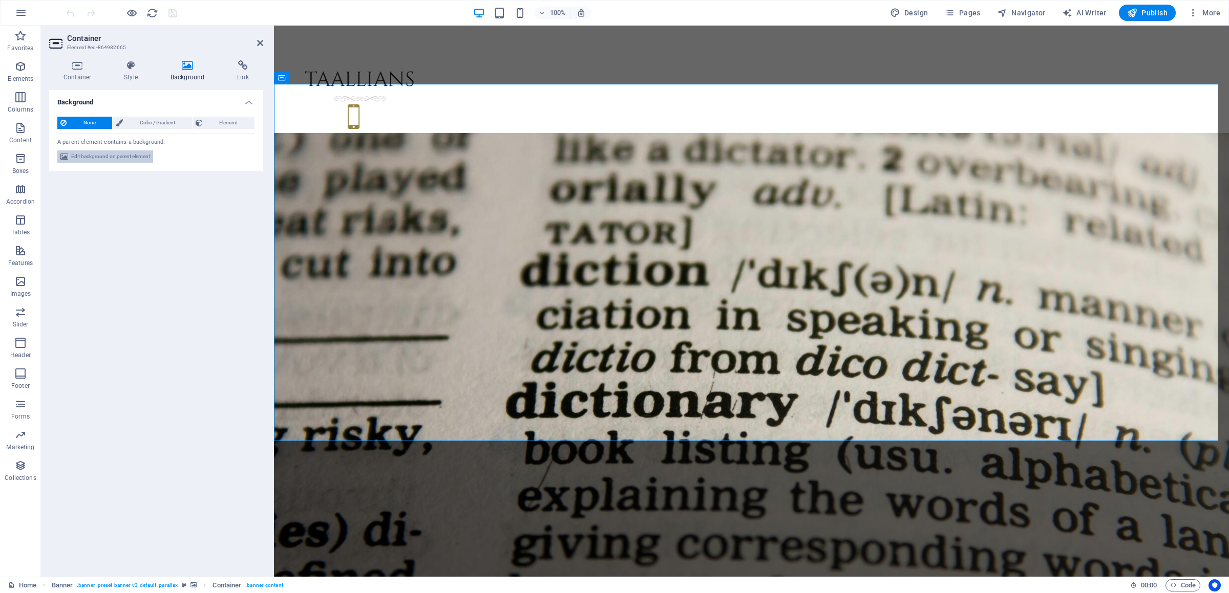
click at [108, 159] on span "Edit background on parent element" at bounding box center [110, 157] width 79 height 12
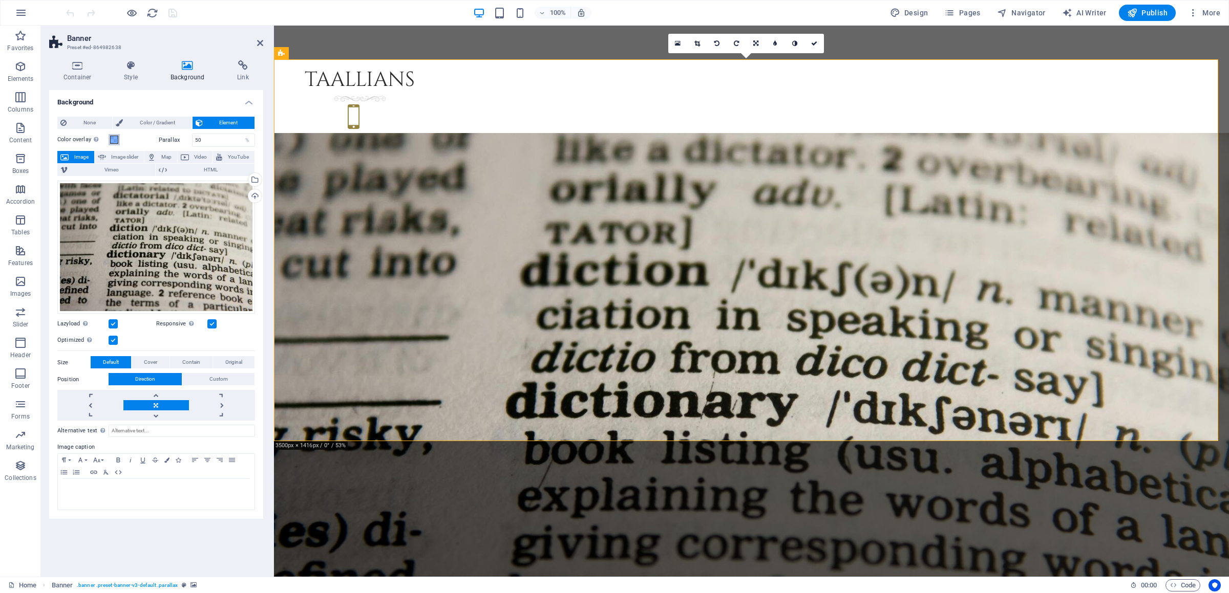
click at [111, 140] on span at bounding box center [114, 140] width 8 height 8
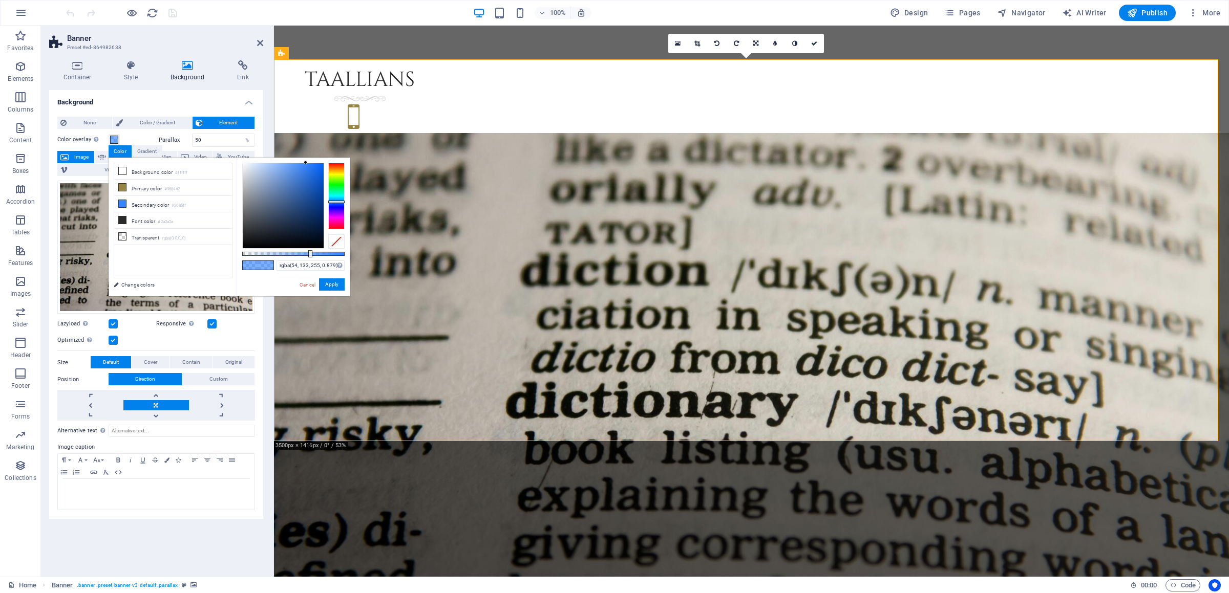
click at [332, 254] on div at bounding box center [293, 254] width 102 height 4
click at [328, 254] on div at bounding box center [293, 254] width 102 height 4
click at [328, 254] on div at bounding box center [329, 253] width 4 height 7
click at [304, 207] on div at bounding box center [283, 205] width 81 height 85
type input "rgba(22, 54, 105, 0.834)"
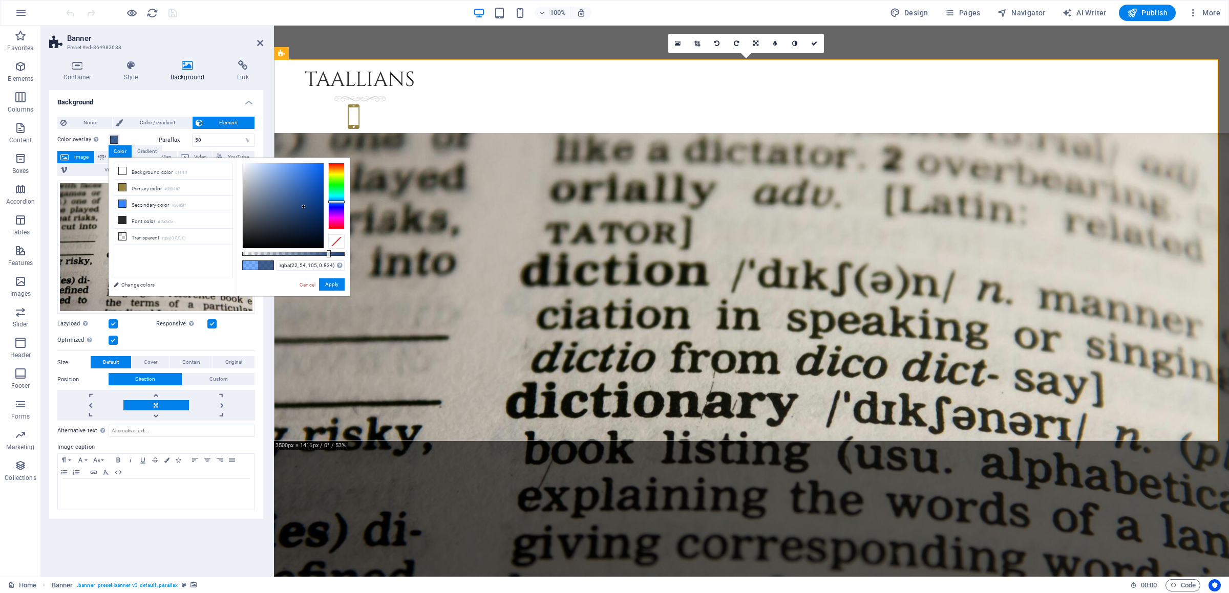
click at [306, 212] on div at bounding box center [283, 205] width 81 height 85
click at [334, 283] on button "Apply" at bounding box center [332, 285] width 26 height 12
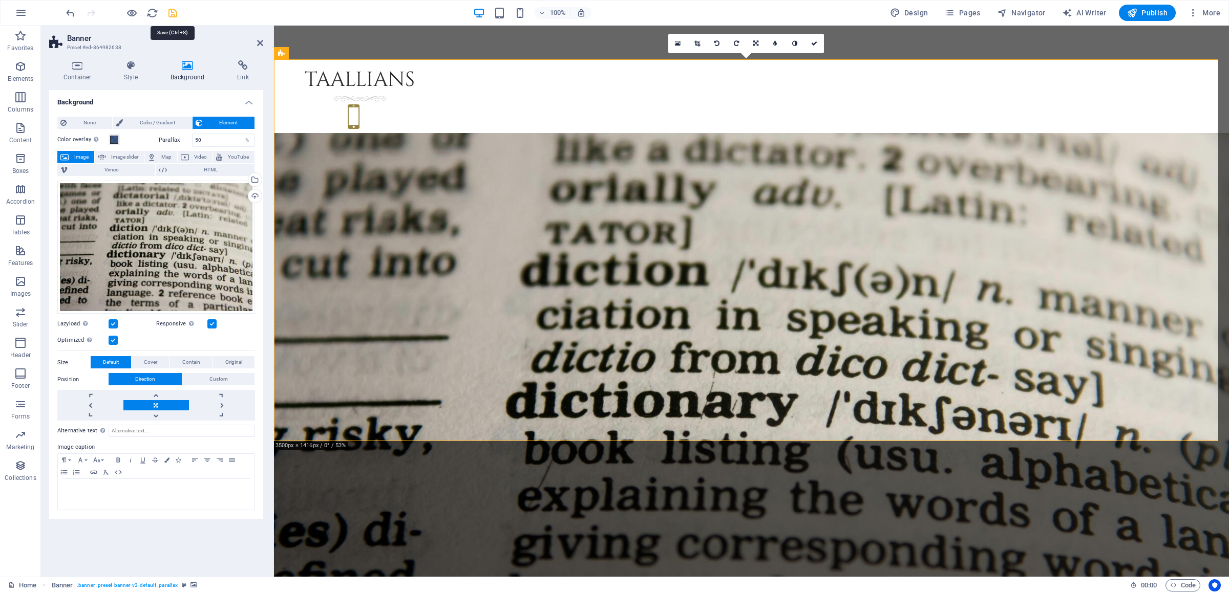
click at [172, 14] on icon "save" at bounding box center [173, 13] width 12 height 12
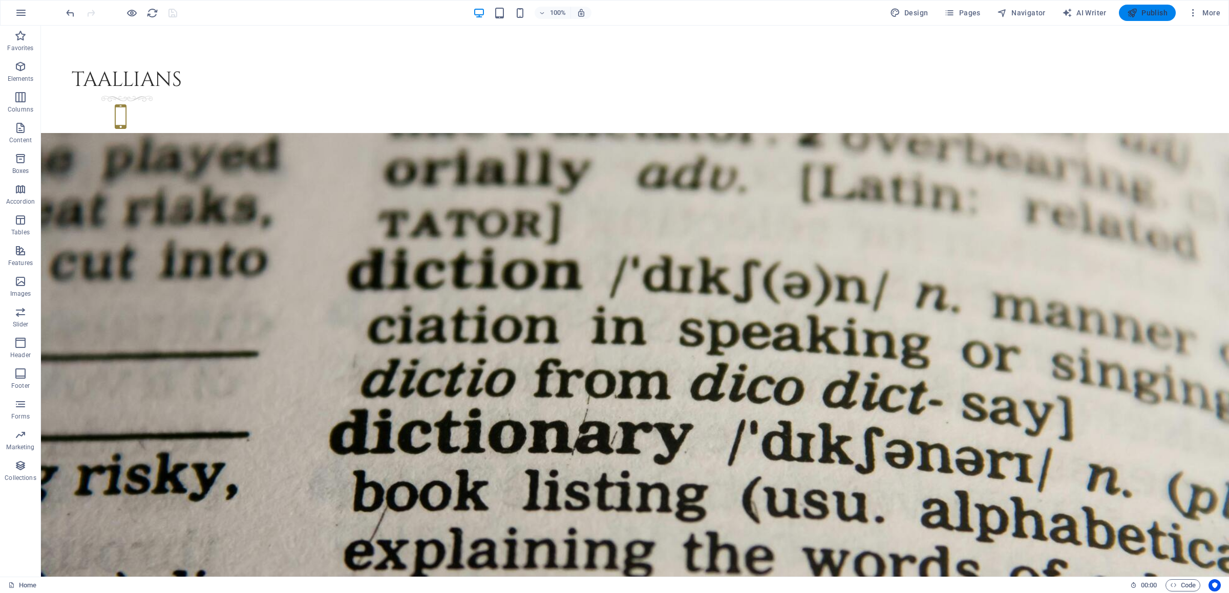
click at [1145, 12] on span "Publish" at bounding box center [1147, 13] width 40 height 10
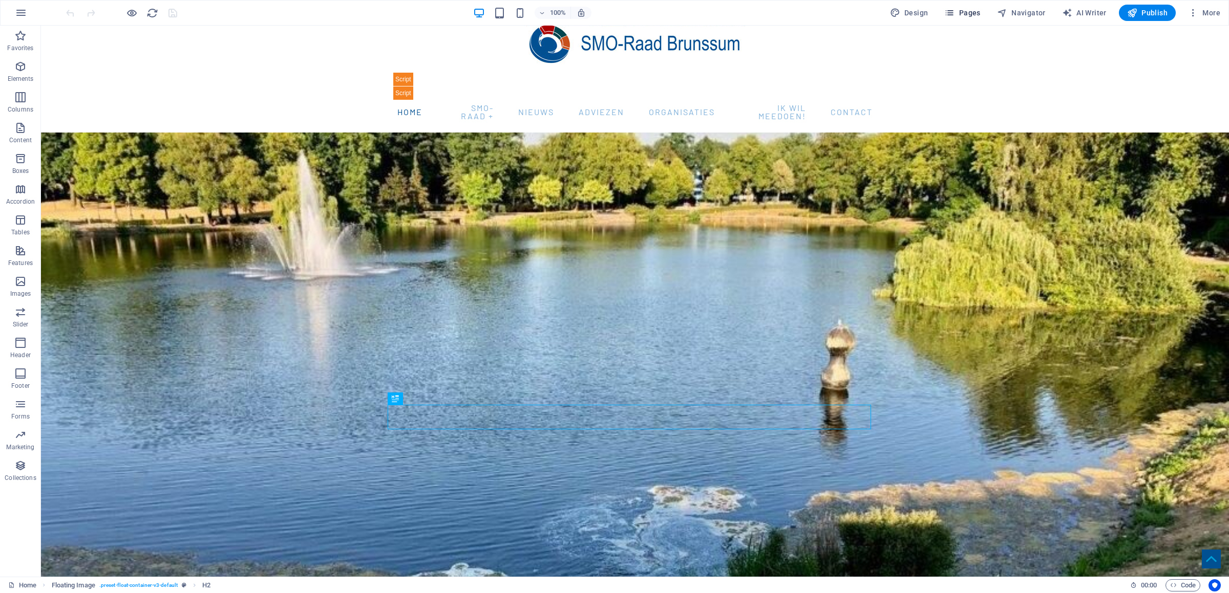
click at [969, 20] on button "Pages" at bounding box center [962, 13] width 44 height 16
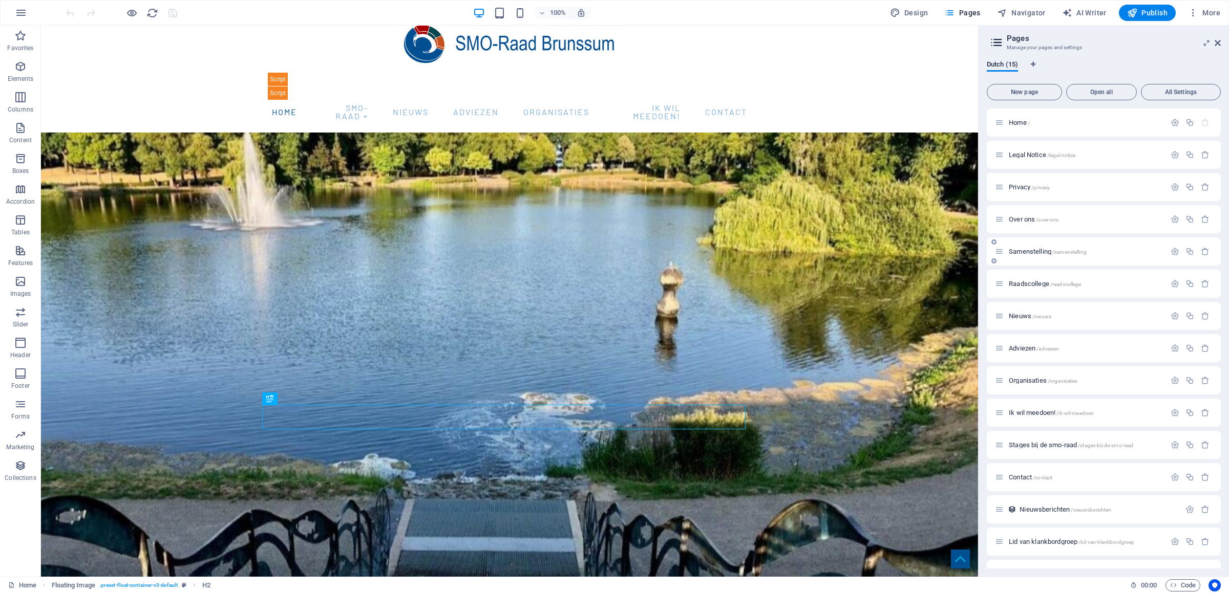
click at [1031, 246] on div "Samenstelling /samenstelling" at bounding box center [1080, 252] width 171 height 12
click at [1026, 252] on span "Samenstelling /samenstelling" at bounding box center [1048, 252] width 78 height 8
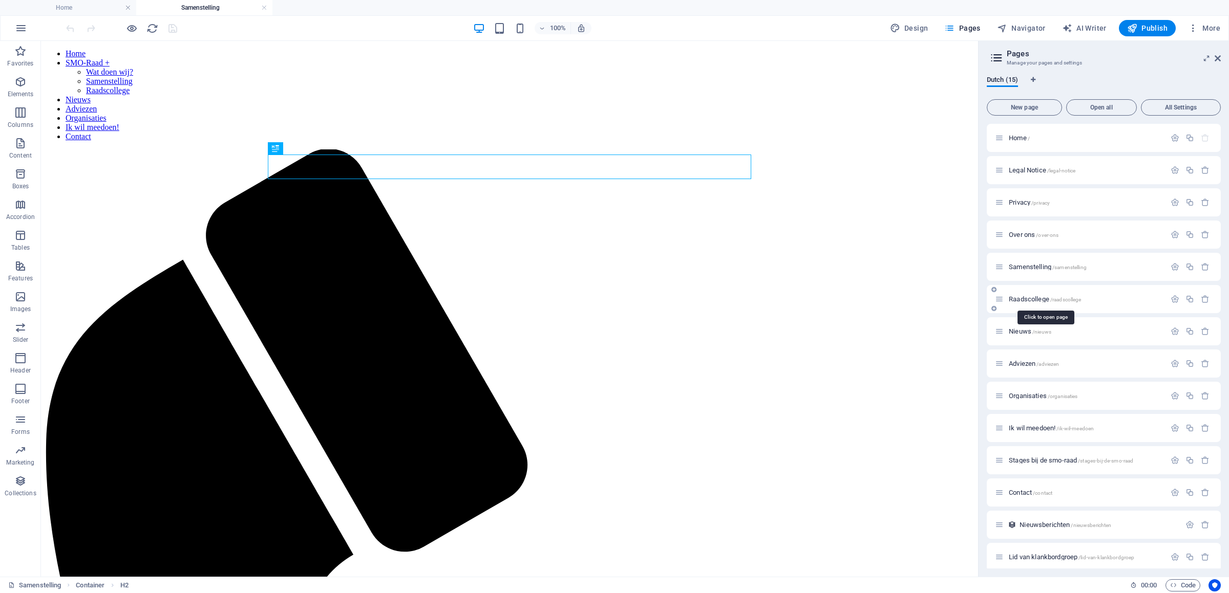
click at [1031, 302] on span "Raadscollege /raadscollege" at bounding box center [1045, 299] width 72 height 8
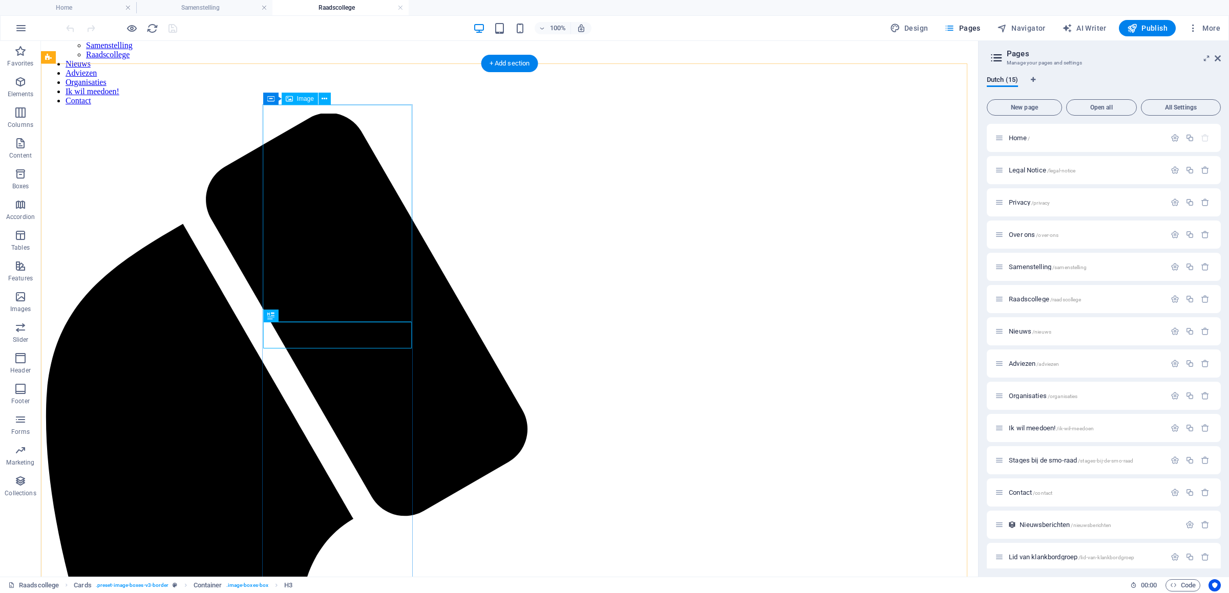
scroll to position [54, 0]
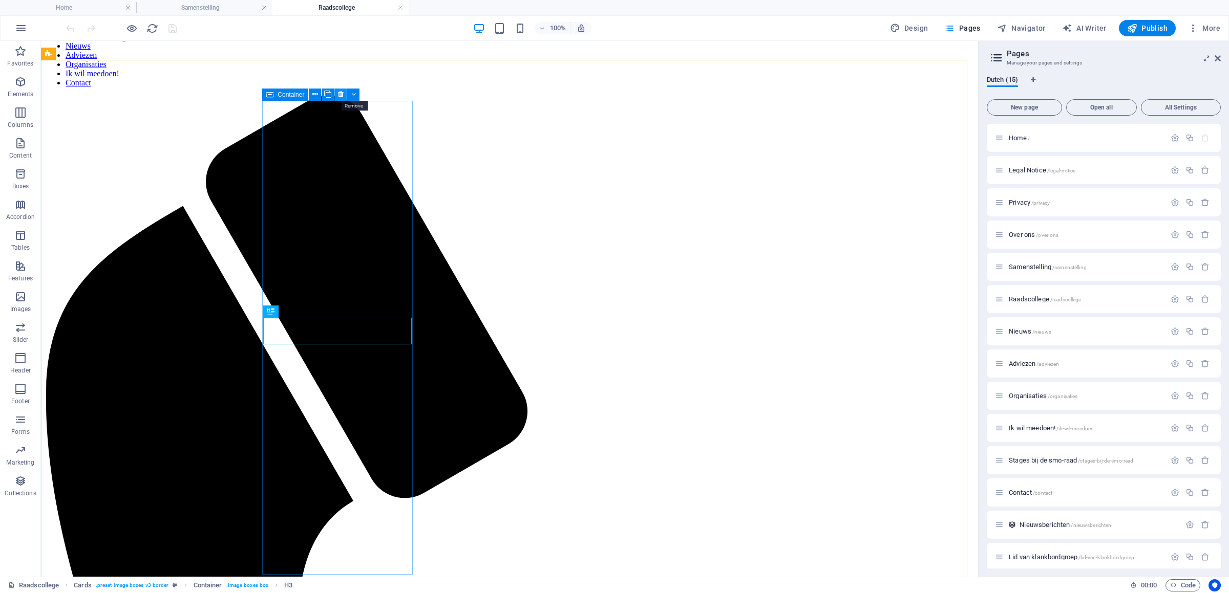
drag, startPoint x: 342, startPoint y: 94, endPoint x: 300, endPoint y: 53, distance: 58.7
click at [342, 94] on icon at bounding box center [341, 94] width 6 height 11
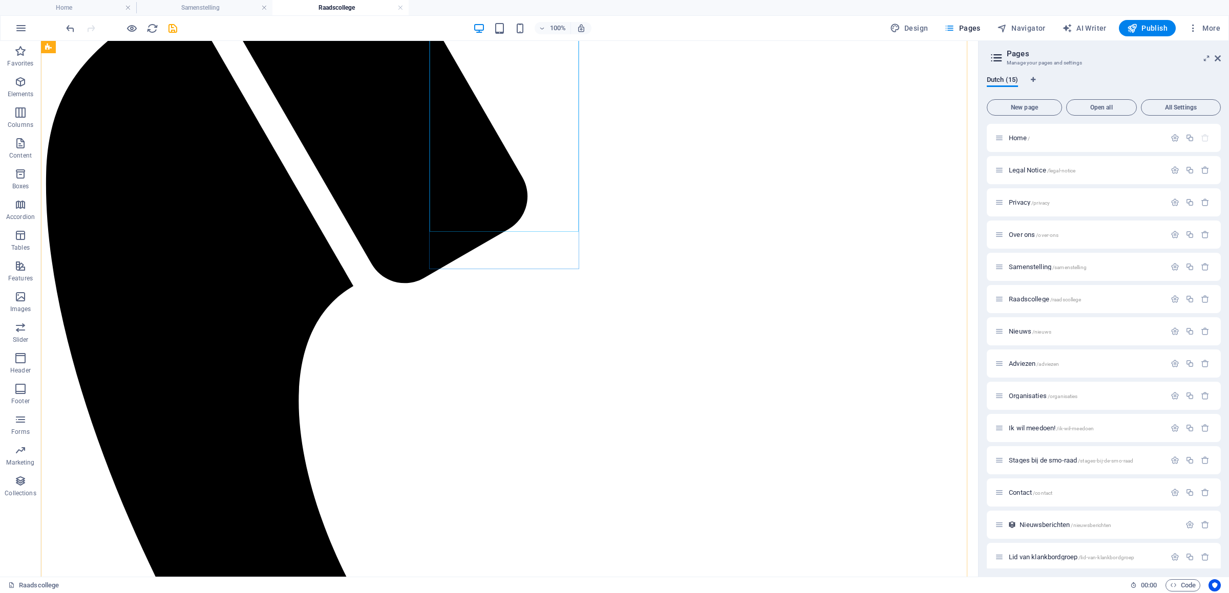
scroll to position [484, 0]
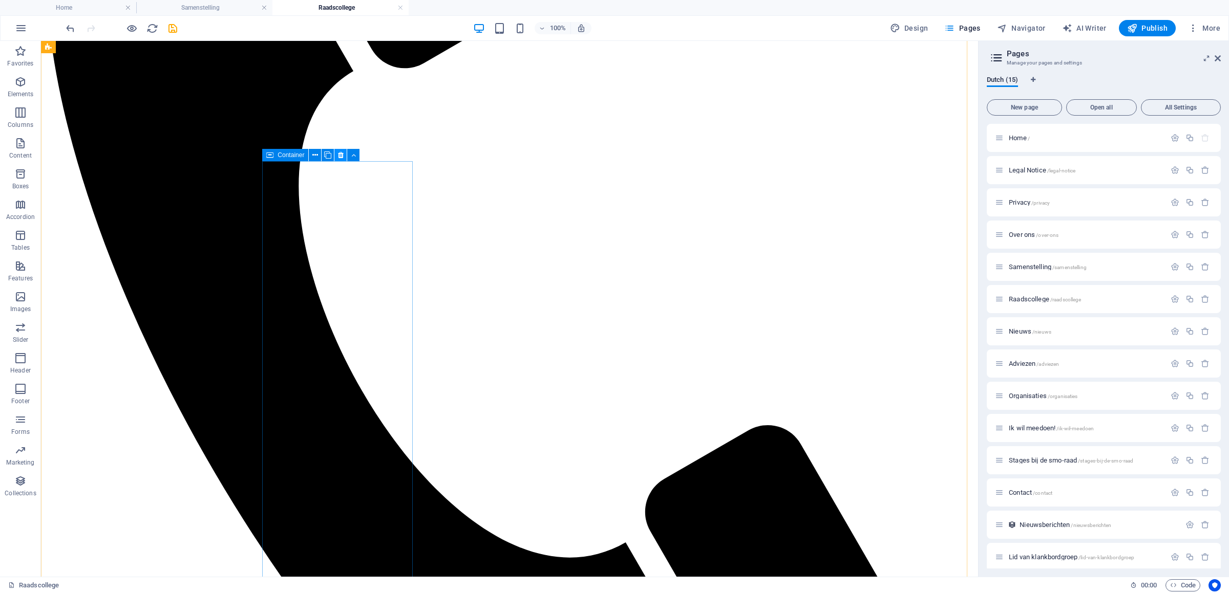
click at [338, 153] on icon at bounding box center [341, 155] width 6 height 11
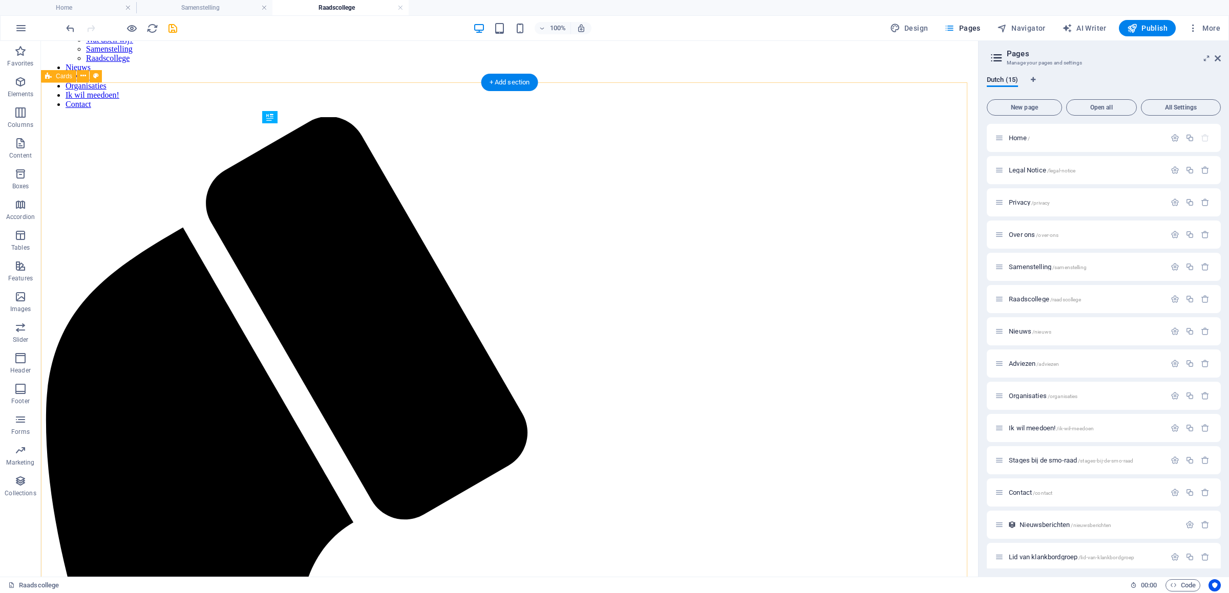
scroll to position [0, 0]
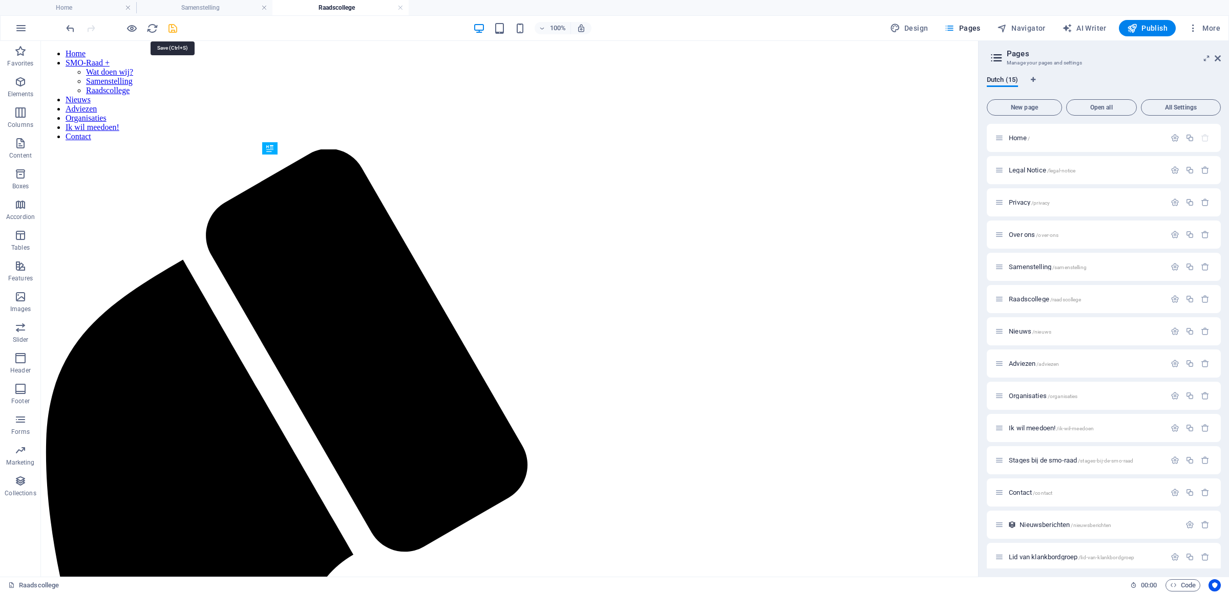
click at [172, 30] on icon "save" at bounding box center [173, 29] width 12 height 12
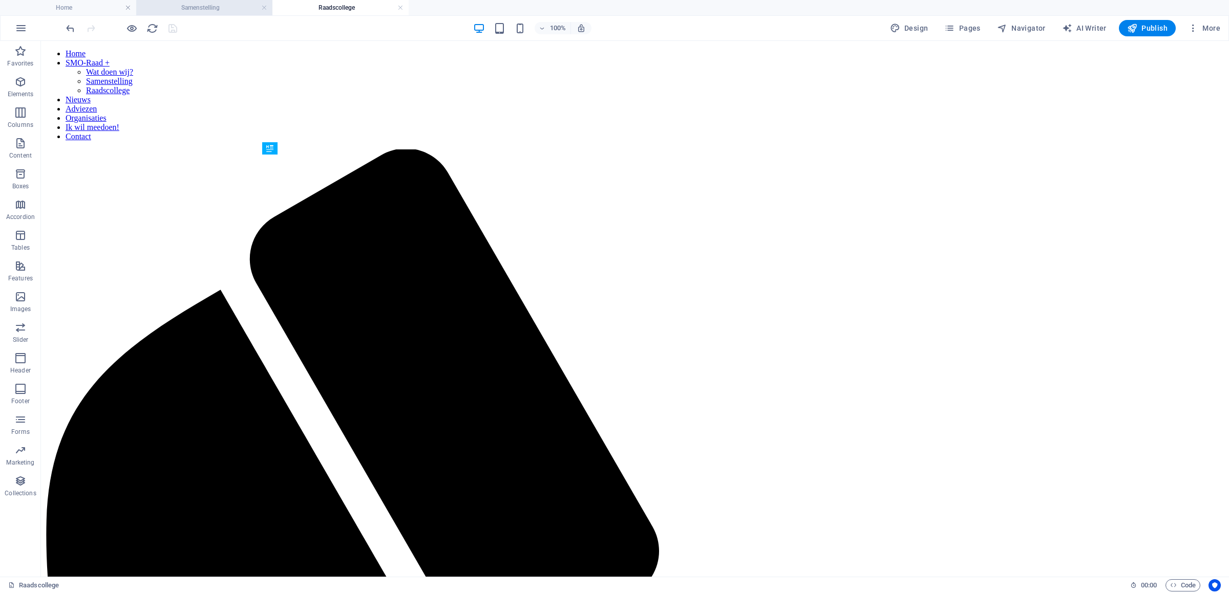
click at [223, 6] on h4 "Samenstelling" at bounding box center [204, 7] width 136 height 11
click at [972, 26] on span "Pages" at bounding box center [962, 28] width 36 height 10
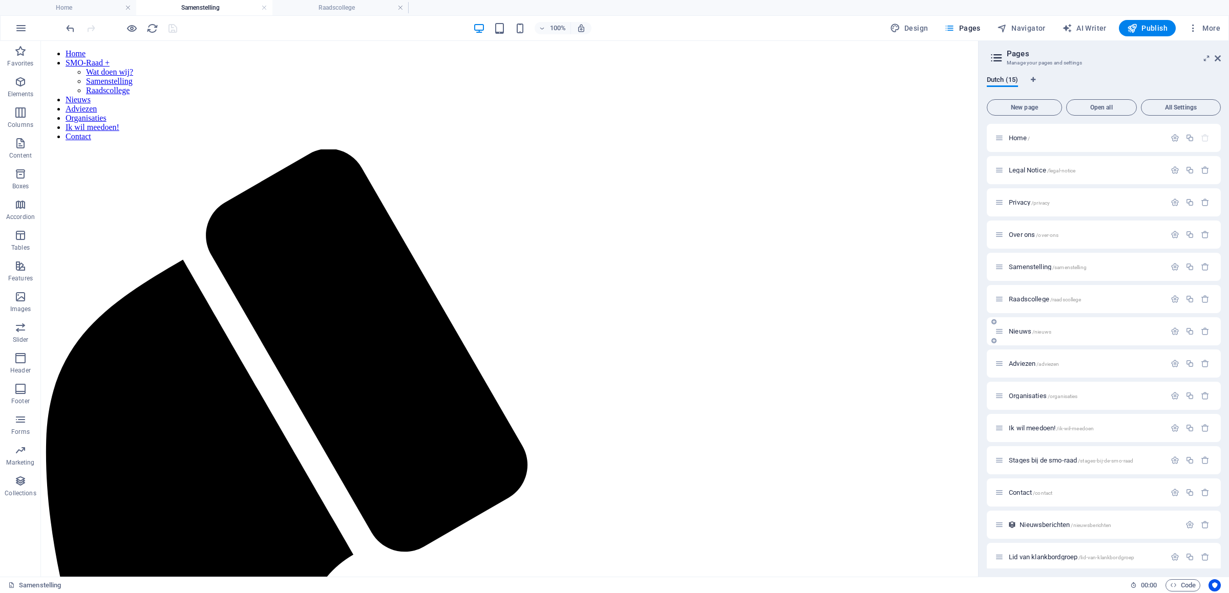
scroll to position [39, 0]
click at [1026, 195] on span "Over ons /over-ons" at bounding box center [1034, 196] width 50 height 8
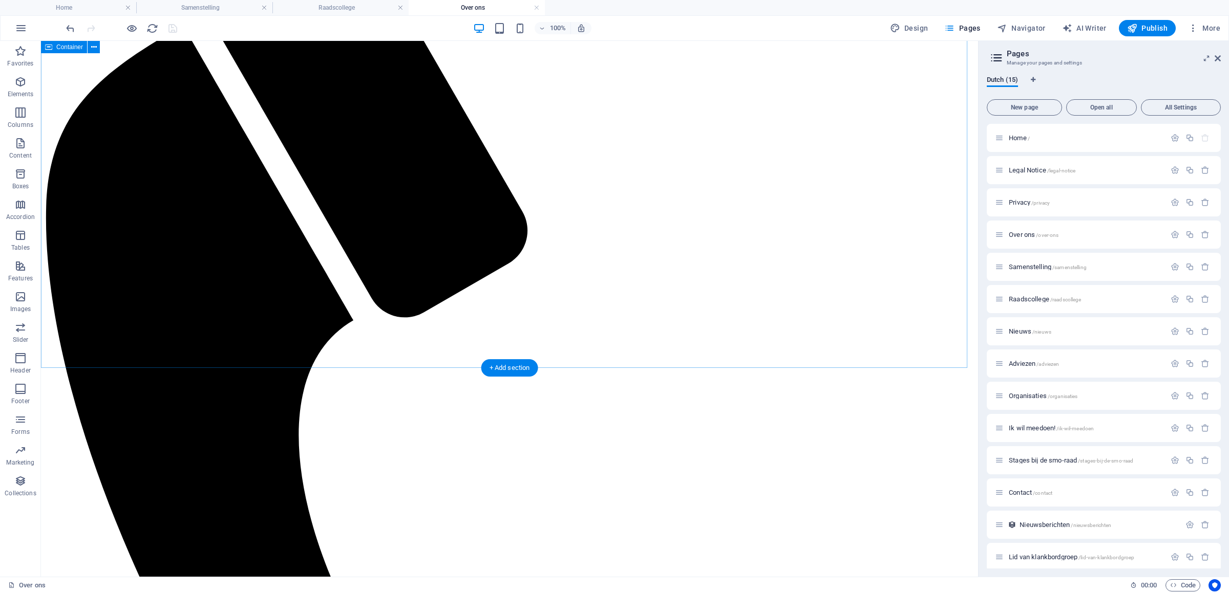
scroll to position [0, 0]
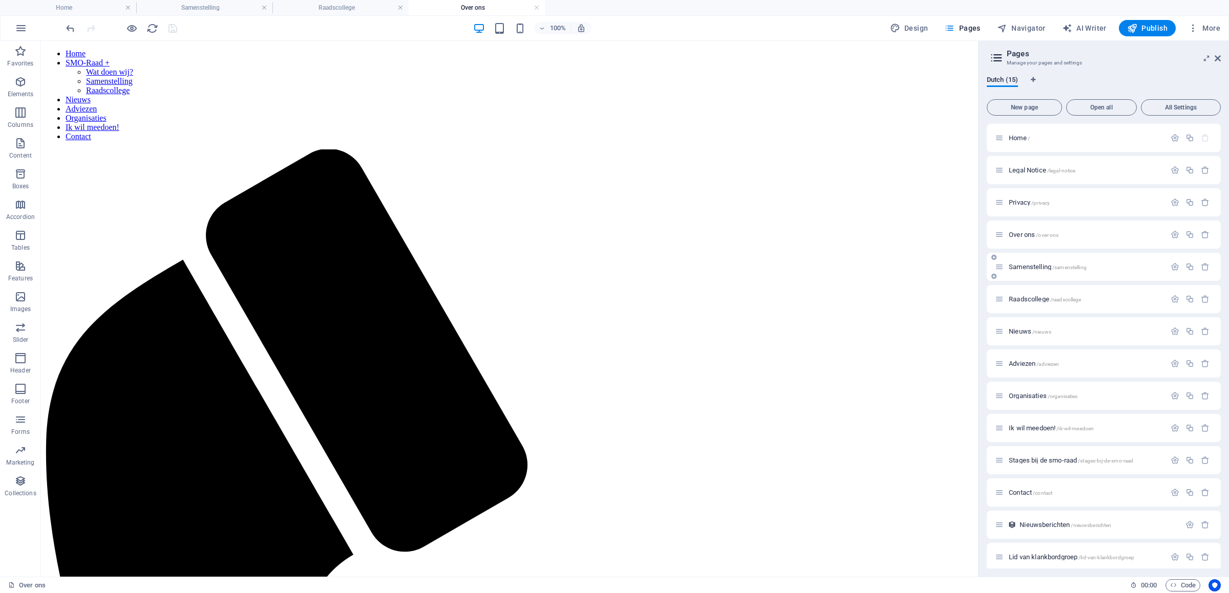
click at [1025, 268] on span "Samenstelling /samenstelling" at bounding box center [1048, 267] width 78 height 8
click at [1027, 305] on div "Raadscollege /raadscollege" at bounding box center [1080, 299] width 171 height 12
click at [1027, 301] on span "Raadscollege /raadscollege" at bounding box center [1045, 299] width 72 height 8
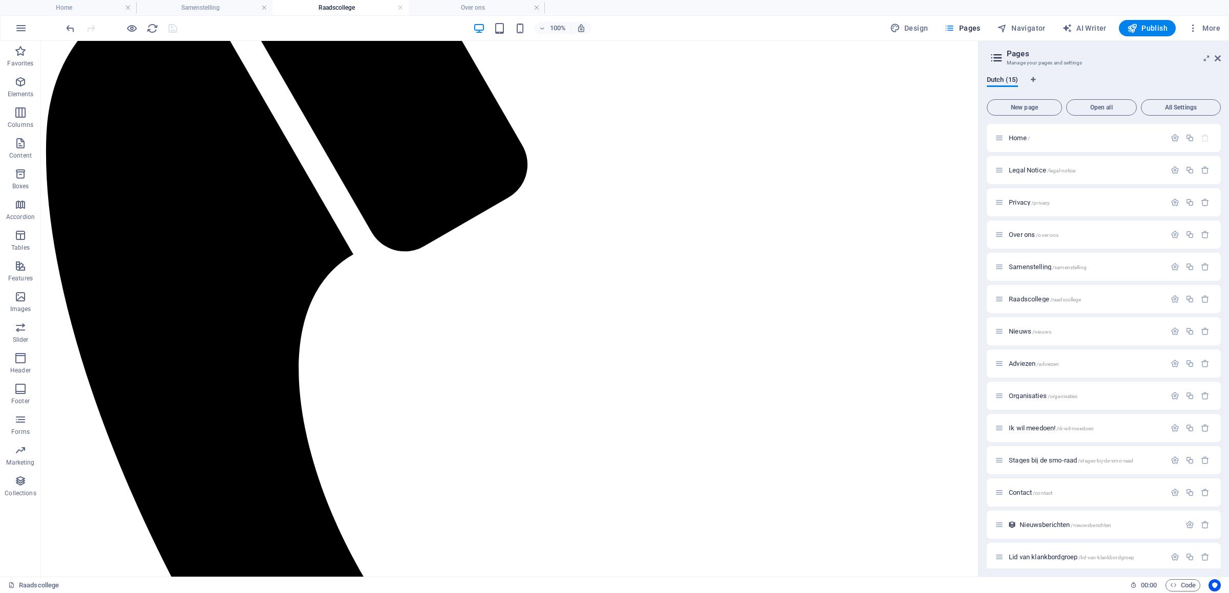
scroll to position [301, 0]
click at [1029, 363] on span "Adviezen /adviezen" at bounding box center [1034, 364] width 50 height 8
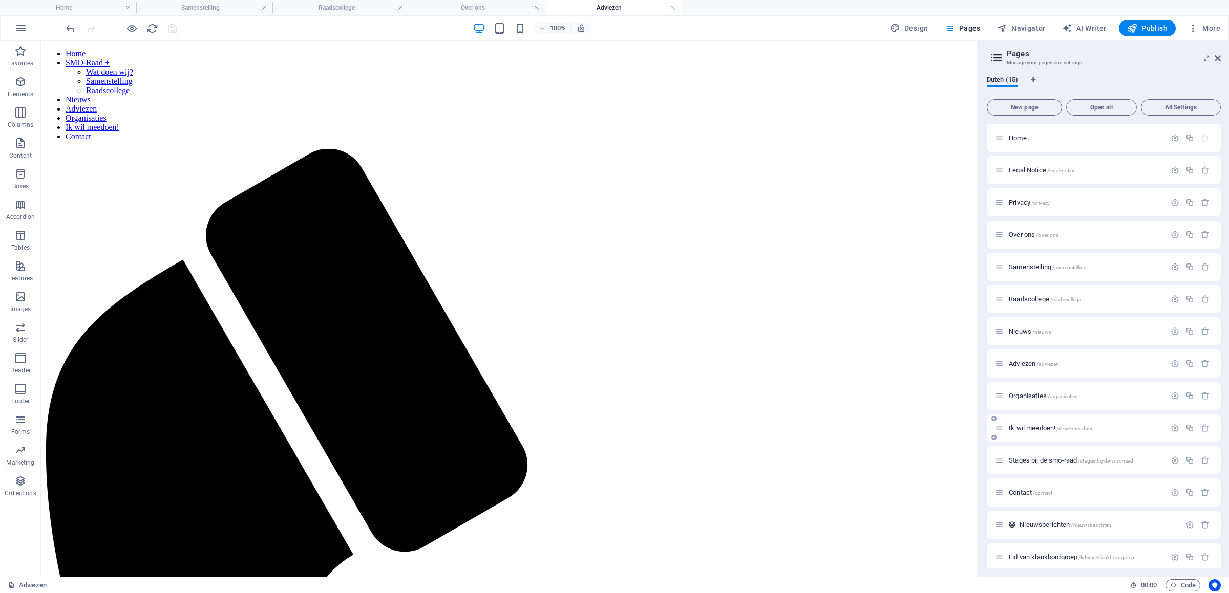
scroll to position [0, 0]
click at [1029, 399] on div "Organisaties /organisaties" at bounding box center [1080, 396] width 171 height 12
click at [1029, 396] on span "Organisaties /organisaties" at bounding box center [1043, 396] width 69 height 8
click at [1034, 430] on span "Ik wil meedoen! /ik-wil-meedoen" at bounding box center [1051, 428] width 85 height 8
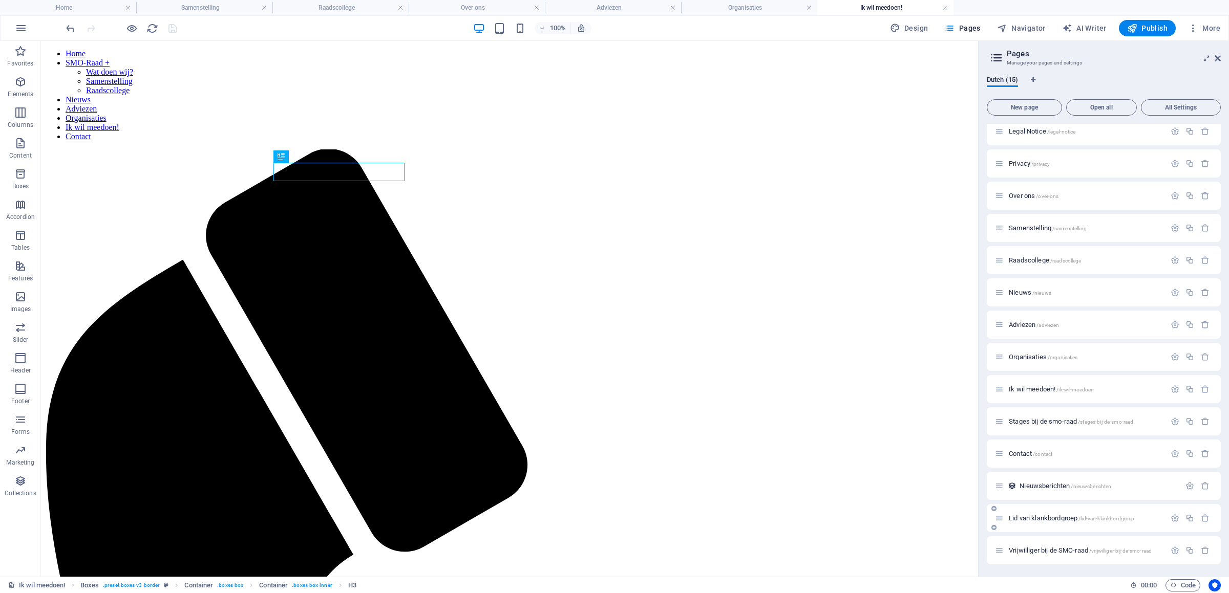
click at [1038, 515] on span "Lid van klankbordgroep /lid-van-klankbordgroep" at bounding box center [1071, 519] width 125 height 8
click at [1045, 555] on div "Vrijwilliger bij de SMO-raad /vrijwilliger-bij-de-smo-raad" at bounding box center [1080, 551] width 171 height 12
click at [1042, 547] on div "Vrijwilliger bij de SMO-raad /vrijwilliger-bij-de-smo-raad" at bounding box center [1080, 551] width 171 height 12
click at [1044, 550] on span "Vrijwilliger bij de SMO-raad /vrijwilliger-bij-de-smo-raad" at bounding box center [1080, 551] width 143 height 8
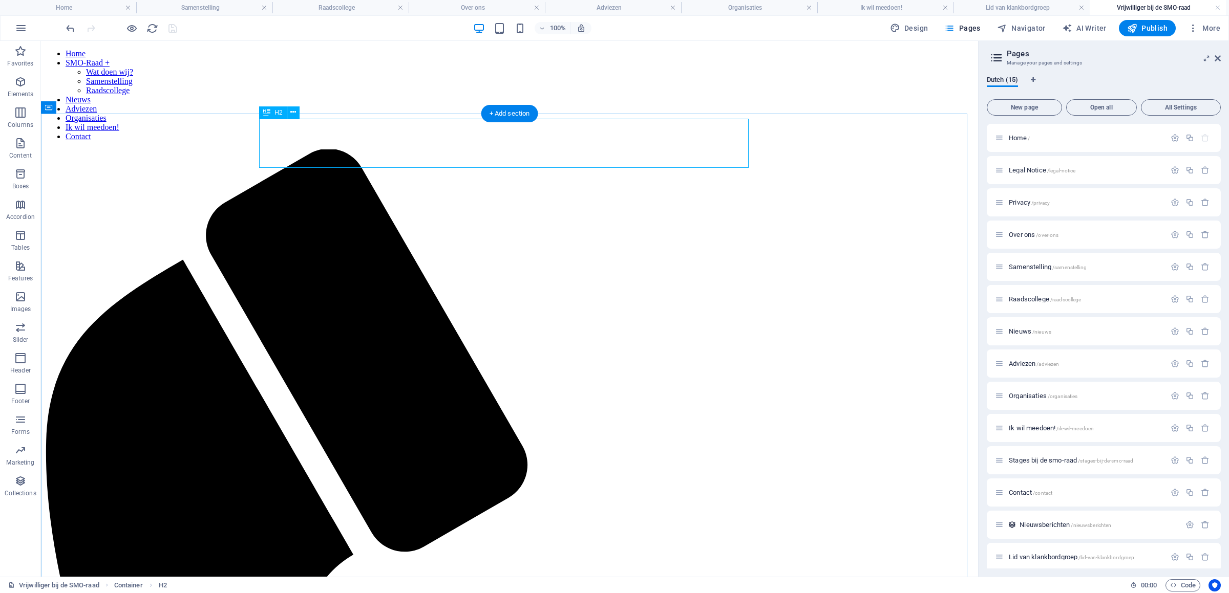
scroll to position [0, 0]
click at [307, 12] on h4 "Raadscollege" at bounding box center [340, 7] width 136 height 11
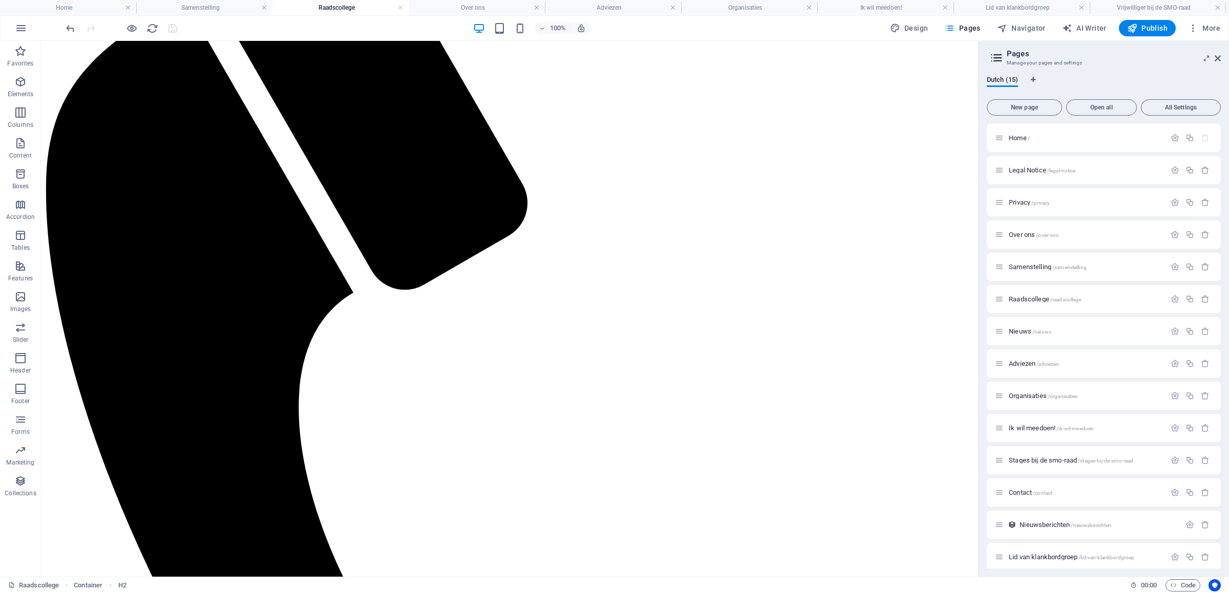
scroll to position [262, 0]
click at [402, 9] on link at bounding box center [400, 8] width 6 height 10
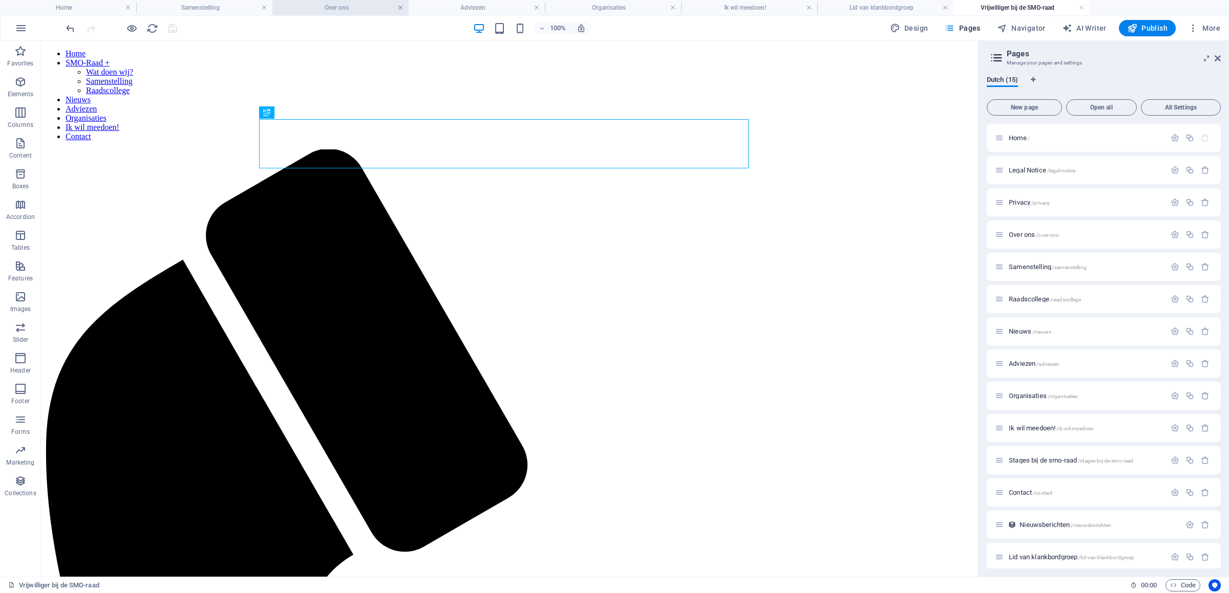
click at [399, 7] on link at bounding box center [400, 8] width 6 height 10
click at [534, 7] on link at bounding box center [537, 8] width 6 height 10
click at [399, 7] on link at bounding box center [400, 8] width 6 height 10
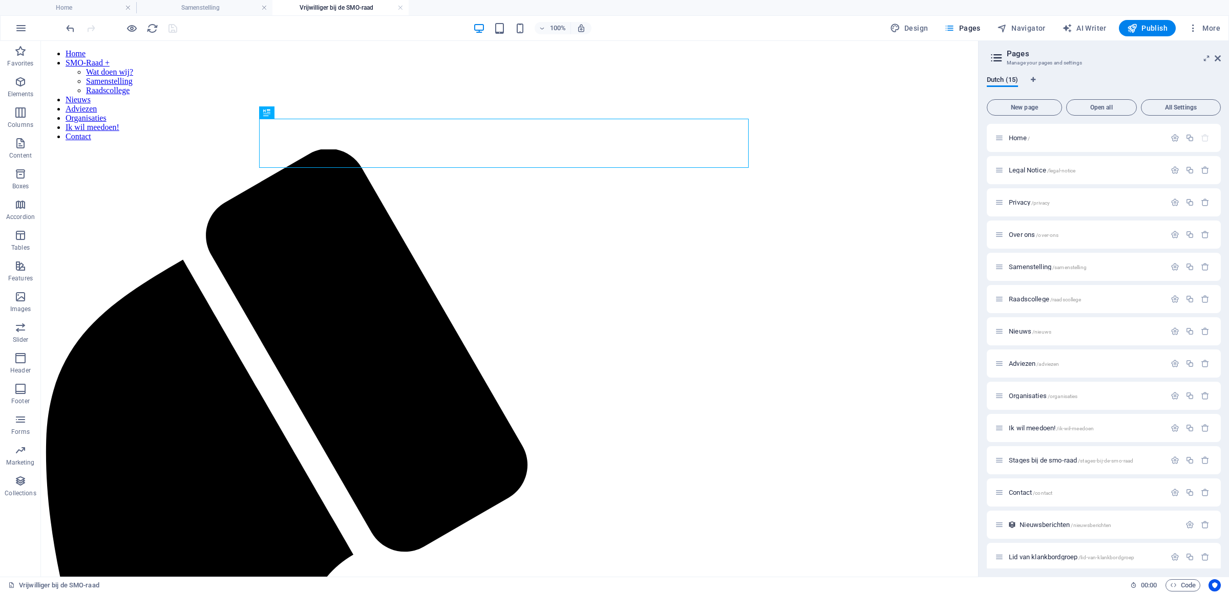
click at [399, 7] on link at bounding box center [400, 8] width 6 height 10
click at [1026, 300] on span "Raadscollege /raadscollege" at bounding box center [1045, 299] width 72 height 8
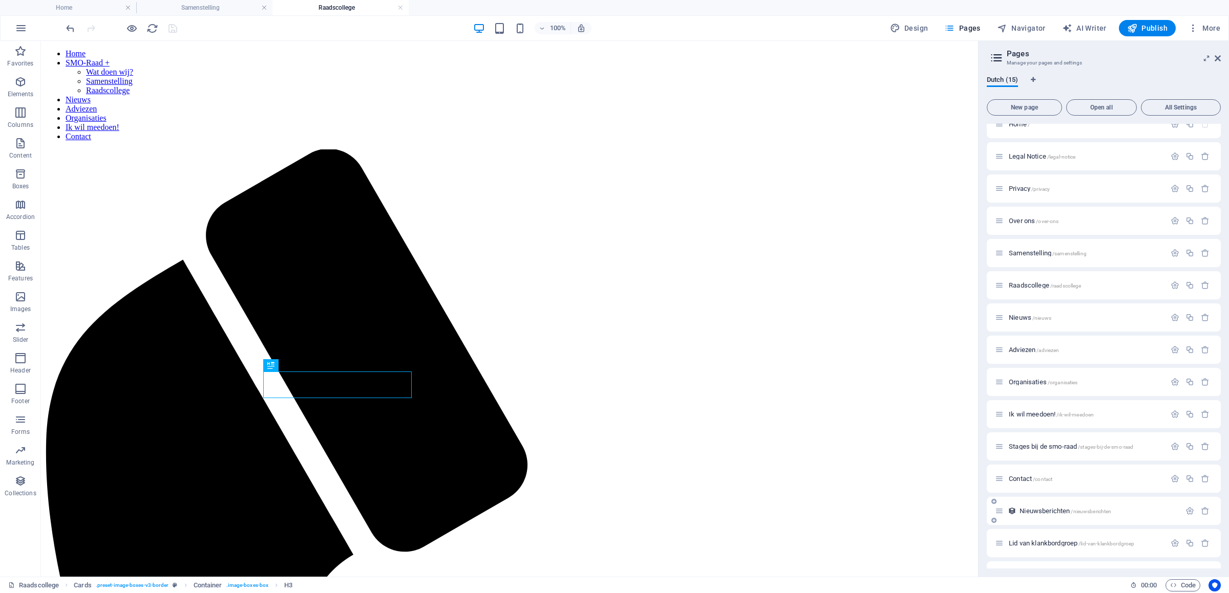
scroll to position [0, 0]
click at [1170, 299] on icon "button" at bounding box center [1174, 299] width 9 height 9
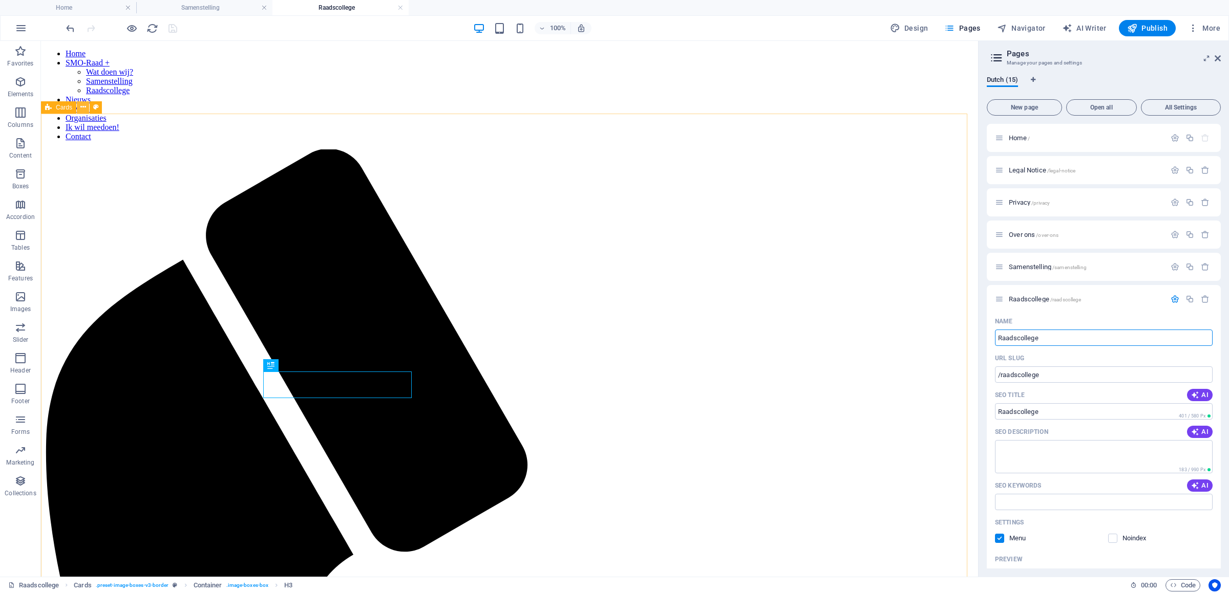
click at [87, 105] on button at bounding box center [83, 107] width 12 height 12
click at [81, 110] on icon at bounding box center [83, 107] width 6 height 11
click at [81, 105] on icon at bounding box center [83, 107] width 6 height 11
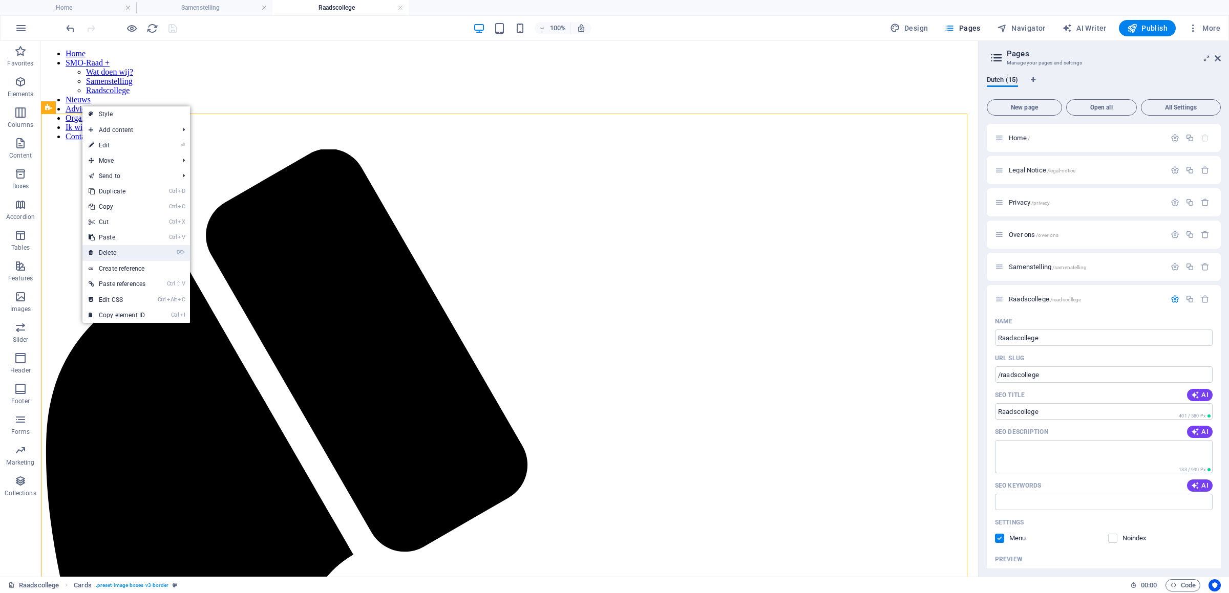
click at [117, 248] on link "⌦ Delete" at bounding box center [116, 252] width 69 height 15
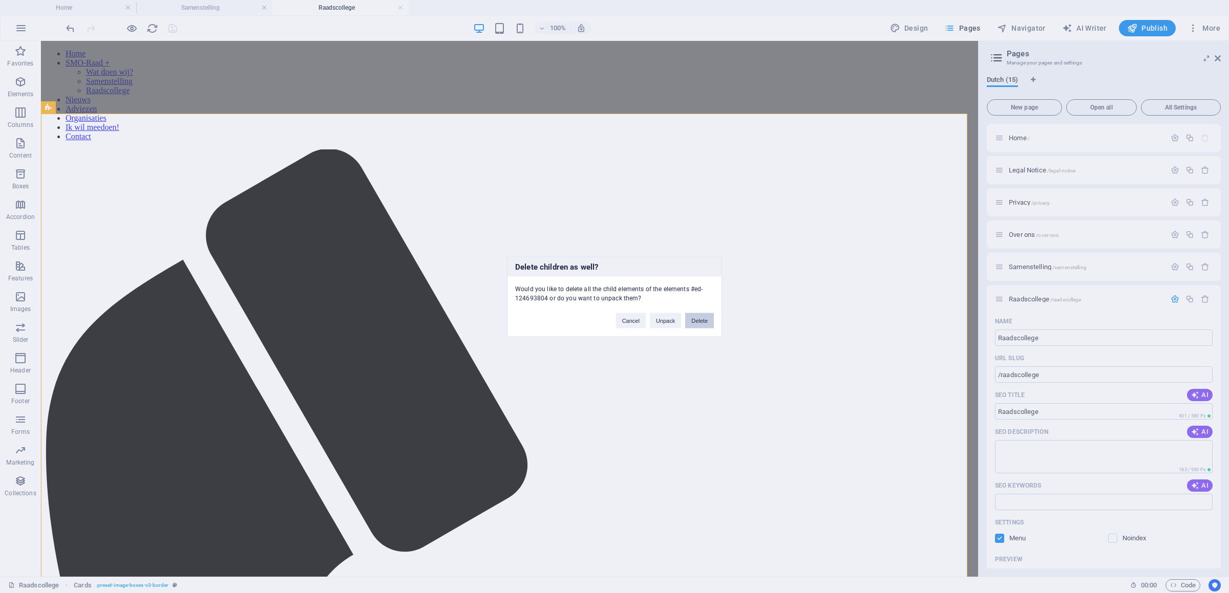
click at [694, 322] on button "Delete" at bounding box center [699, 320] width 29 height 15
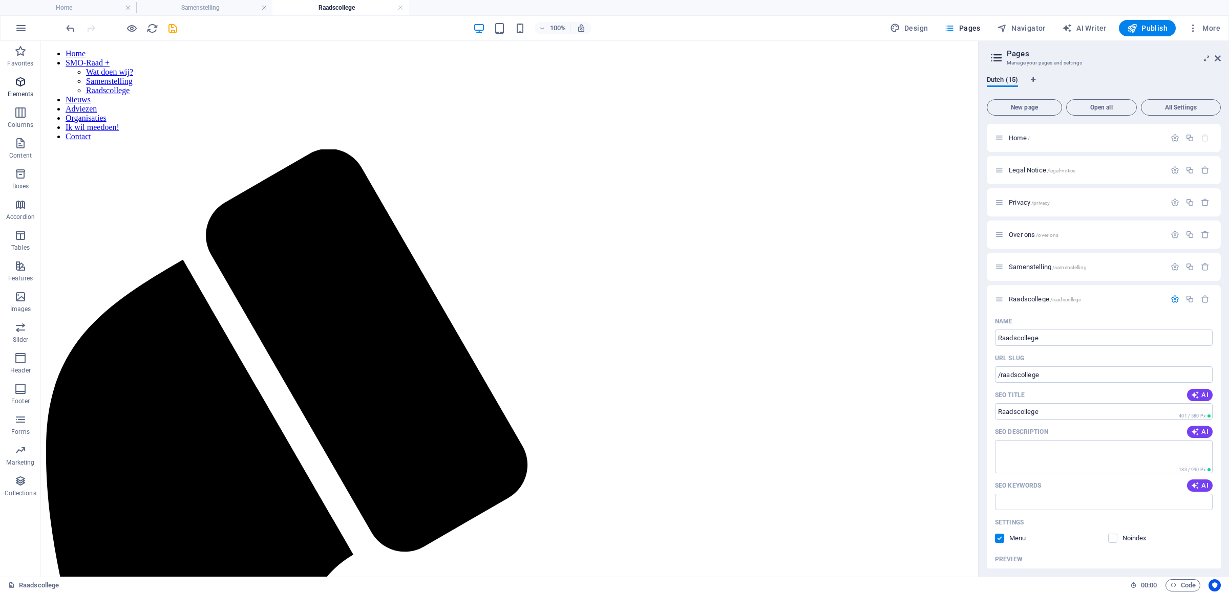
click at [34, 76] on span "Elements" at bounding box center [20, 88] width 41 height 25
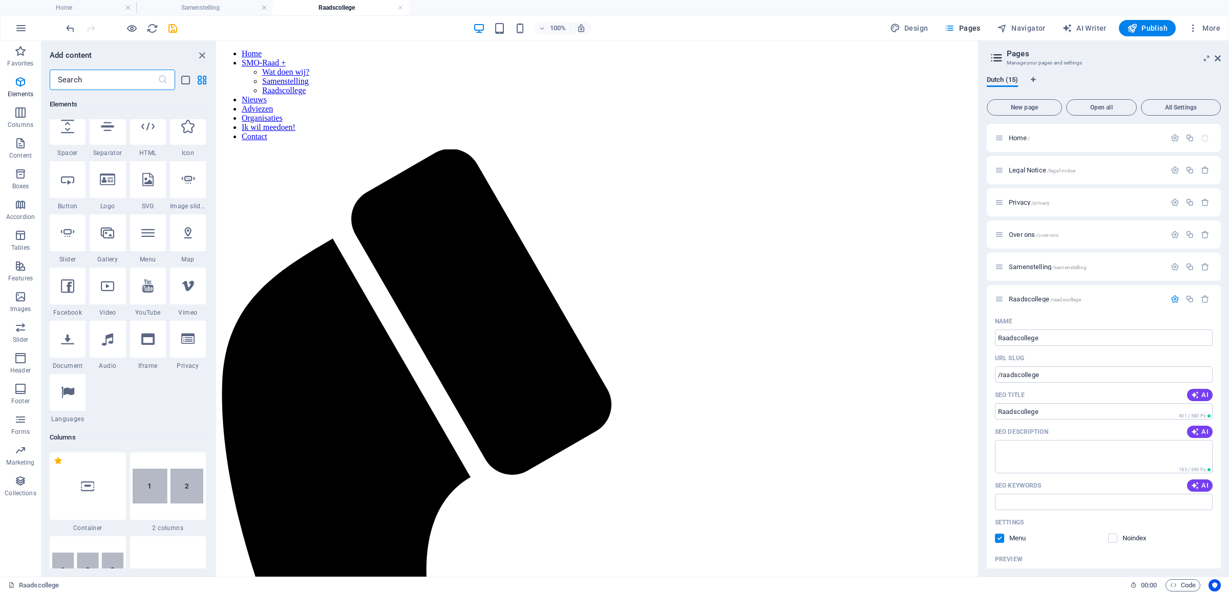
scroll to position [193, 0]
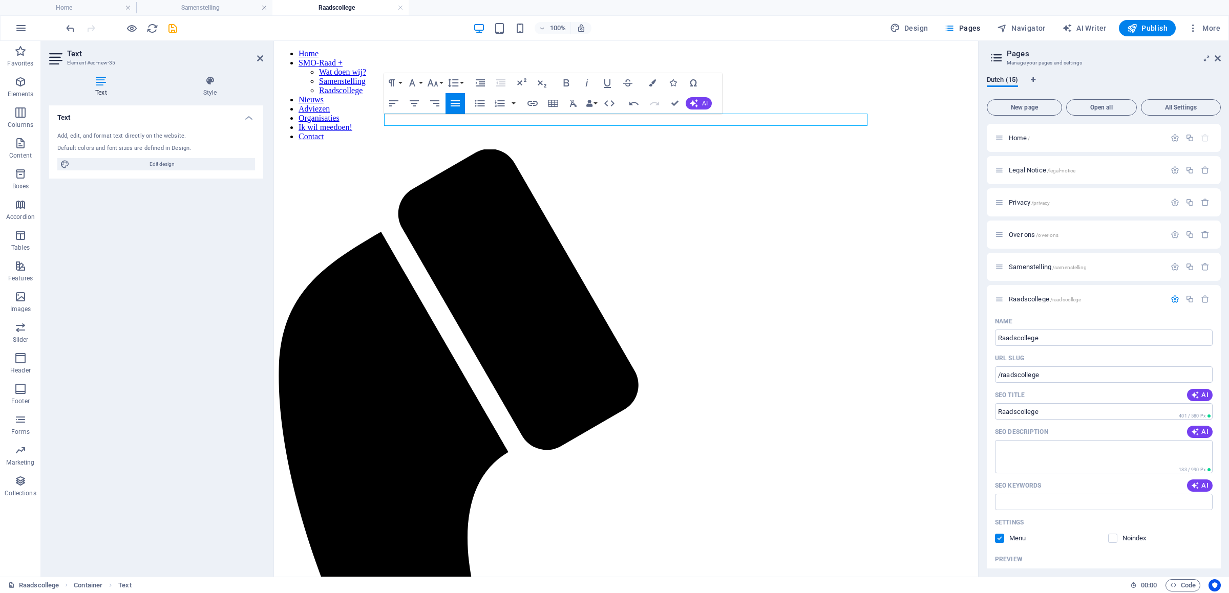
click at [177, 30] on icon "save" at bounding box center [173, 29] width 12 height 12
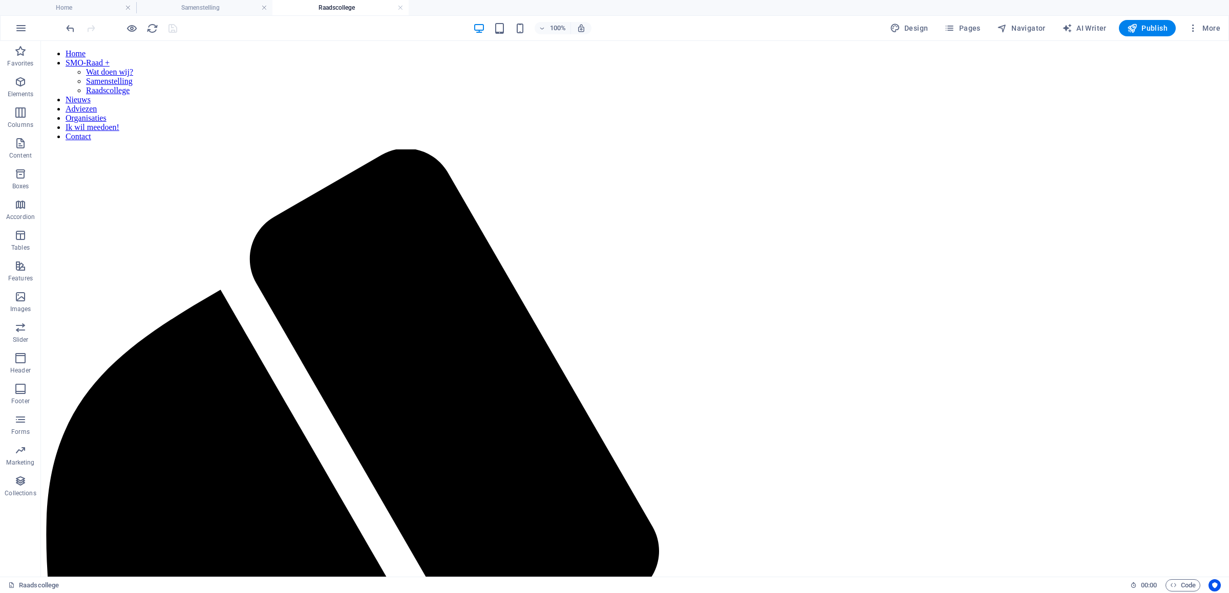
click at [1151, 37] on div "100% Design Pages Navigator AI Writer Publish More" at bounding box center [615, 28] width 1228 height 25
click at [1151, 30] on span "Publish" at bounding box center [1147, 28] width 40 height 10
